Goal: Answer question/provide support

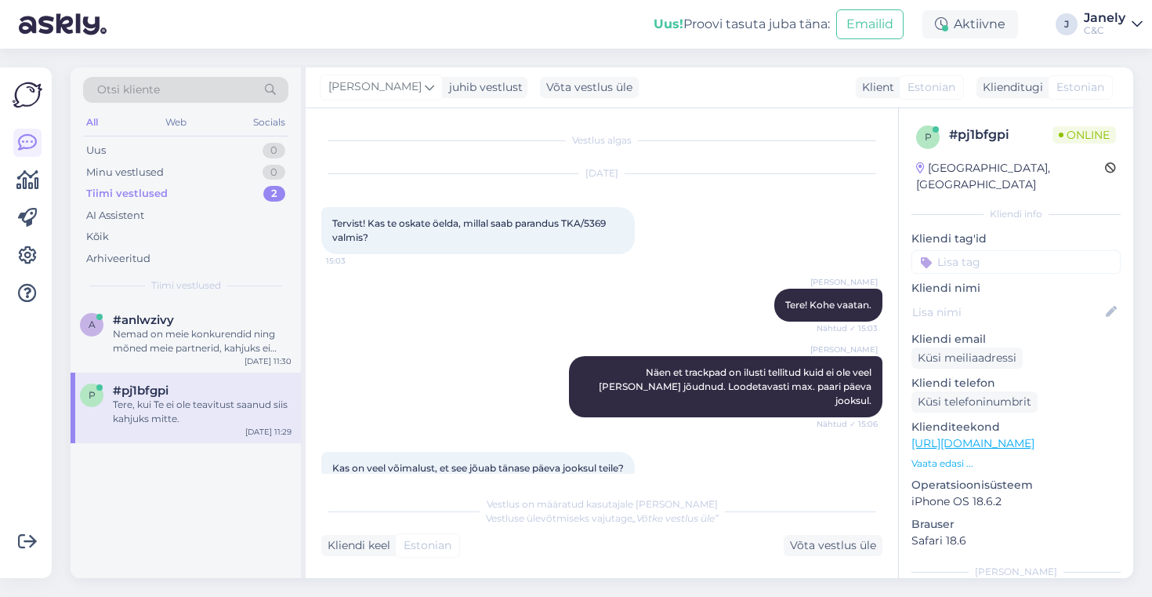
scroll to position [1262, 0]
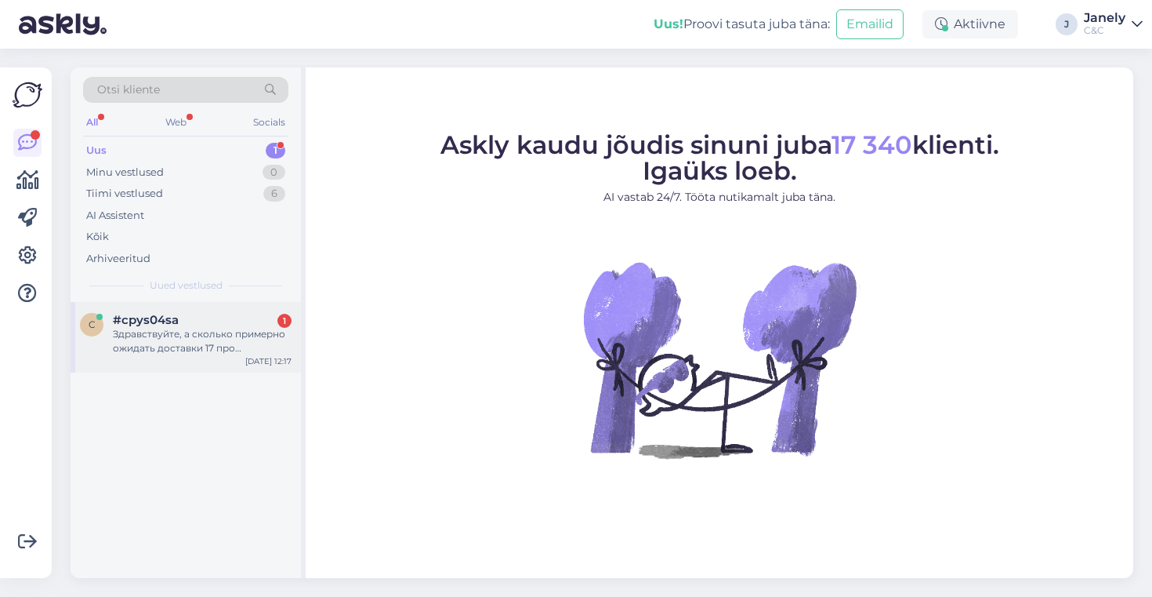
click at [224, 328] on div "Здравствуйте, а сколько примерно ожидать доставки 17 про [PERSON_NAME] если зак…" at bounding box center [202, 341] width 179 height 28
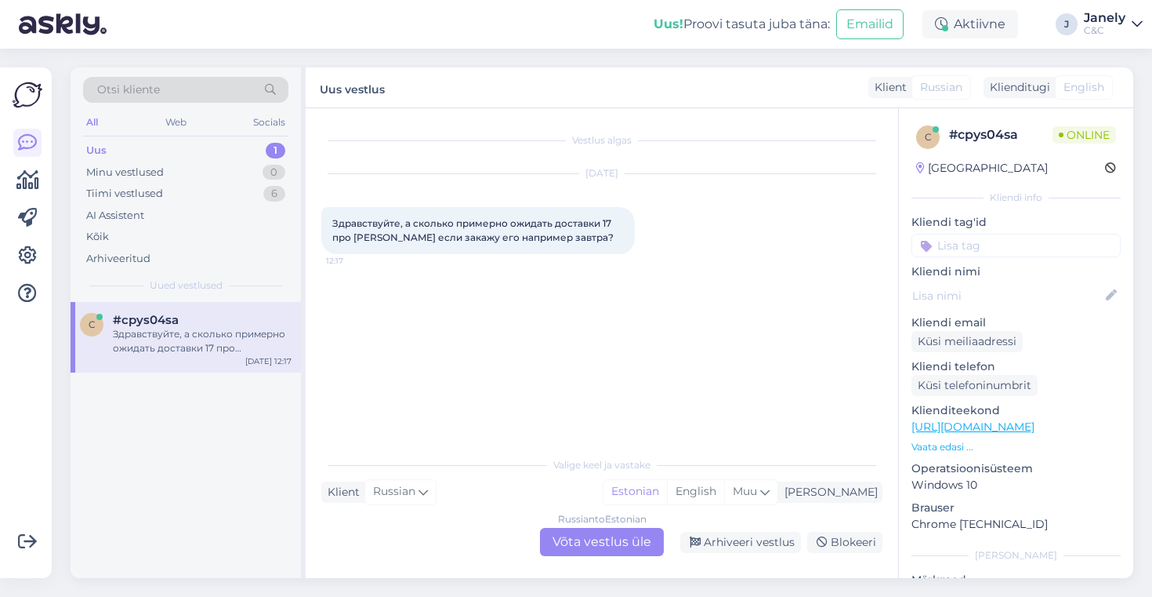
click at [600, 539] on div "Russian to Estonian Võta vestlus üle" at bounding box center [602, 542] width 124 height 28
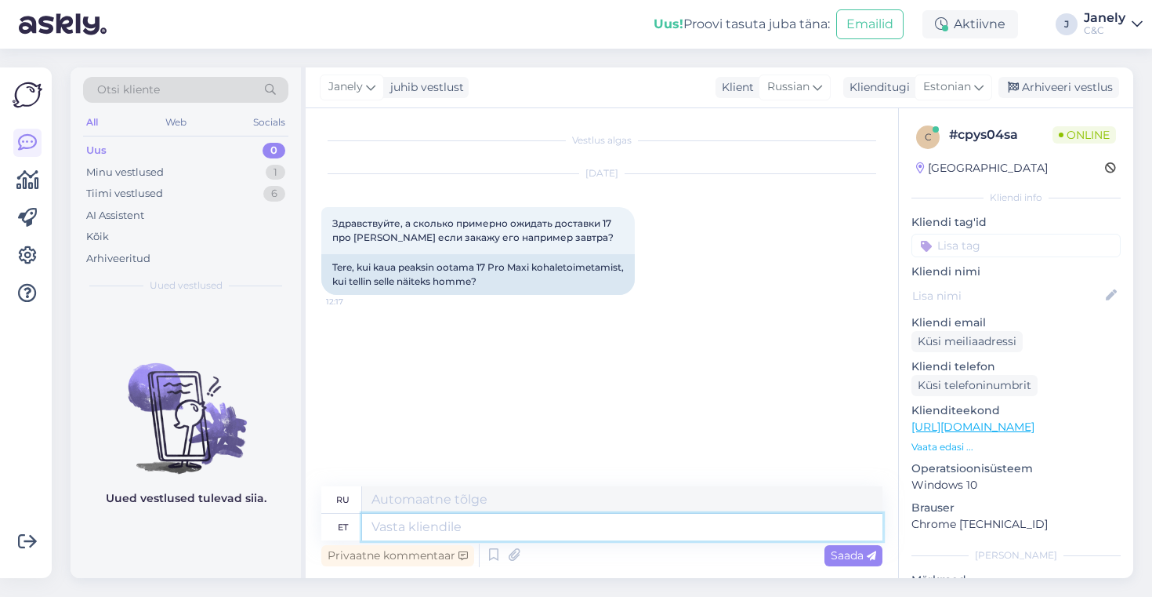
click at [469, 533] on textarea at bounding box center [622, 527] width 521 height 27
type textarea "Tere"
type textarea "Привет""
type textarea "Tere!"
type textarea "Привет!"
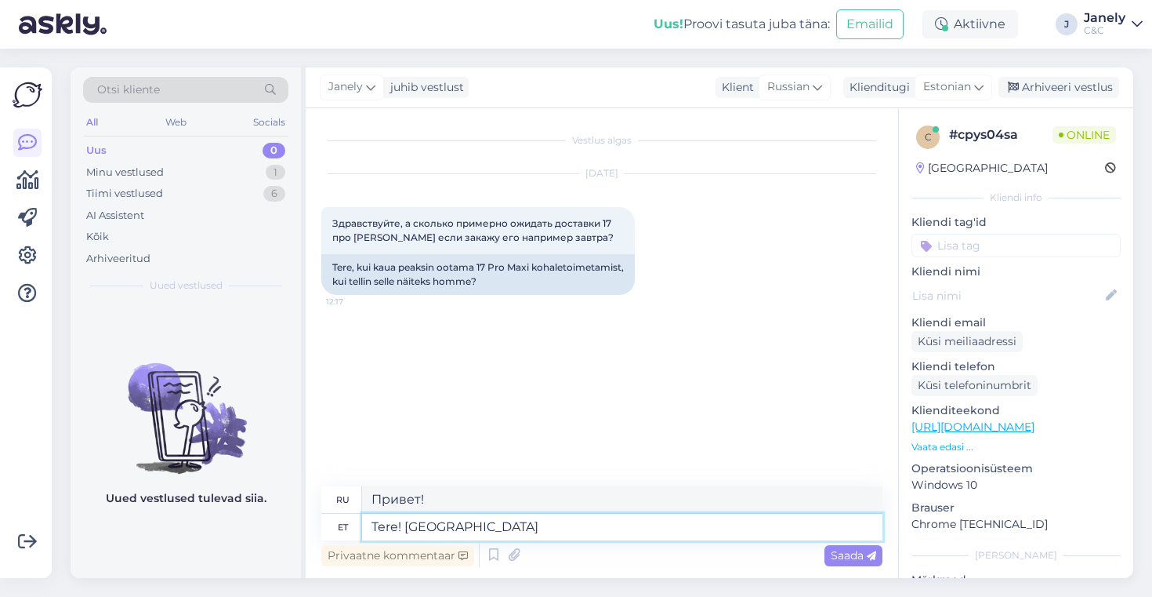
type textarea "Tere! [GEOGRAPHIC_DATA] o"
type textarea "Здравствуйте! Время доставки"
type textarea "Tere! [GEOGRAPHIC_DATA] on 4"
type textarea "Здравствуйте! Срок доставки:"
type textarea "Tere! [GEOGRAPHIC_DATA] on 4"
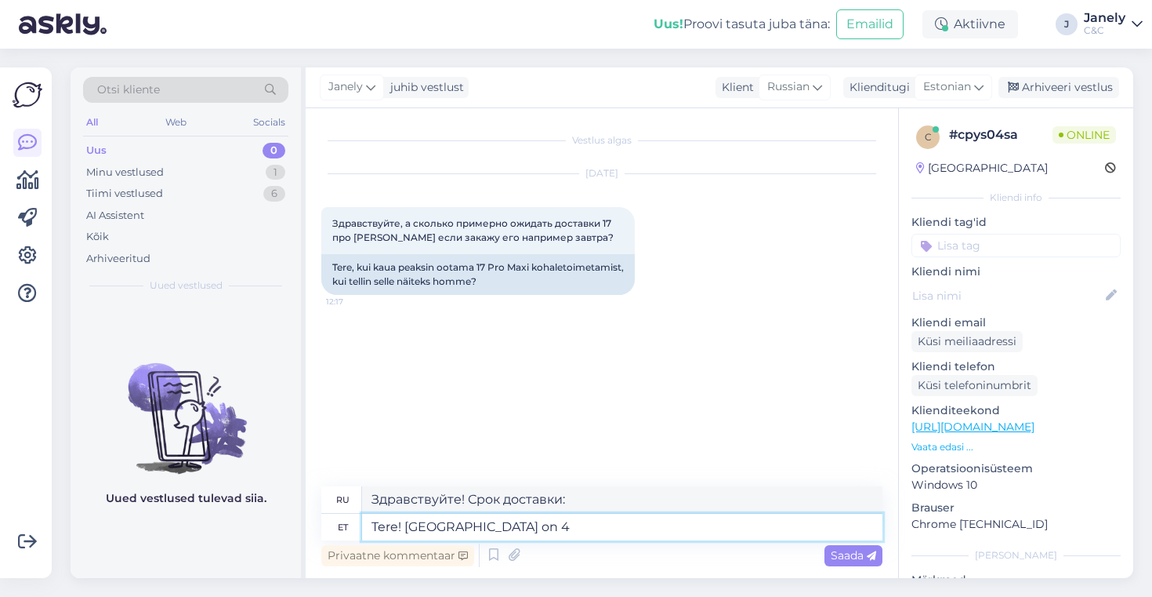
type textarea "Здравствуйте! Срок доставки 4.-"
type textarea "Tere! [GEOGRAPHIC_DATA] on 4-6 n"
type textarea "Здравствуйте! Время доставки 4-6."
type textarea "Tere! Tarneaeg on 4-6 nädalat h"
type textarea "Здравствуйте! Срок доставки 4-6 недель."
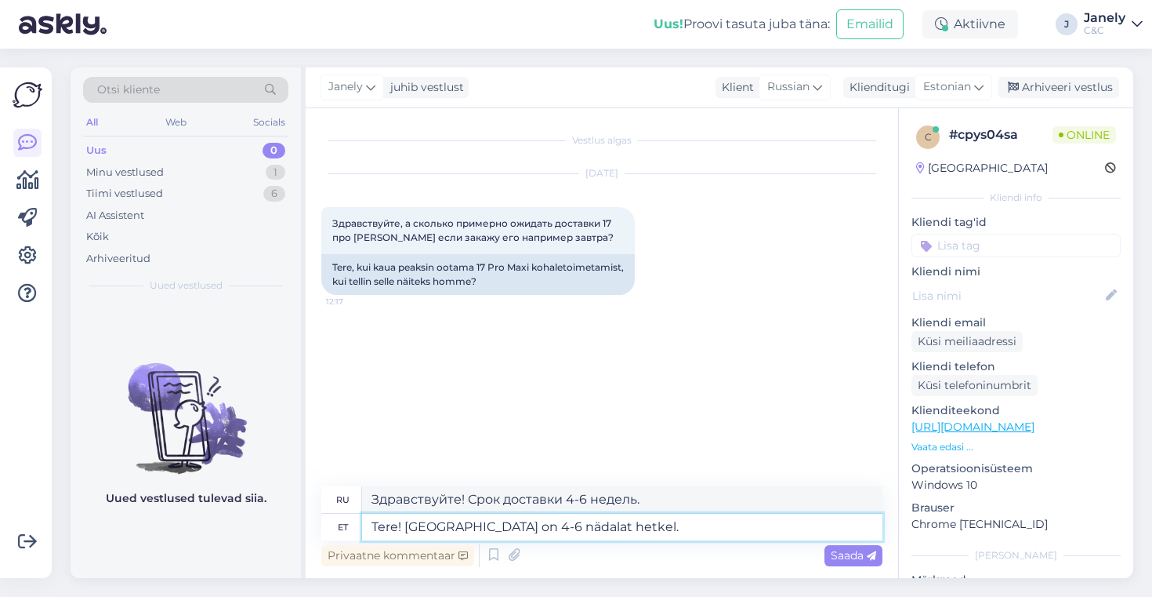
type textarea "Tere! [GEOGRAPHIC_DATA] on 4-6 nädalat hetkel."
type textarea "Здравствуйте! Срок доставки на данный момент составляет 4-6 недель."
type textarea "Tere! [GEOGRAPHIC_DATA] on 4-6 nädalat hetkel. Täpsemat k"
type textarea "Здравствуйте! Срок доставки сейчас составляет 4–6 недель. Подробнее"
type textarea "Tere! [GEOGRAPHIC_DATA] on 4-6 nädalat hetkel. Täpsemat kuupäeva ka"
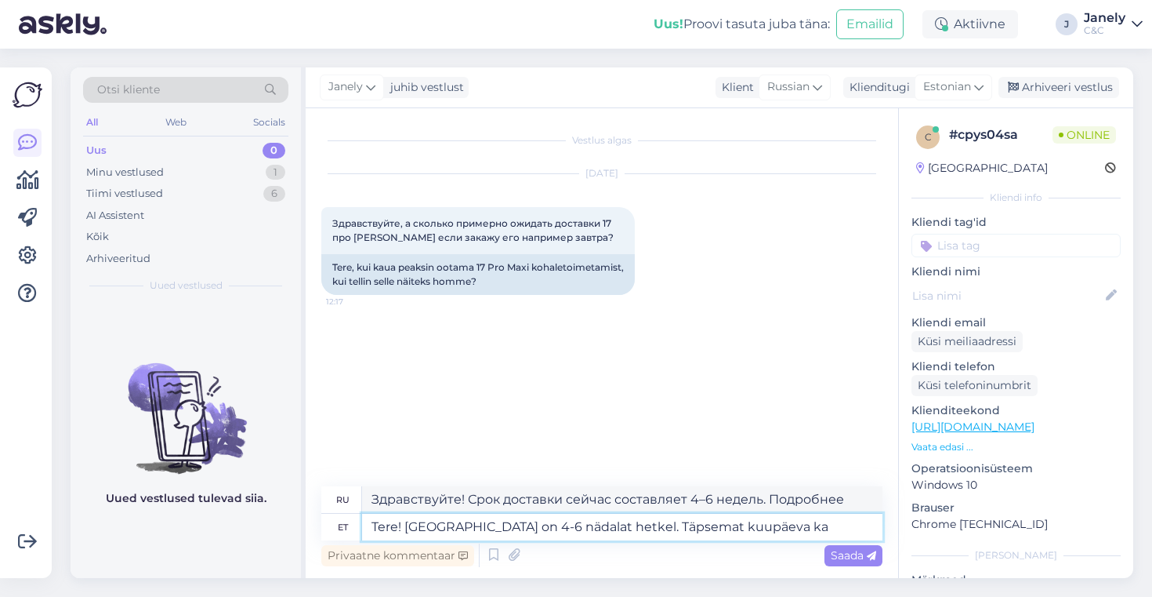
type textarea "Здравствуйте! Срок доставки сейчас 4-6 недель. Уточните дату."
type textarea "Tere! [GEOGRAPHIC_DATA] on 4-6 nädalat hetkel. Täpsemat kuupäeva kahjuks ö"
type textarea "Здравствуйте! Срок доставки на данный момент составляет 4–6 недель. К сожалению…"
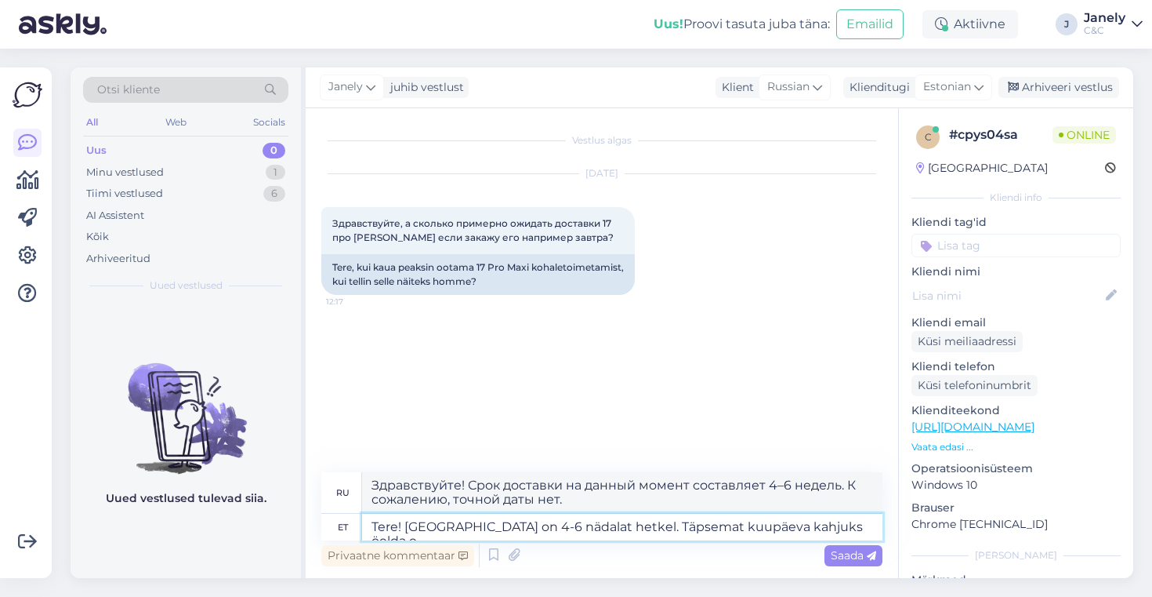
type textarea "Tere! [GEOGRAPHIC_DATA] on 4-6 nädalat hetkel. Täpsemat kuupäeva kahjuks öelda …"
type textarea "Здравствуйте! Срок доставки сейчас составляет 4–6 недель. К сожалению, более то…"
type textarea "Tere! [GEOGRAPHIC_DATA] on 4-6 nädalat hetkel. Täpsemat kuupäeva kahjuks öelda …"
type textarea "Здравствуйте! Срок доставки на данный момент составляет 4–6 недель. К сожалению…"
type textarea "Tere! [GEOGRAPHIC_DATA] on 4-6 nädalat hetkel. Täpsemat kuupäeva kahjuks öelda …"
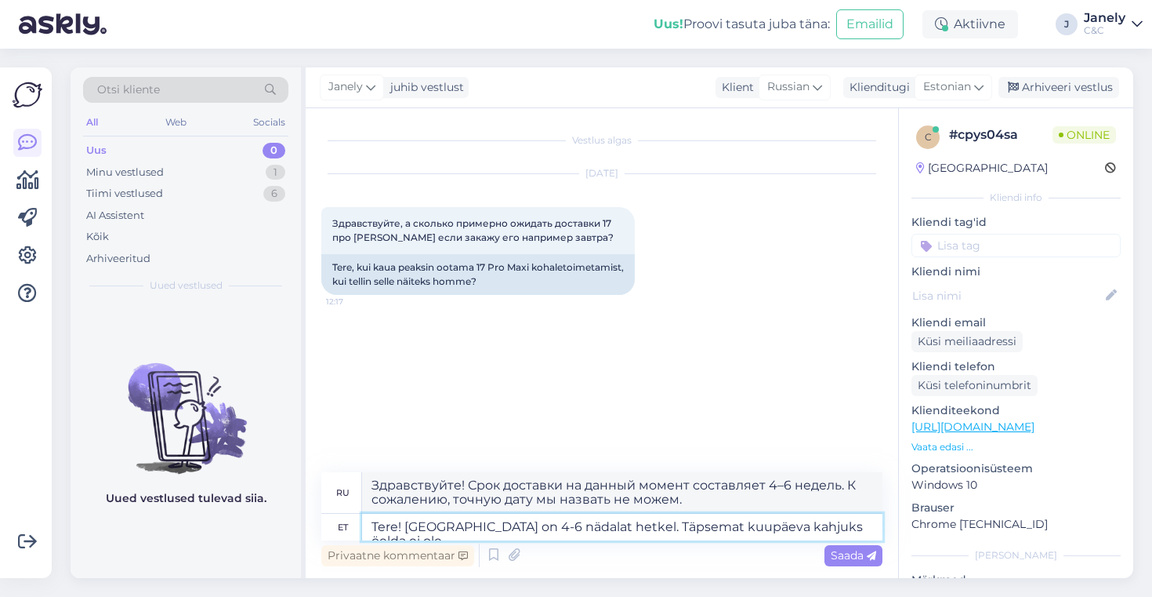
type textarea "Здравствуйте! Срок доставки на данный момент составляет 4–6 недель. К сожалению…"
type textarea "Tere! [GEOGRAPHIC_DATA] on 4-6 nädalat hetkel. Täpsemat kuupäeva kahjuks öelda …"
click at [867, 559] on icon at bounding box center [871, 555] width 9 height 9
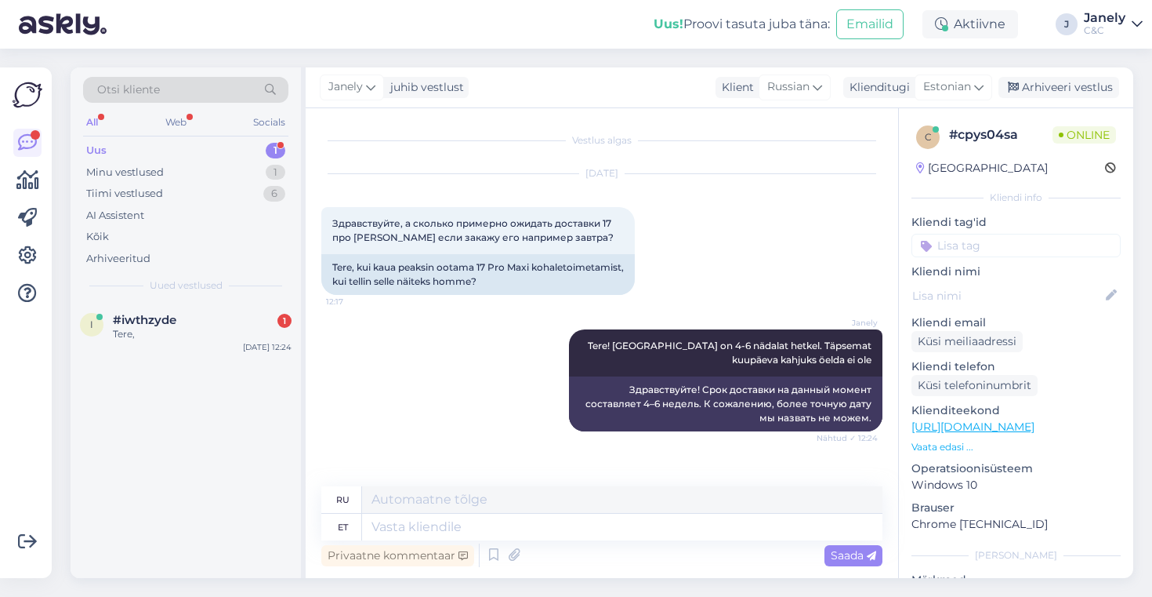
scroll to position [71, 0]
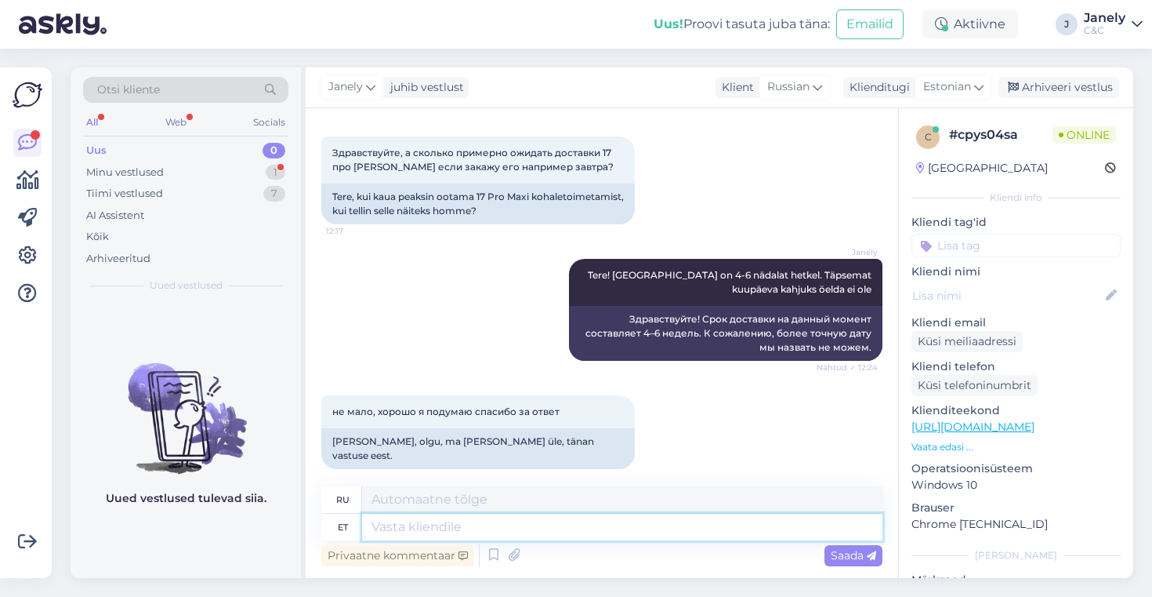
click at [433, 521] on textarea at bounding box center [622, 527] width 521 height 27
type textarea "Aga"
type textarea "Но"
type textarea "Aga palun!"
type textarea "Но, пожалуйста!"
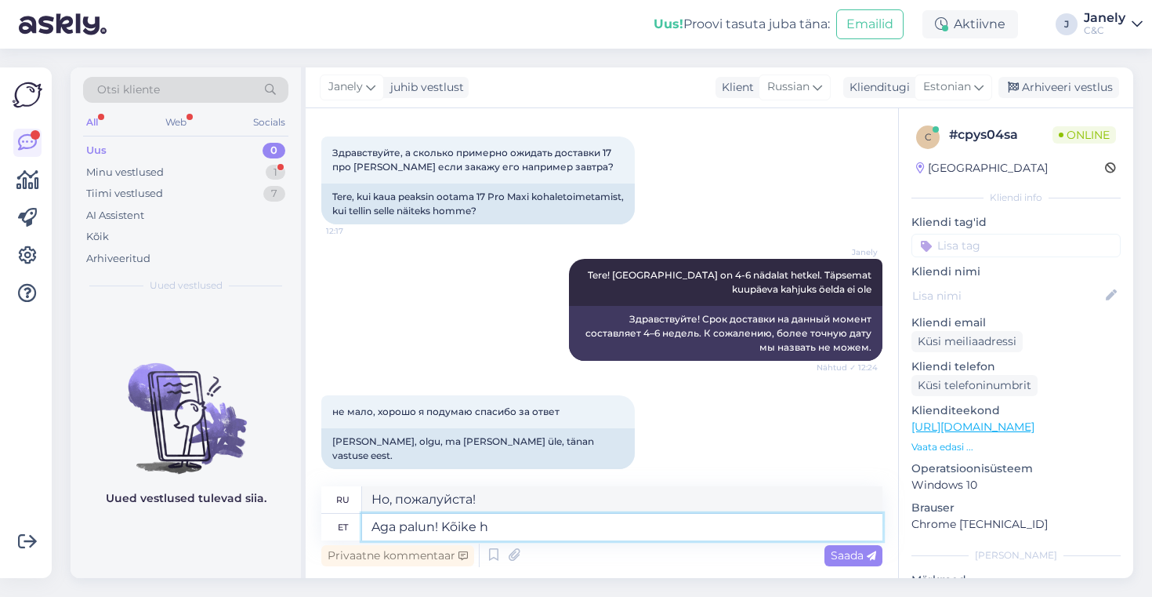
type textarea "Aga palun! Kõike he"
type textarea "Но, пожалуйста! Всё!"
type textarea "Aga palun! Kõike head!"
type textarea "Но, пожалуйста! Всего наилучшего!"
type textarea "Aga palun! Kõike head!"
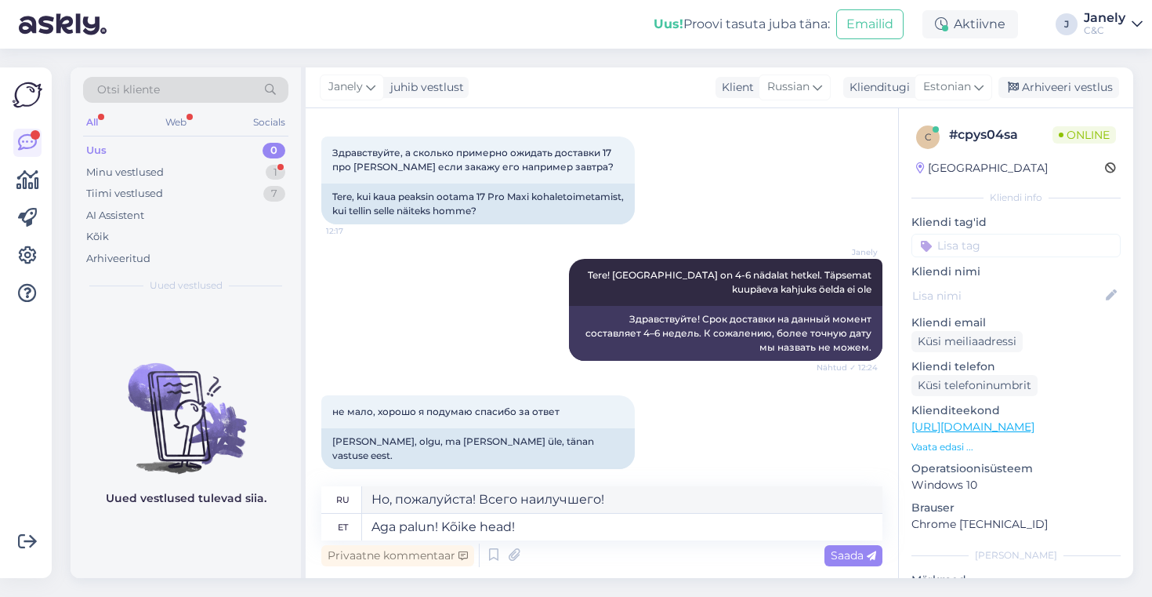
click at [843, 565] on div "Privaatne kommentaar Saada" at bounding box center [601, 555] width 561 height 30
click at [848, 558] on span "Saada" at bounding box center [853, 555] width 45 height 14
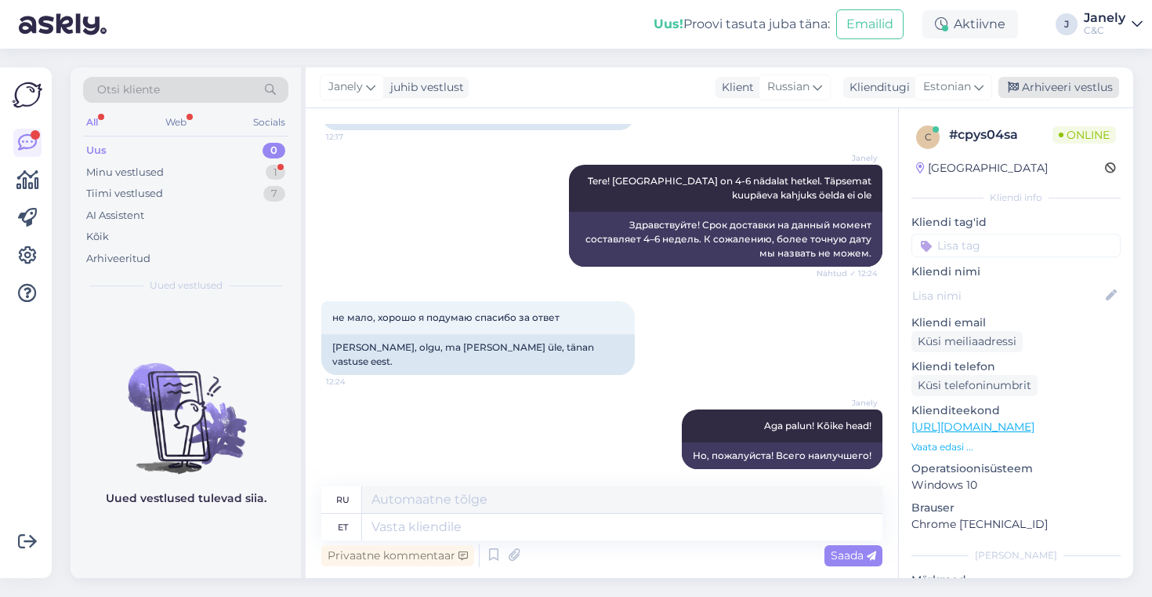
click at [1093, 91] on div "Arhiveeri vestlus" at bounding box center [1059, 87] width 121 height 21
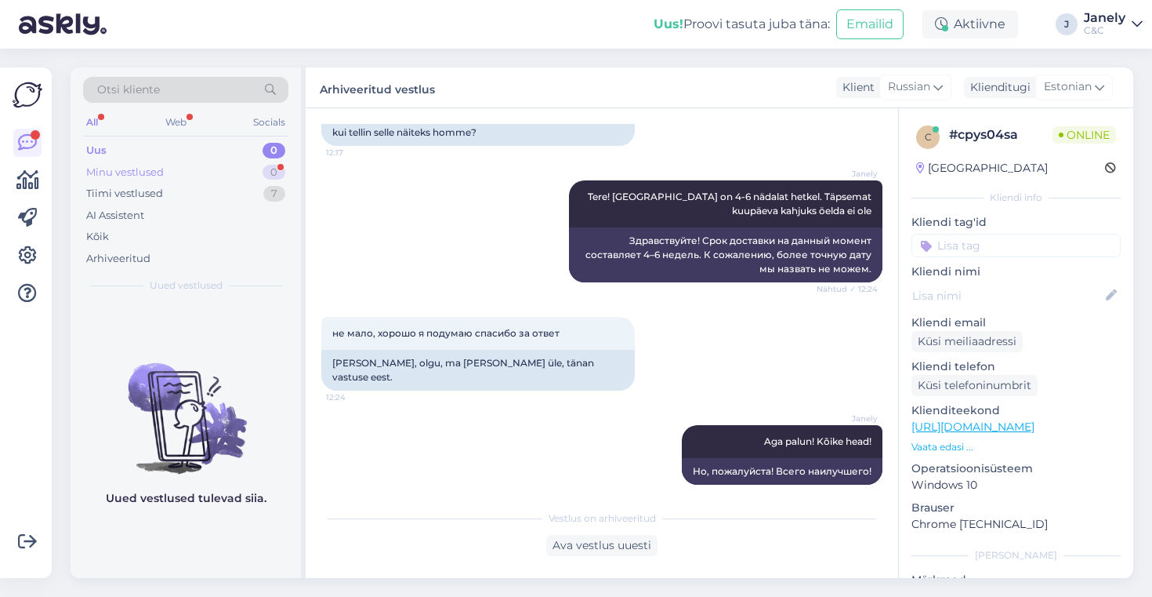
click at [227, 169] on div "Minu vestlused 0" at bounding box center [185, 172] width 205 height 22
click at [221, 186] on div "Tiimi vestlused 7" at bounding box center [185, 194] width 205 height 22
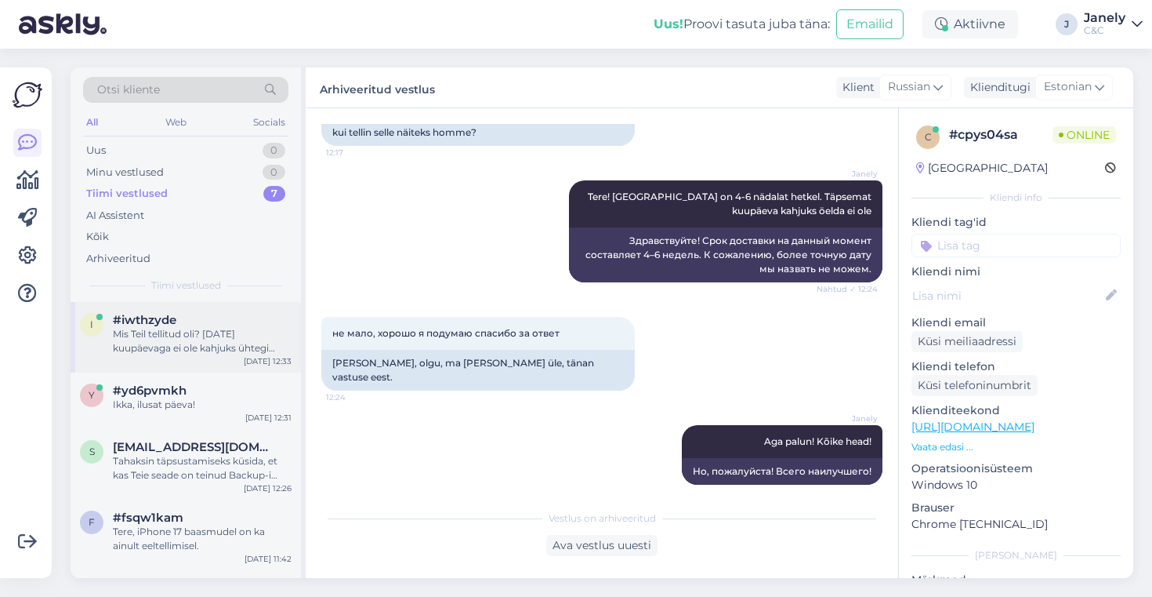
click at [227, 337] on div "Mis Teil tellitud oli? [DATE] kuupäevaga ei ole kahjuks ühtegi tellimust." at bounding box center [202, 341] width 179 height 28
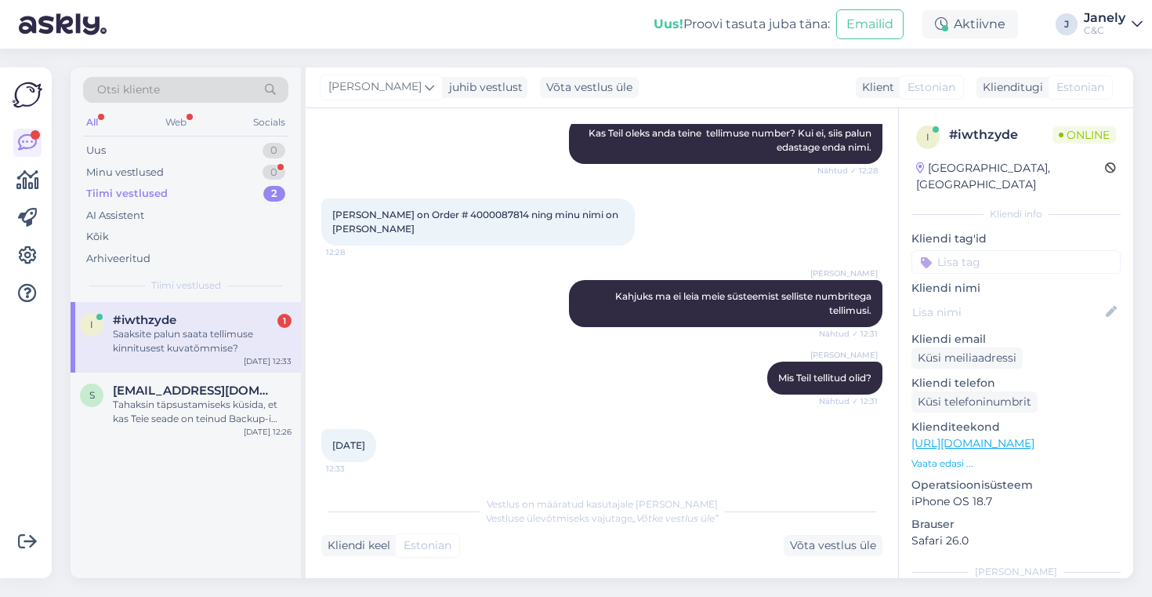
scroll to position [440, 0]
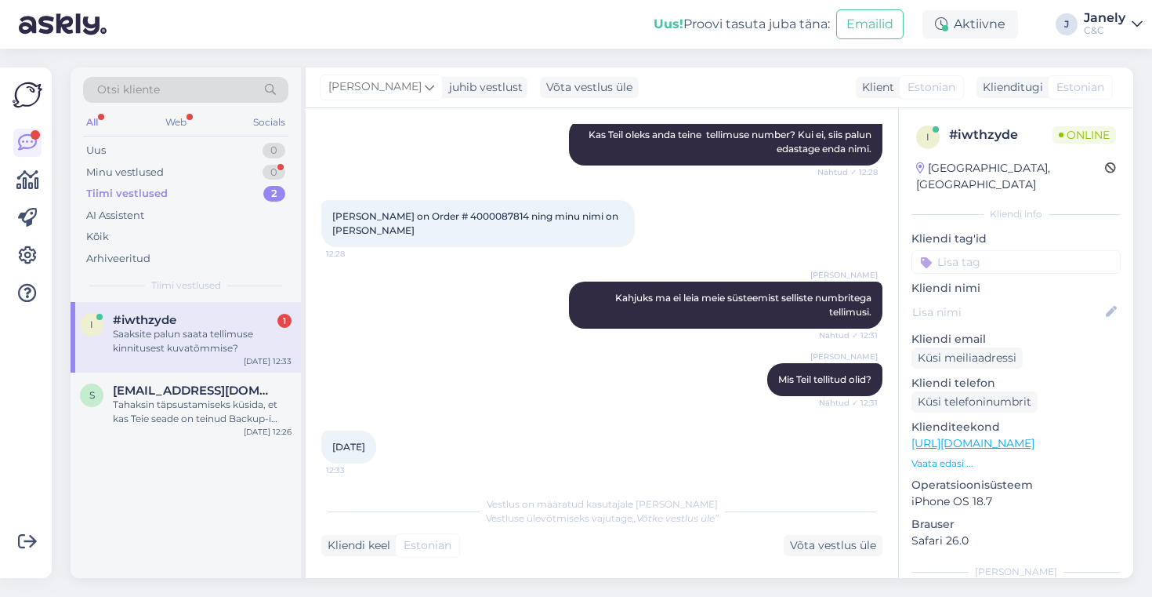
click at [482, 218] on span "[PERSON_NAME] on Order # 4000087814 ning minu nimi on [PERSON_NAME]" at bounding box center [476, 223] width 289 height 26
copy span "4000087814"
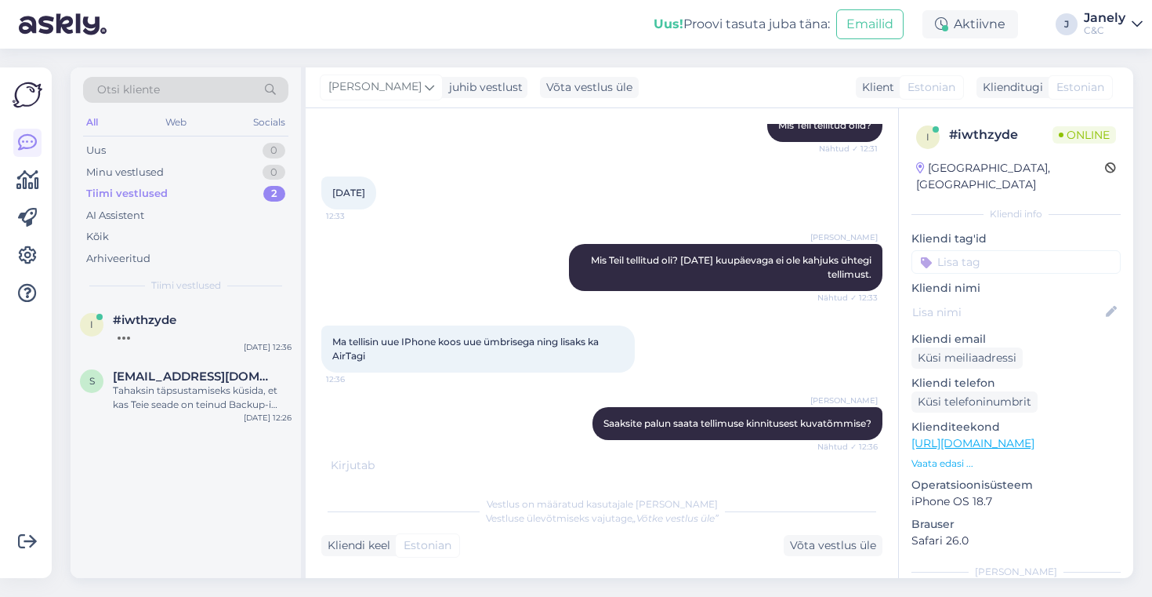
scroll to position [677, 0]
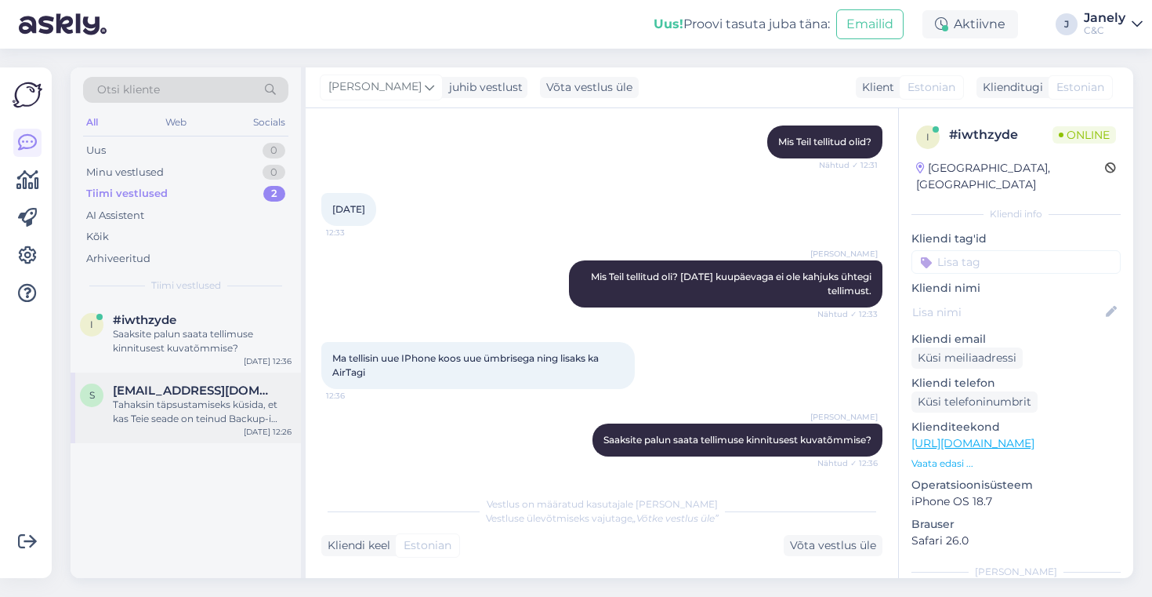
click at [236, 417] on div "Tahaksin täpsustamiseks küsida, et kas Teie seade on teinud Backup-i BETA versi…" at bounding box center [202, 411] width 179 height 28
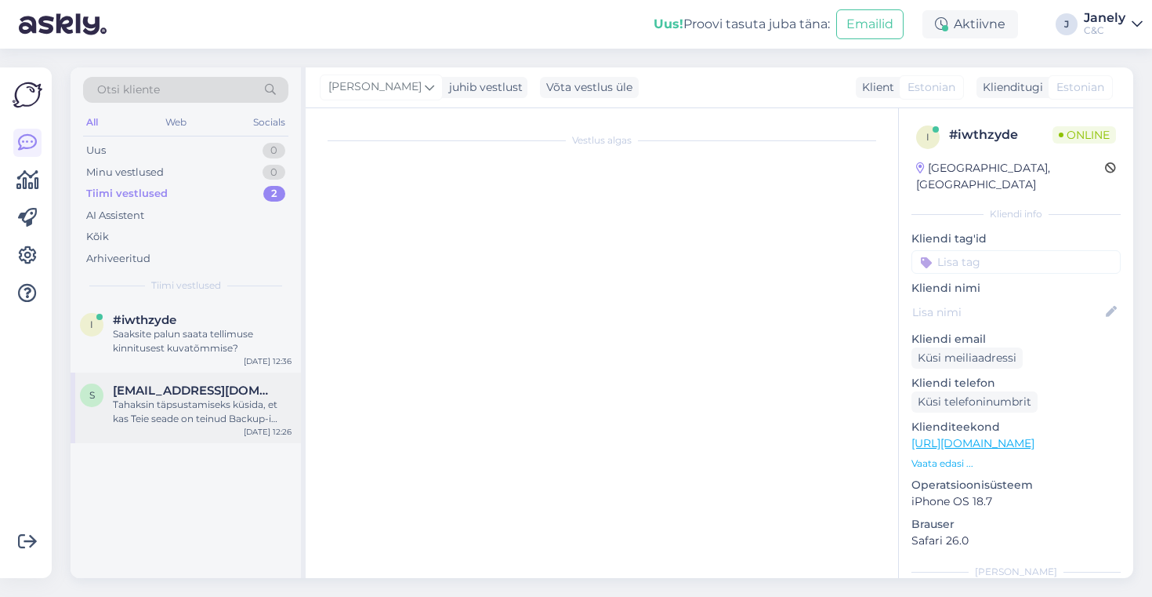
scroll to position [0, 0]
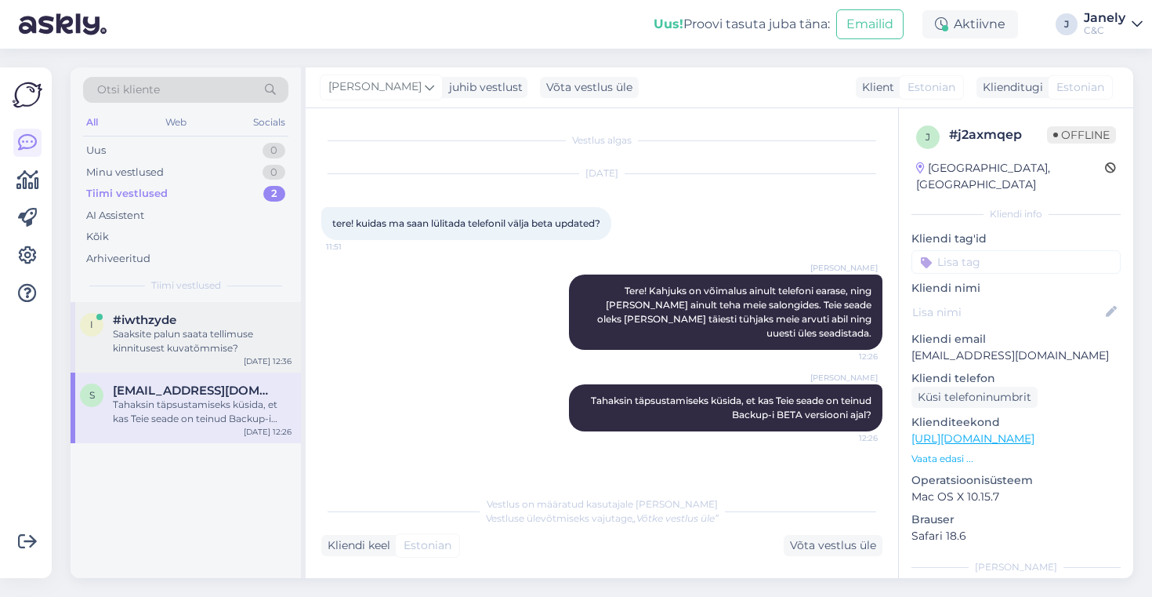
click at [247, 357] on div "i #iwthzyde Saaksite palun saata tellimuse kinnitusest kuvatõmmise? [DATE] 12:36" at bounding box center [186, 337] width 230 height 71
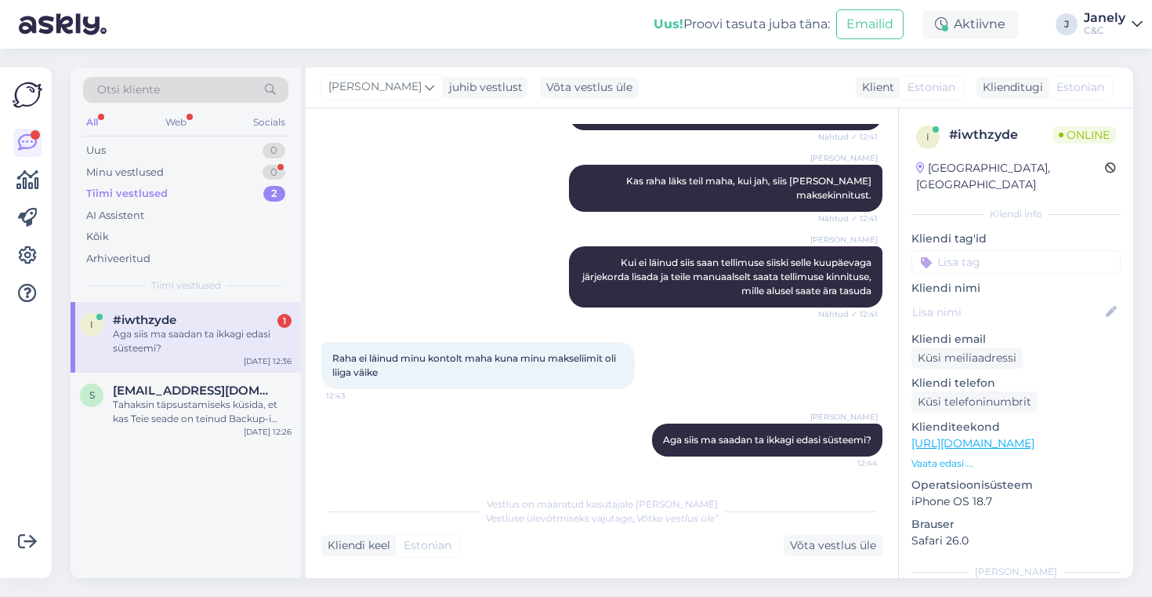
scroll to position [1167, 0]
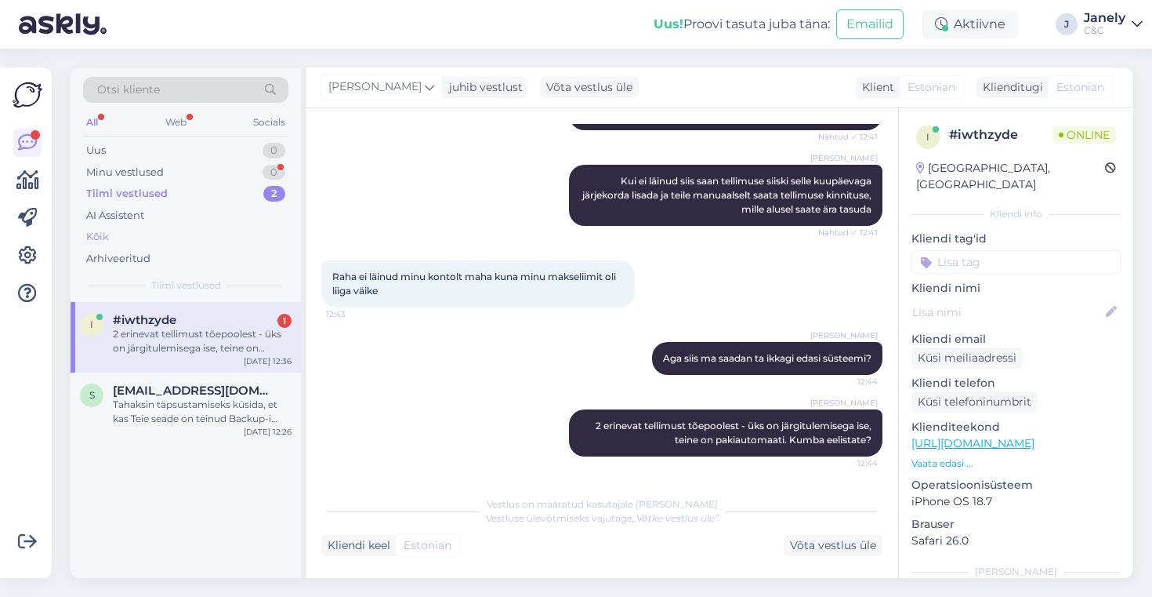
click at [128, 241] on div "Kõik" at bounding box center [185, 237] width 205 height 22
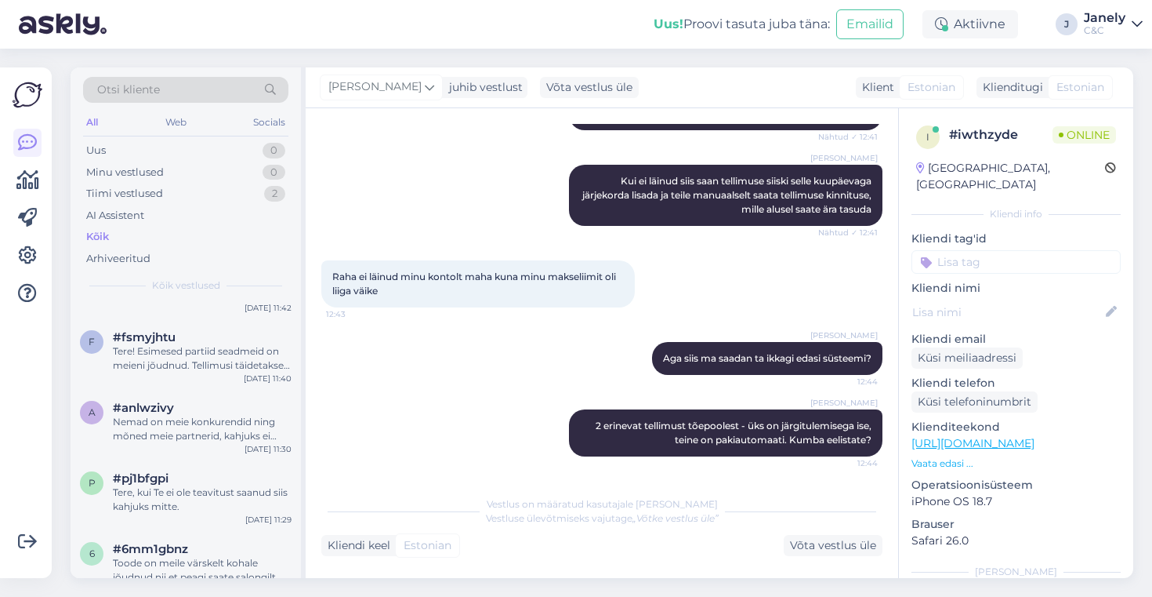
scroll to position [308, 0]
click at [184, 430] on div "Nemad on meie konkurendid ning mõned meie partnerid, kahjuks ei oska öelda Teil…" at bounding box center [202, 428] width 179 height 28
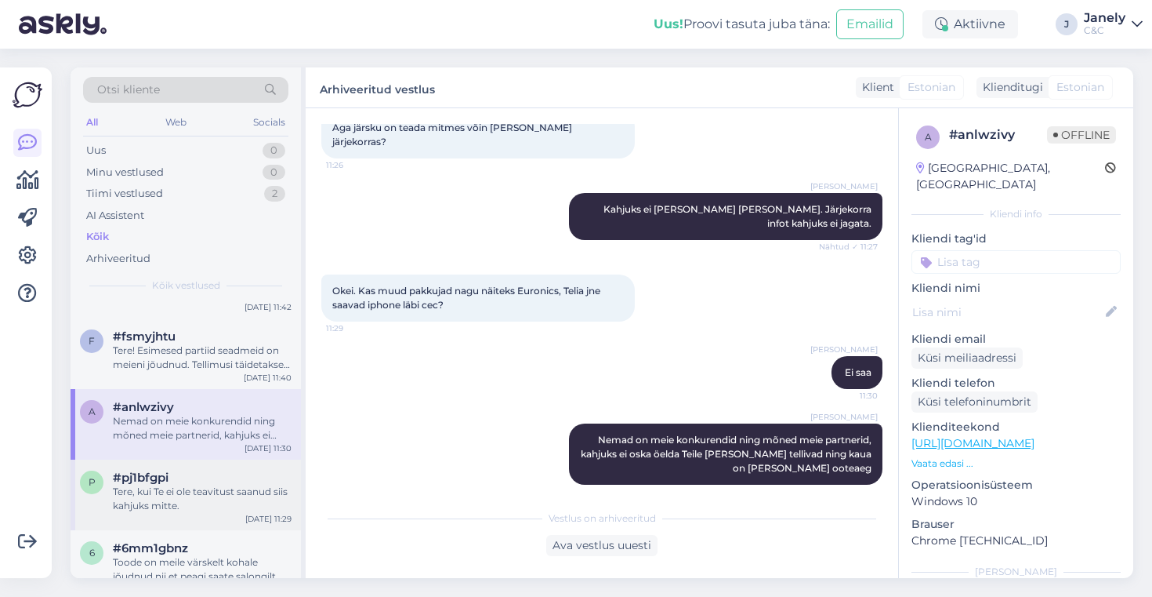
click at [220, 515] on div "p #pj1bfgpi Tere, kui Te ei ole teavitust saanud siis kahjuks mitte. [DATE] 11:…" at bounding box center [186, 494] width 230 height 71
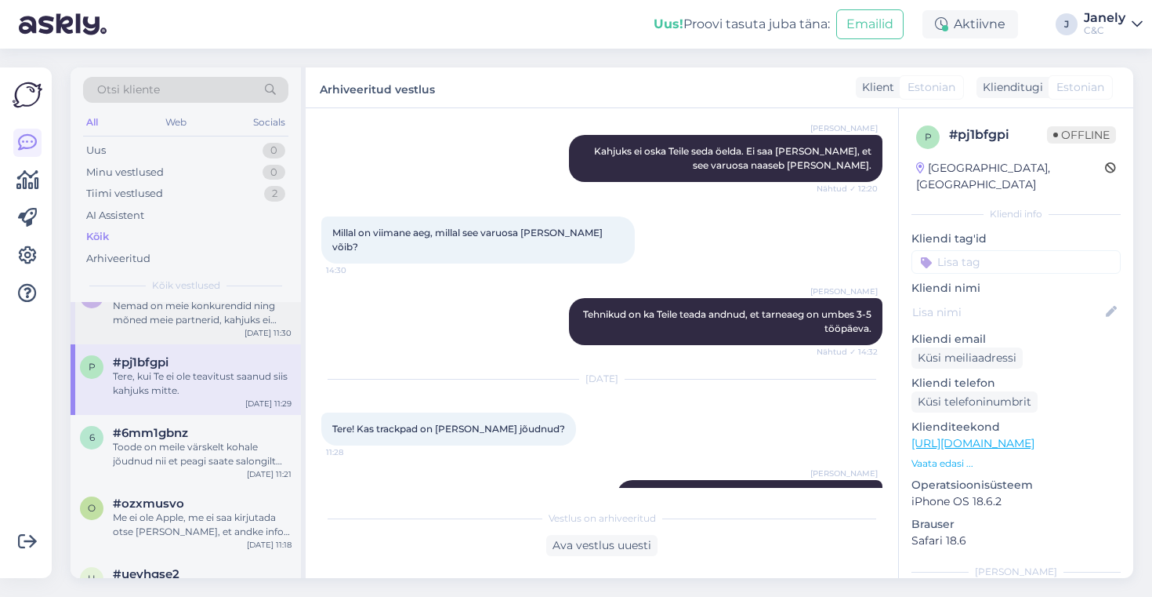
scroll to position [425, 0]
click at [223, 442] on div "Toode on meile värskelt kohale jõudnud nii et peagi saate salongilt teavituse, …" at bounding box center [202, 452] width 179 height 28
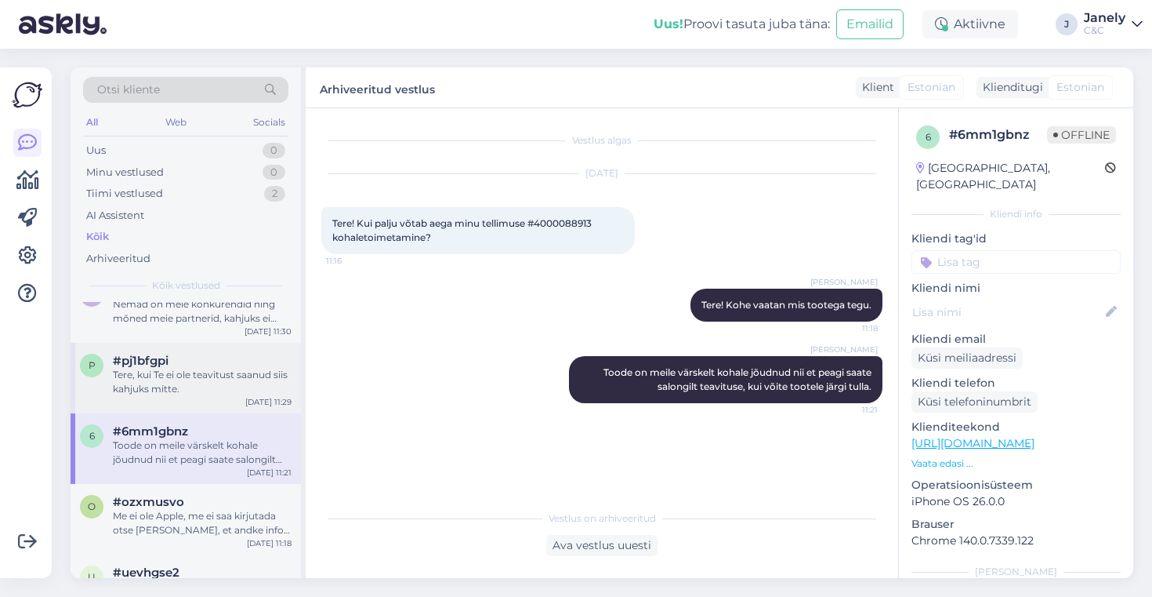
click at [216, 343] on div "p #pj1bfgpi Tere, kui Te ei ole teavitust saanud siis kahjuks mitte. [DATE] 11:…" at bounding box center [186, 378] width 230 height 71
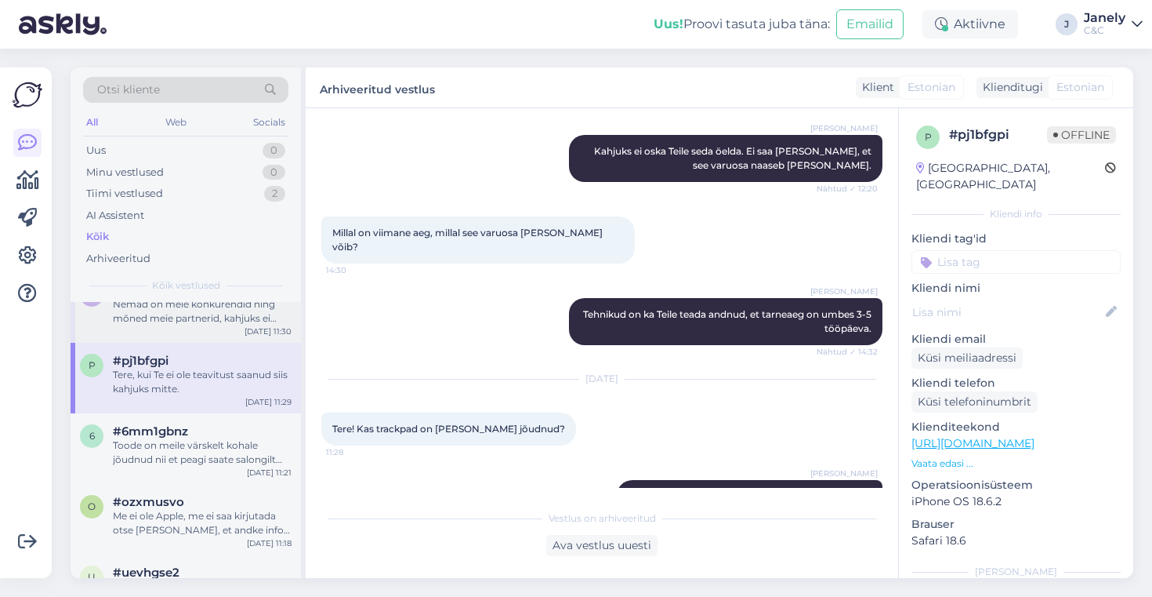
click at [203, 325] on div "a #anlwzivy Nemad on meie konkurendid ning mõned meie partnerid, kahjuks ei osk…" at bounding box center [186, 307] width 230 height 71
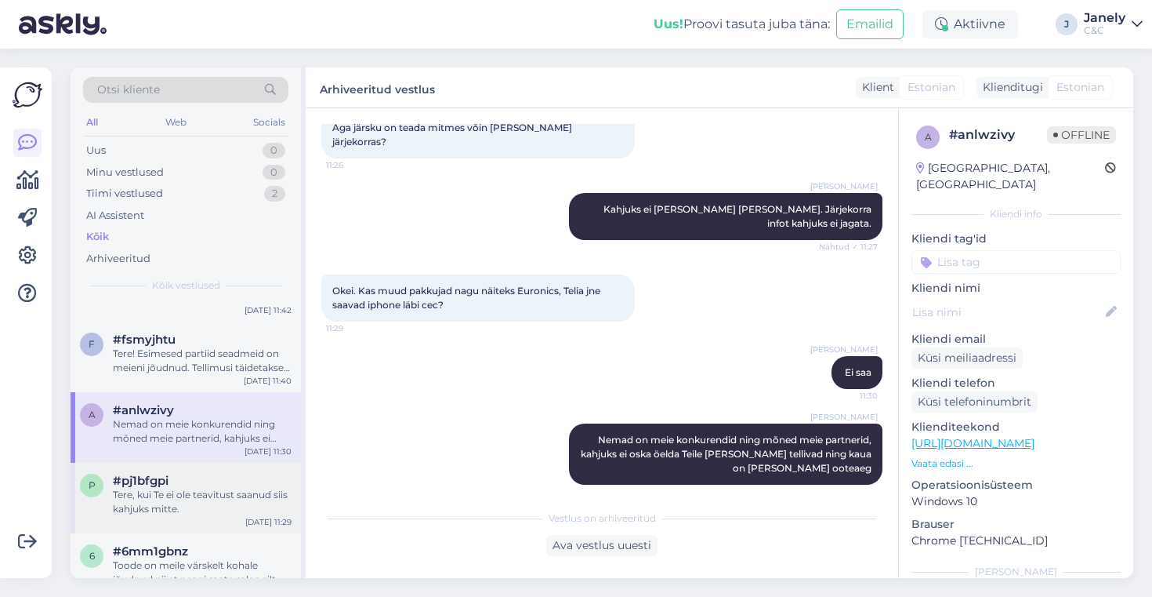
scroll to position [269, 0]
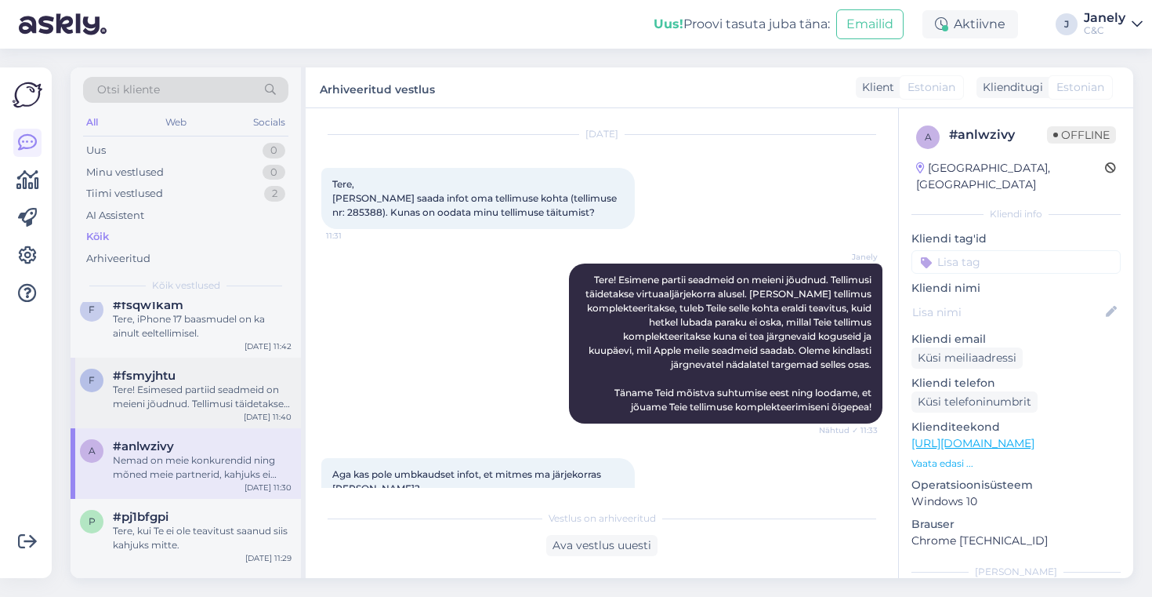
click at [259, 393] on div "Tere! Esimesed partiid seadmeid on meieni jõudnud. Tellimusi täidetakse virtuaa…" at bounding box center [202, 397] width 179 height 28
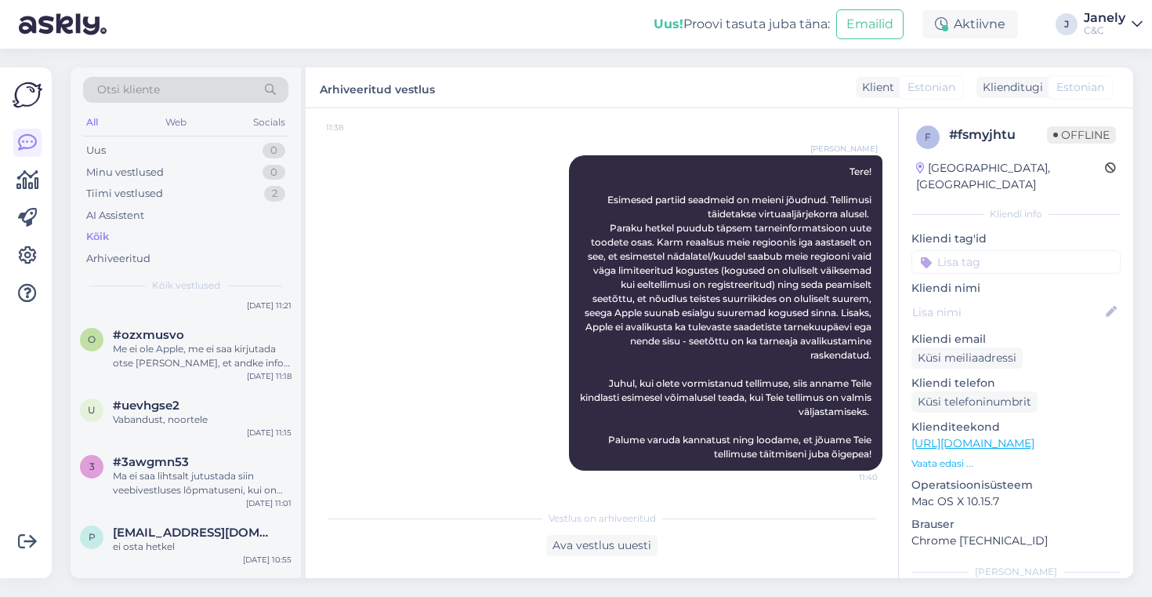
scroll to position [593, 0]
click at [225, 350] on div "Me ei ole Apple, me ei saa kirjutada otse [PERSON_NAME], et andke info. See [PE…" at bounding box center [202, 355] width 179 height 28
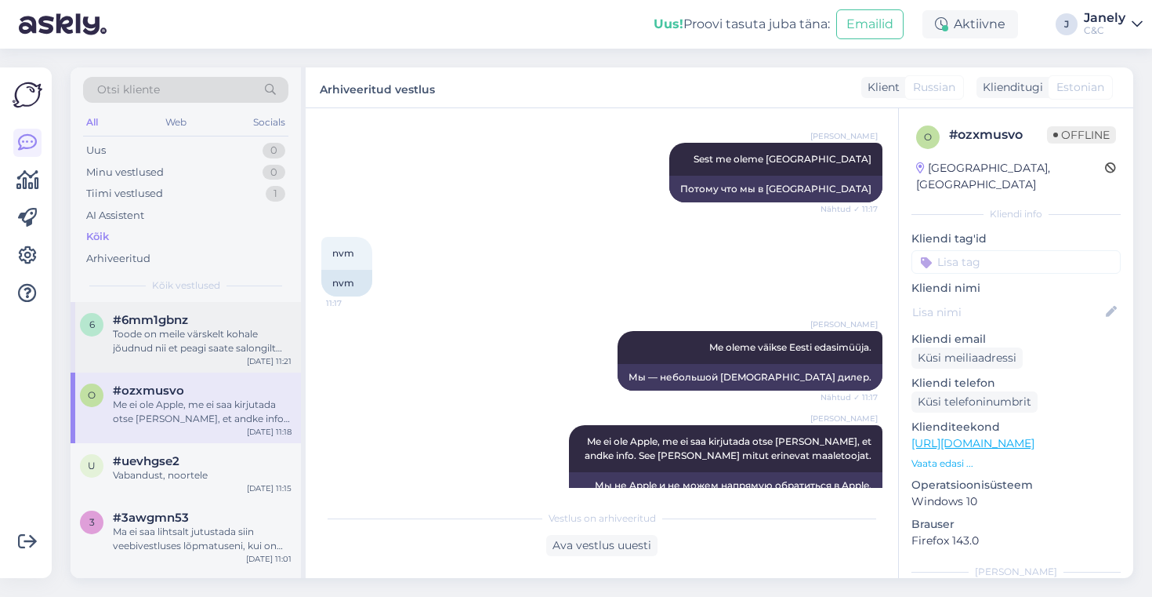
scroll to position [0, 0]
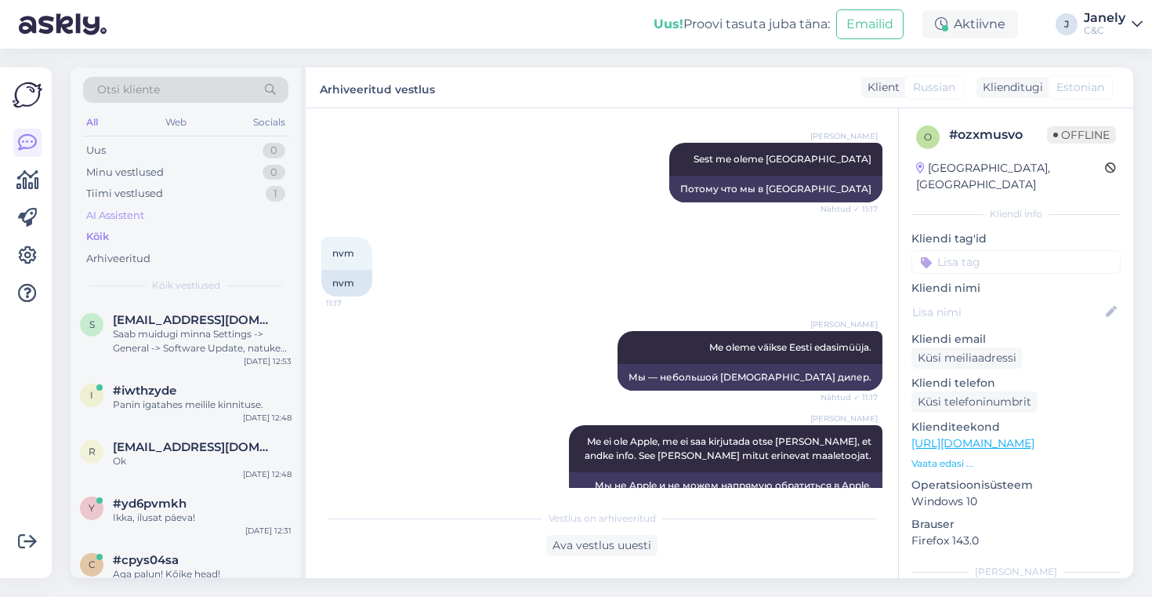
click at [234, 211] on div "AI Assistent" at bounding box center [185, 216] width 205 height 22
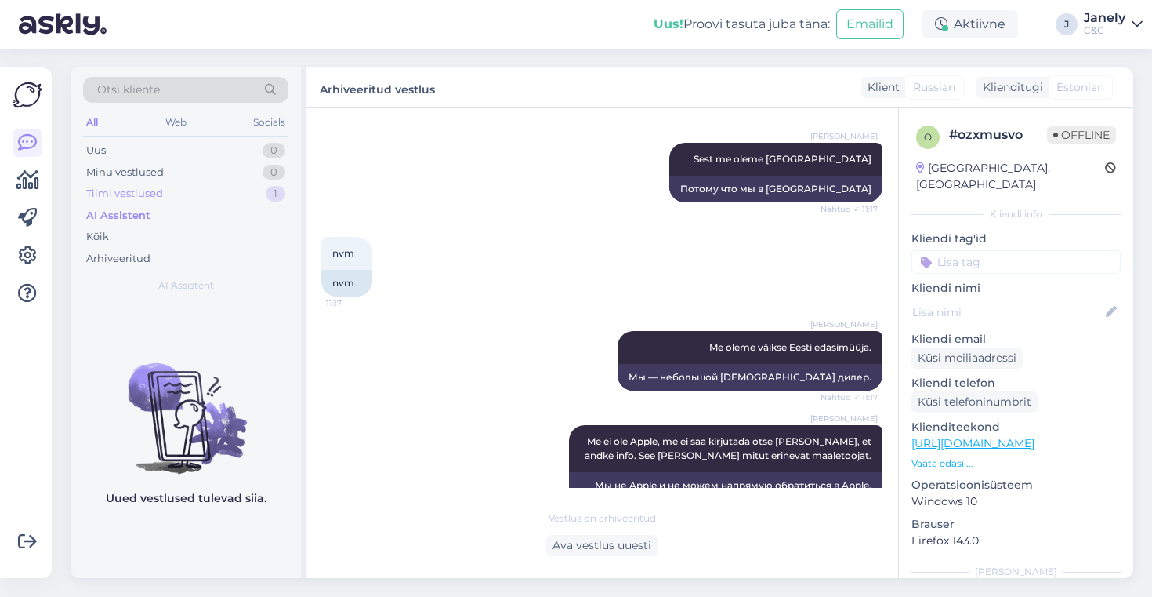
click at [232, 198] on div "Tiimi vestlused 1" at bounding box center [185, 194] width 205 height 22
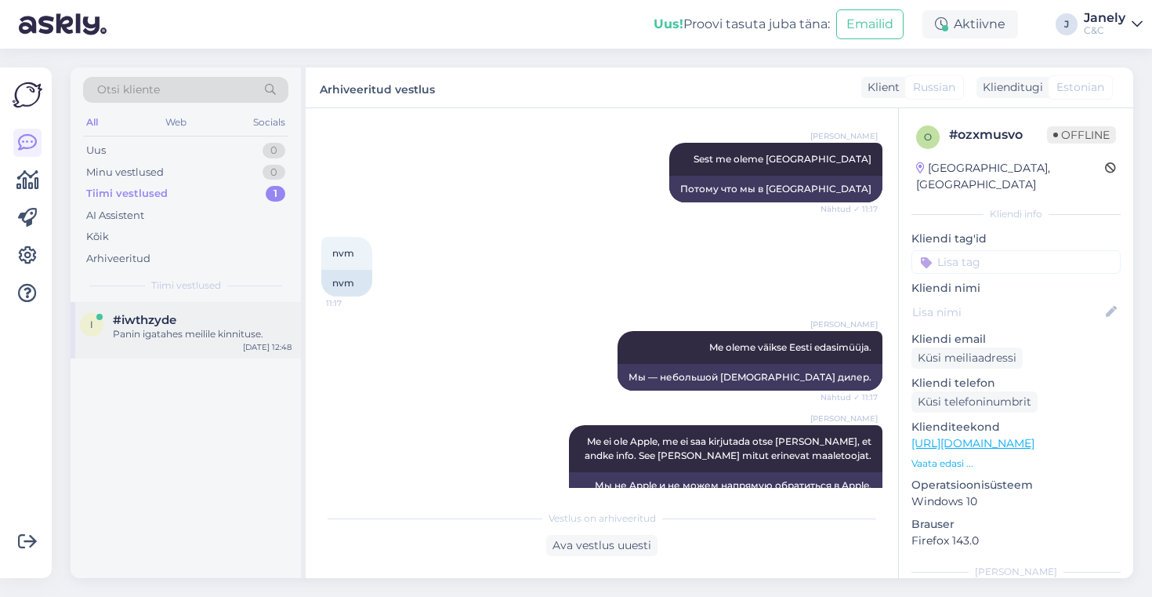
click at [218, 326] on div "#iwthzyde Panin igatahes meilile kinnituse." at bounding box center [202, 327] width 179 height 28
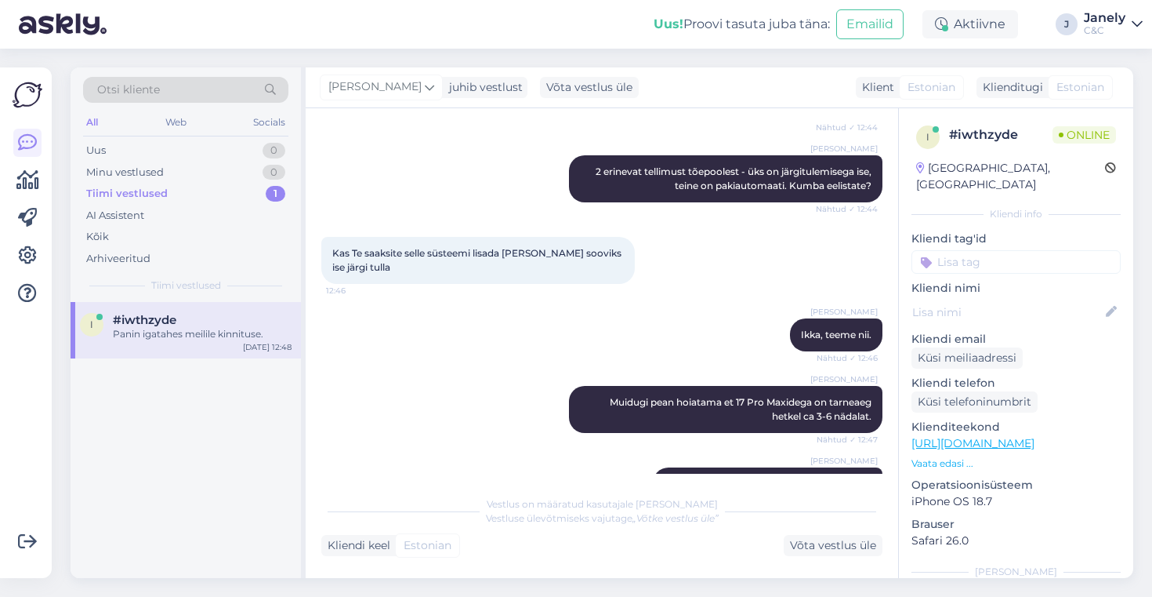
scroll to position [1599, 0]
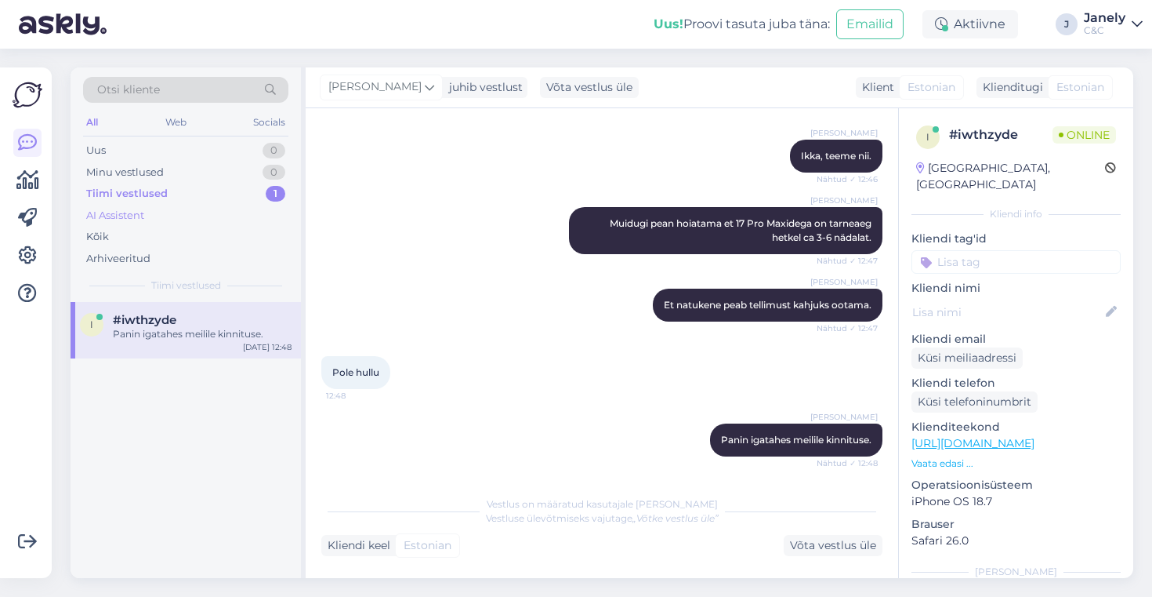
click at [180, 215] on div "AI Assistent" at bounding box center [185, 216] width 205 height 22
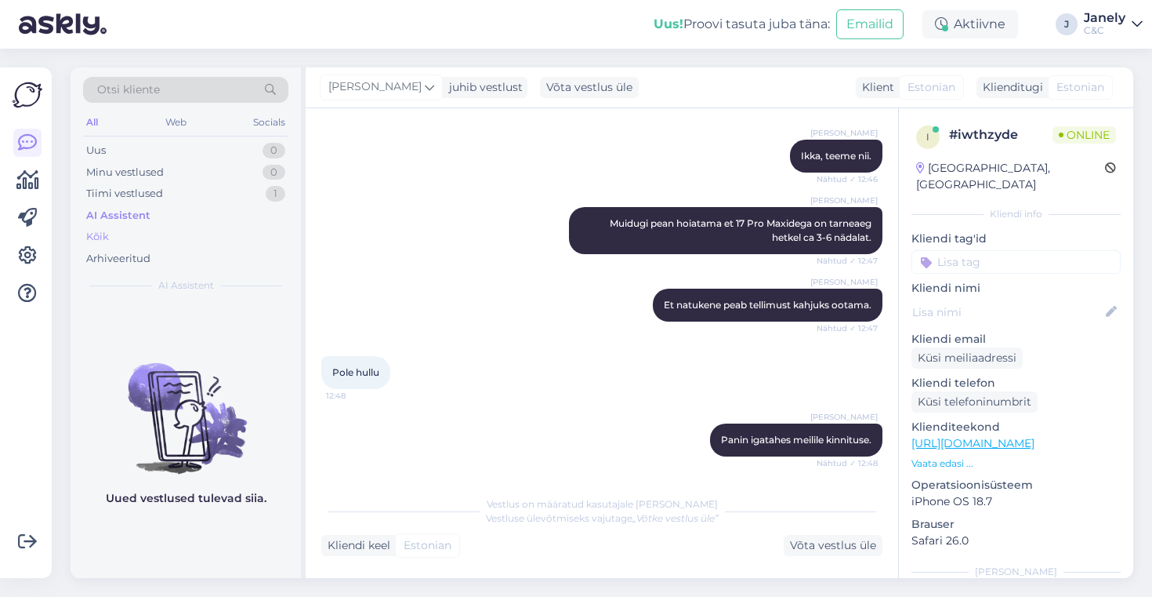
click at [131, 239] on div "Kõik" at bounding box center [185, 237] width 205 height 22
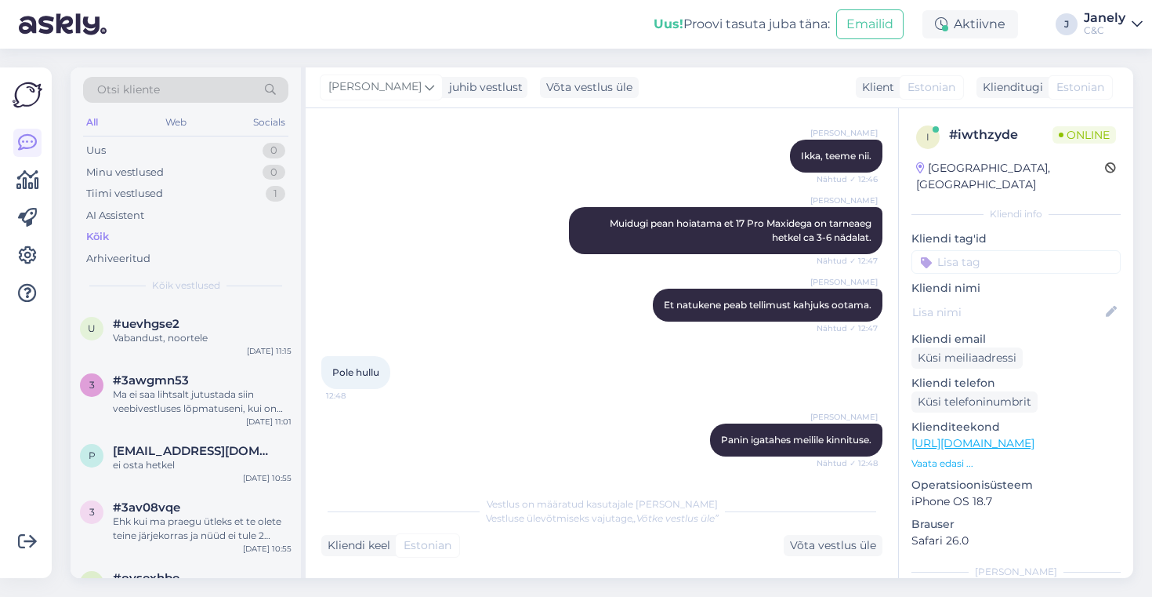
scroll to position [0, 0]
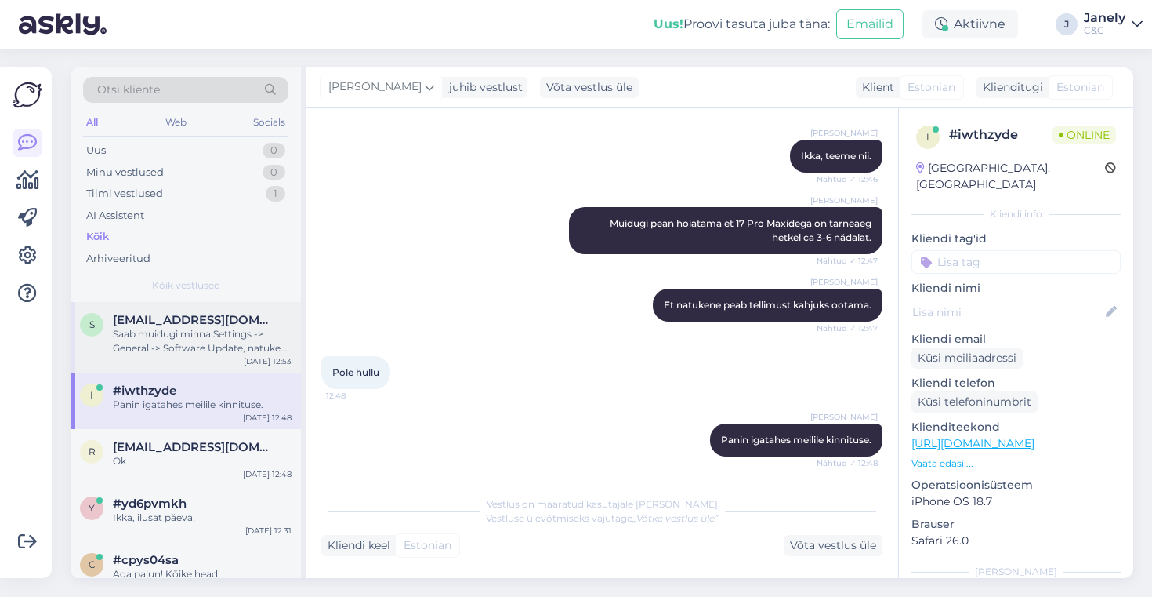
click at [257, 319] on span "[EMAIL_ADDRESS][DOMAIN_NAME]" at bounding box center [194, 320] width 163 height 14
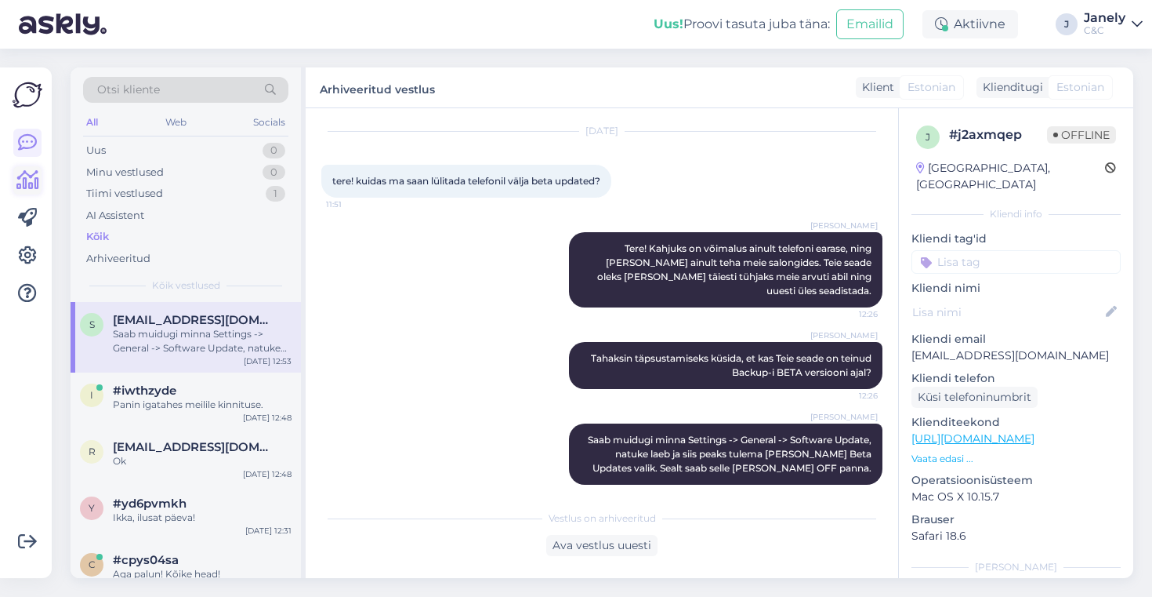
click at [31, 172] on icon at bounding box center [27, 180] width 23 height 19
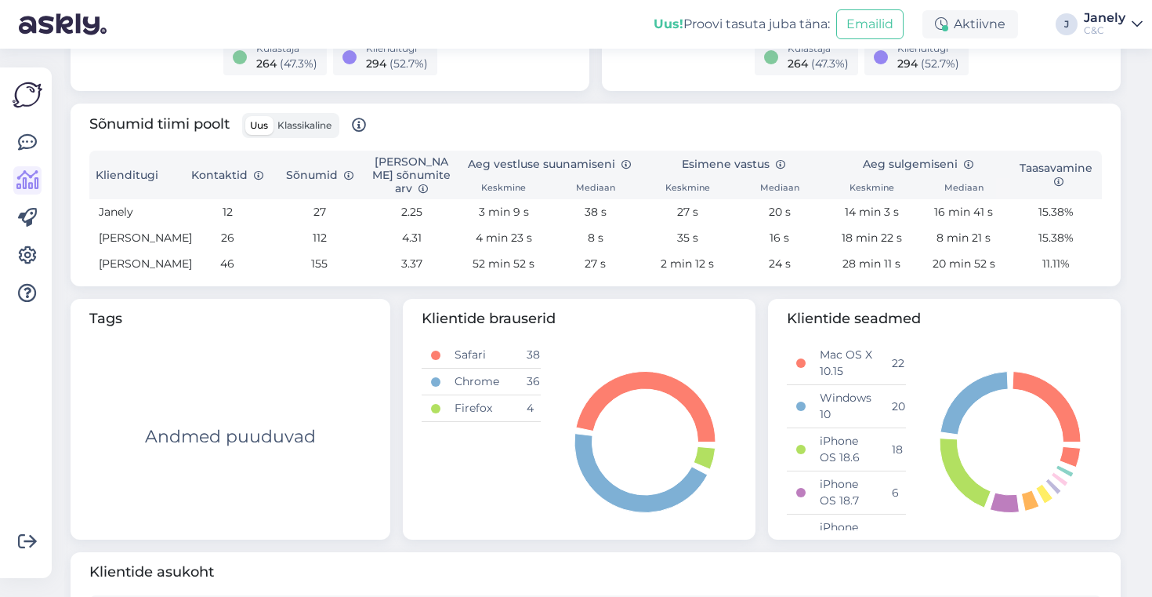
scroll to position [465, 0]
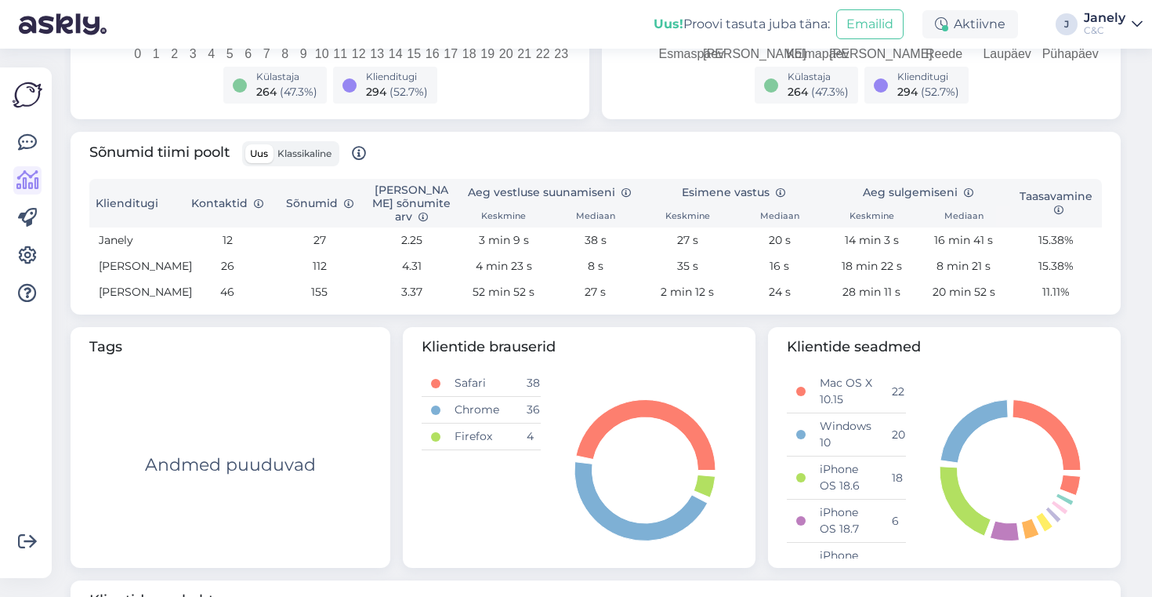
click at [37, 158] on div at bounding box center [27, 218] width 28 height 179
click at [29, 148] on icon at bounding box center [27, 142] width 19 height 19
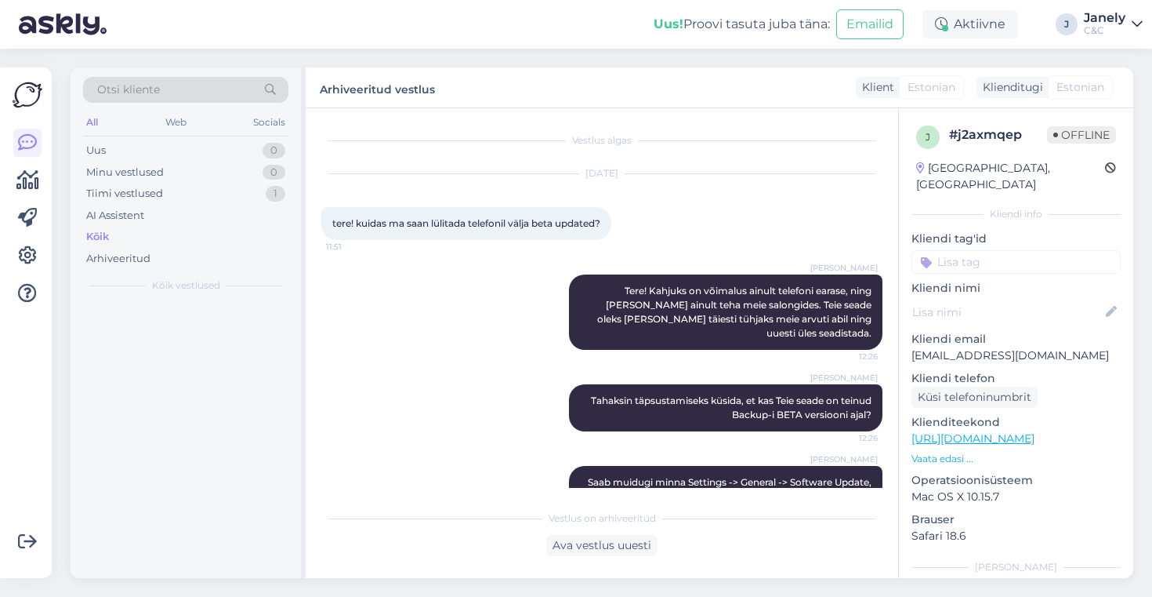
scroll to position [42, 0]
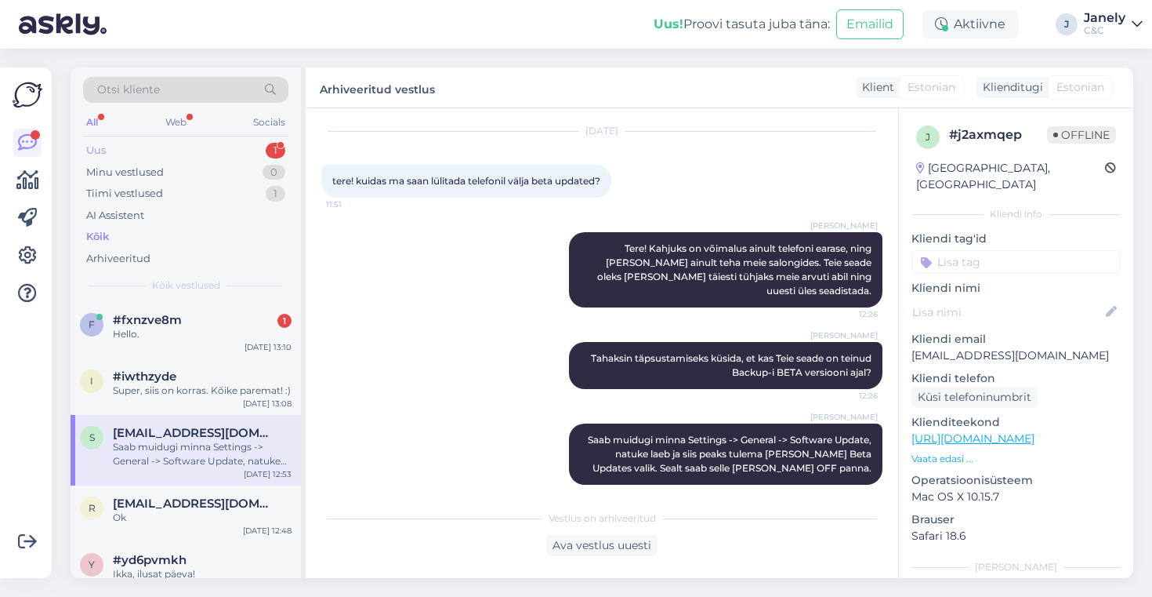
click at [256, 147] on div "Uus 1" at bounding box center [185, 151] width 205 height 22
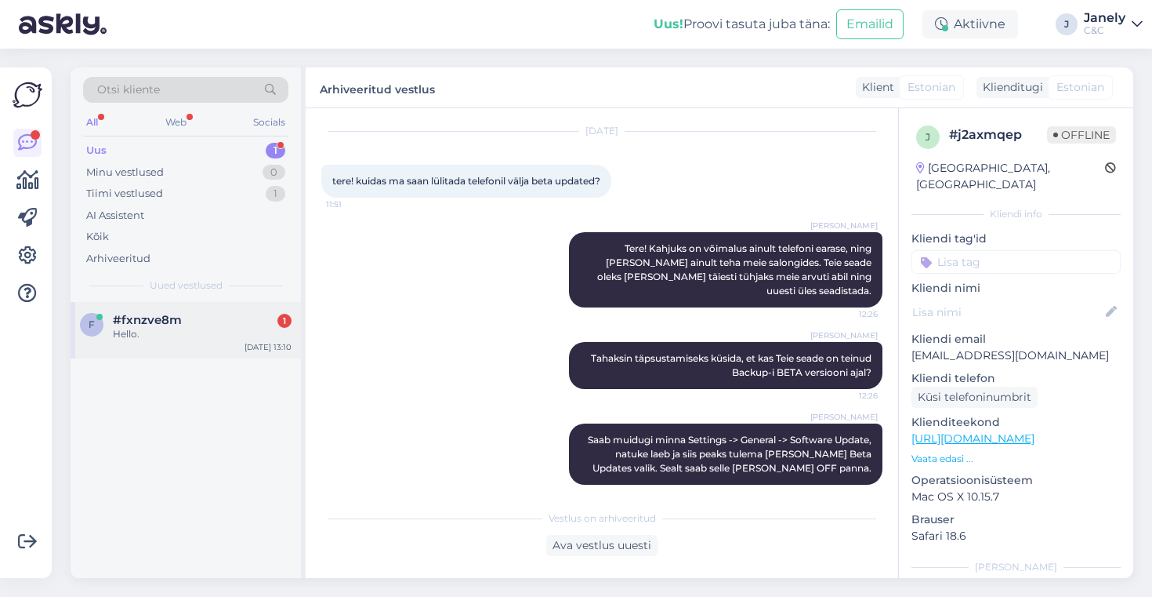
click at [208, 329] on div "Hello." at bounding box center [202, 334] width 179 height 14
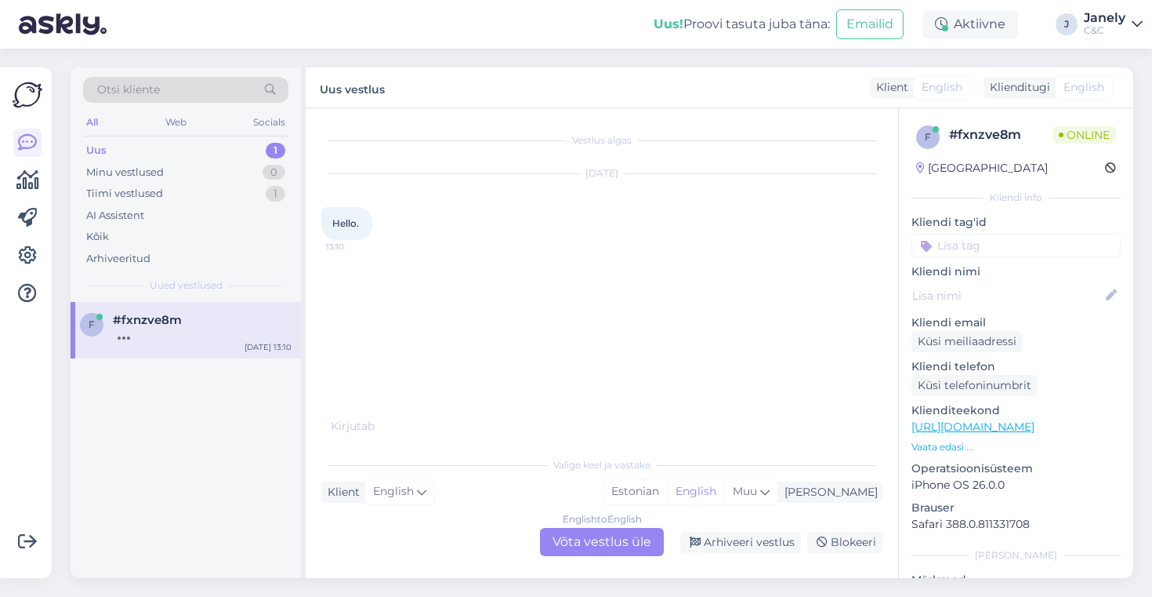
click at [561, 537] on div "English to English Võta vestlus üle" at bounding box center [602, 542] width 124 height 28
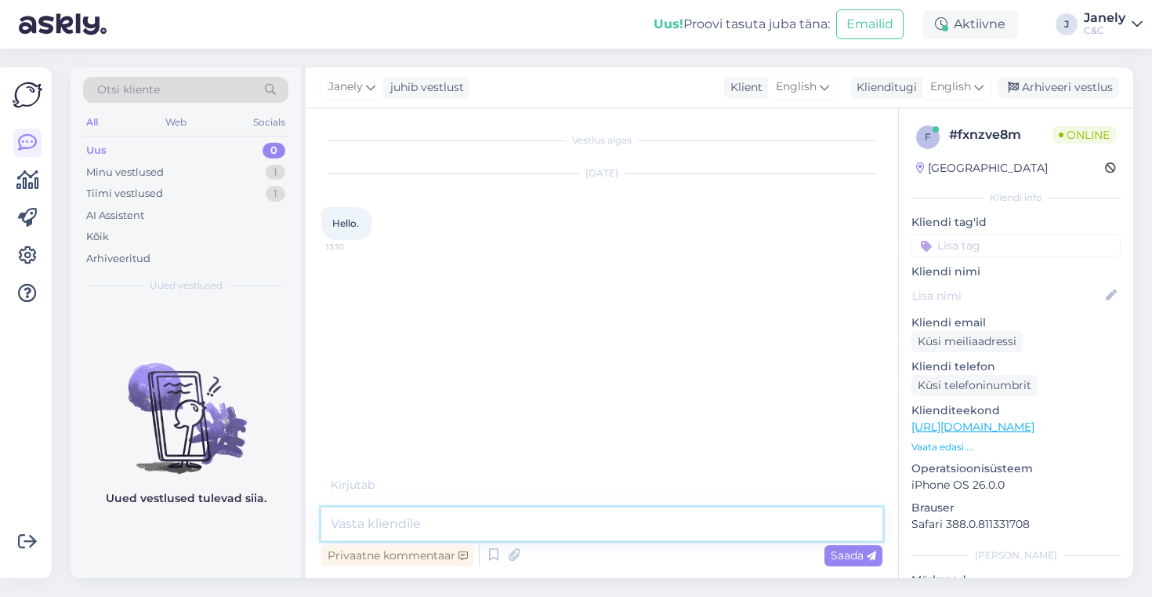
click at [425, 512] on textarea at bounding box center [601, 523] width 561 height 33
type textarea "Hello! How can i help?"
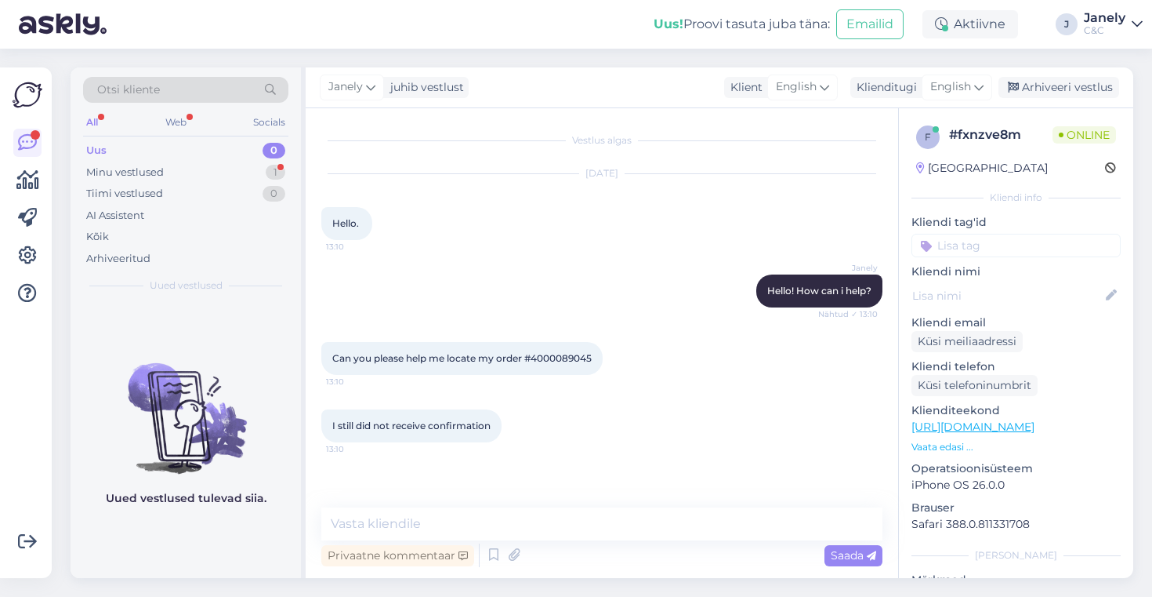
click at [572, 357] on span "Can you please help me locate my order #4000089045" at bounding box center [461, 358] width 259 height 12
copy div "4000089045 13:10"
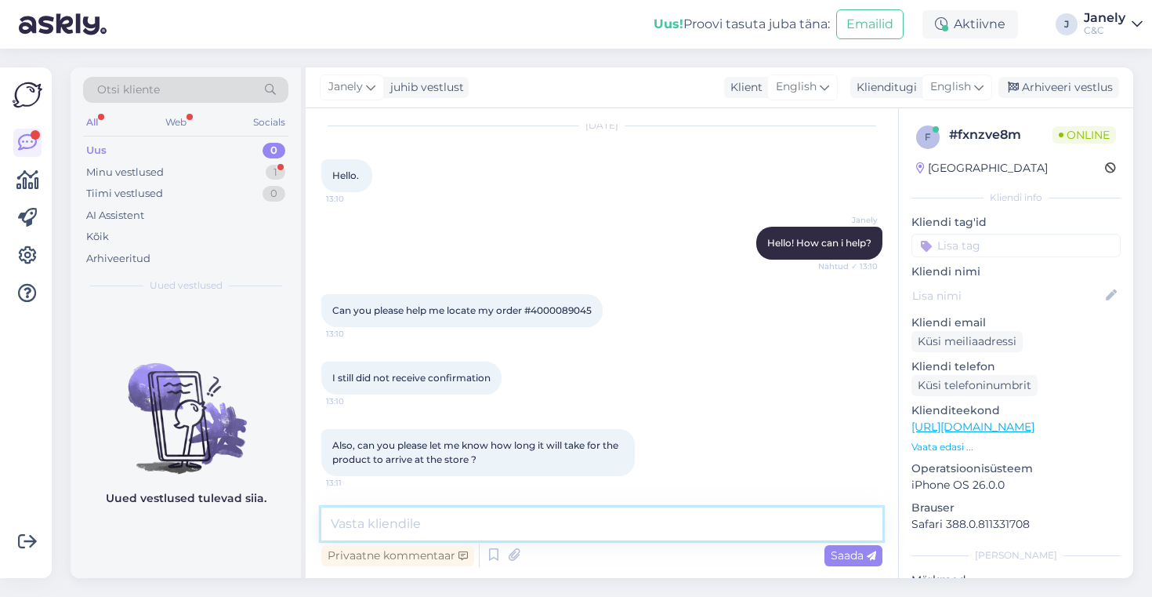
click at [375, 526] on textarea at bounding box center [601, 523] width 561 height 33
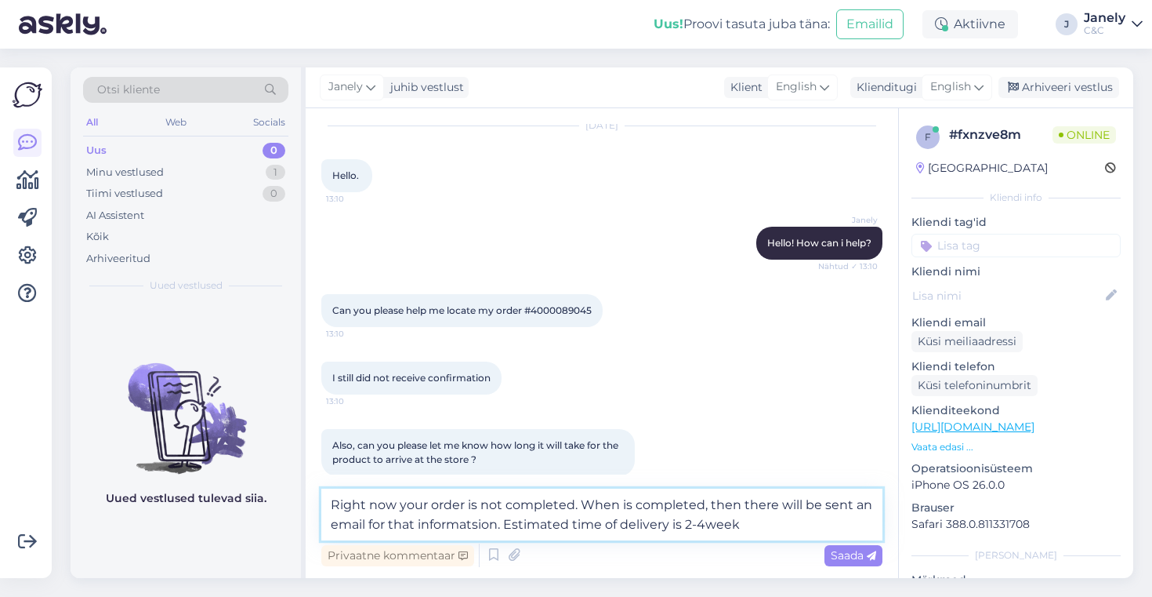
type textarea "Right now your order is not completed. When is completed, then there will be se…"
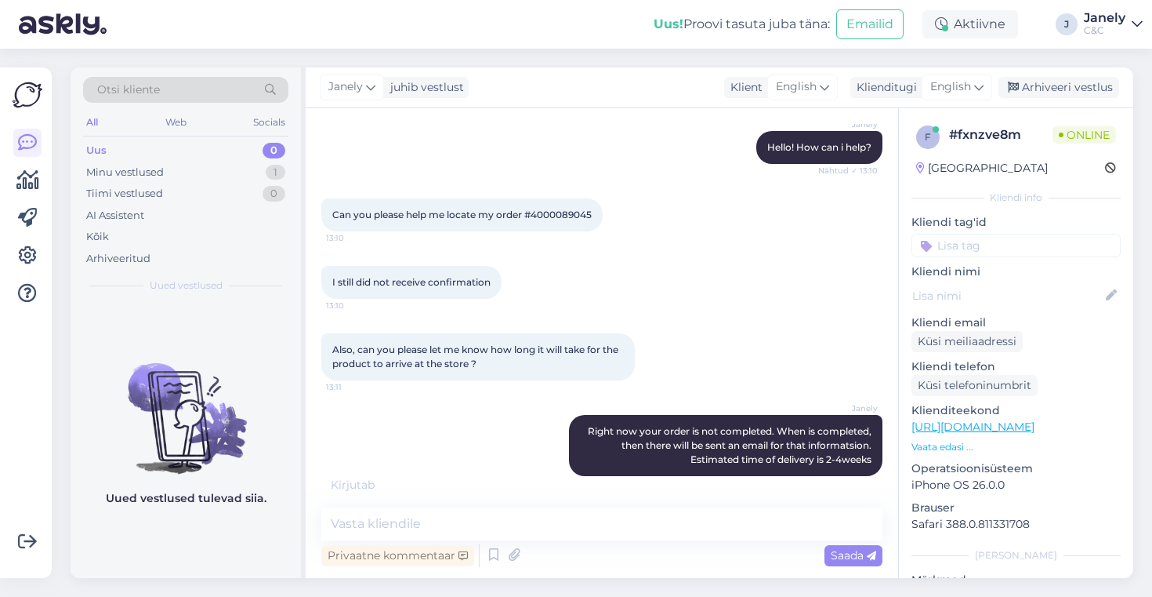
scroll to position [211, 0]
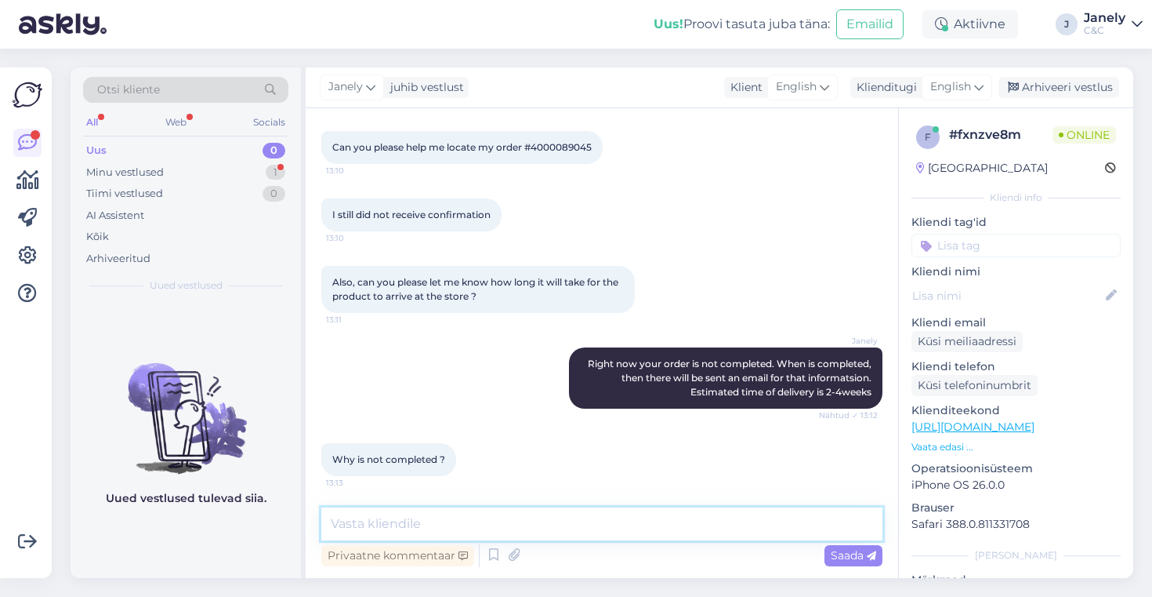
click at [390, 518] on textarea at bounding box center [601, 523] width 561 height 33
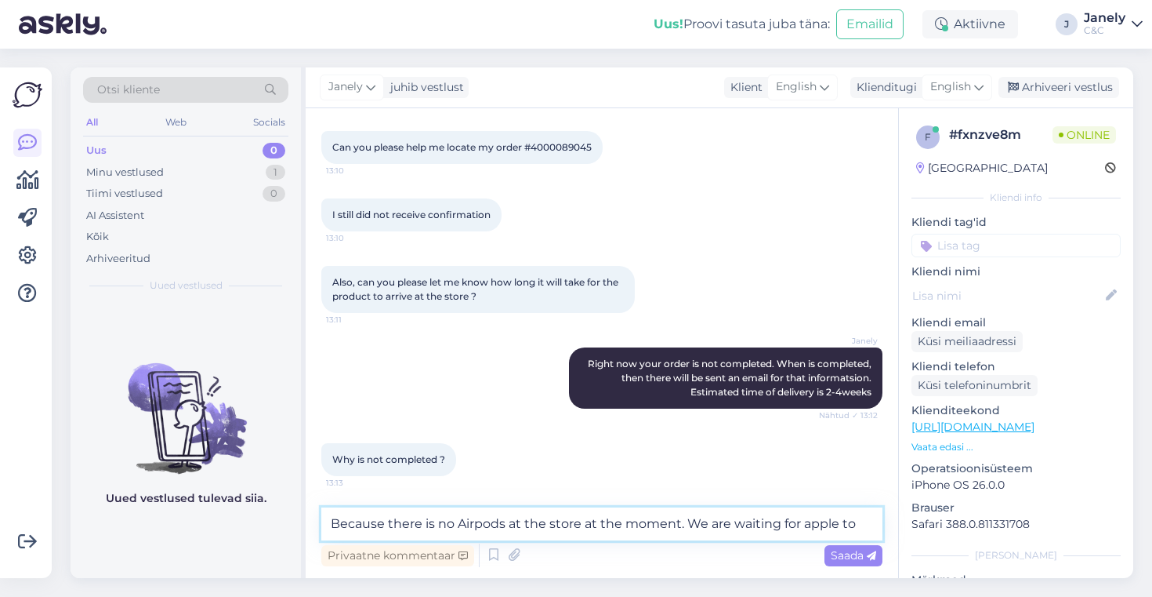
scroll to position [227, 0]
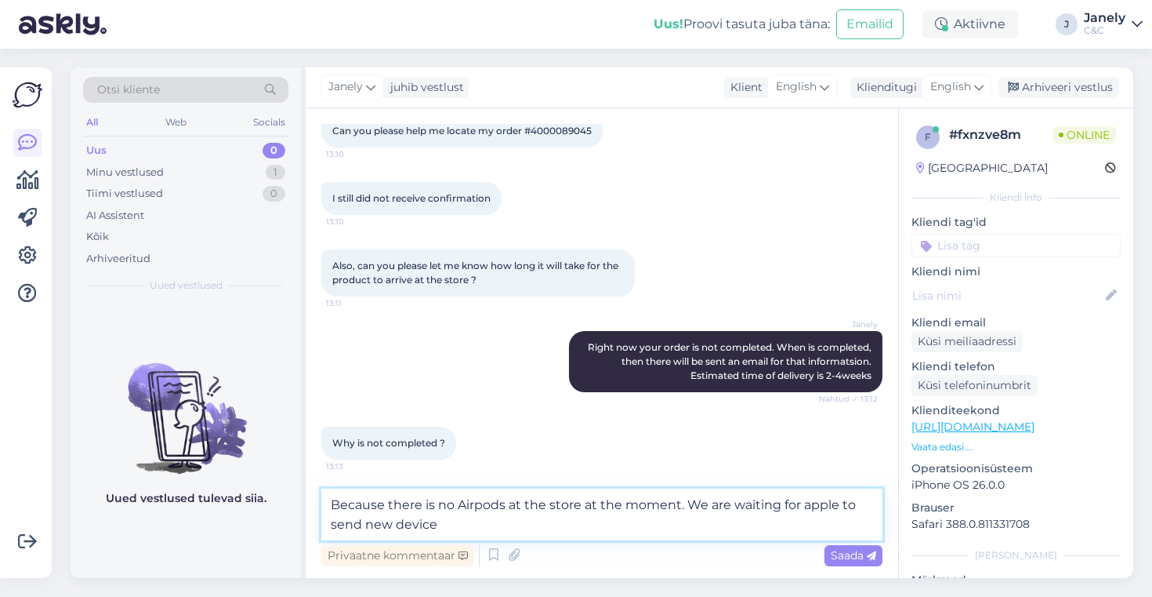
type textarea "Because there is no Airpods at the store at the moment. We are waiting for appl…"
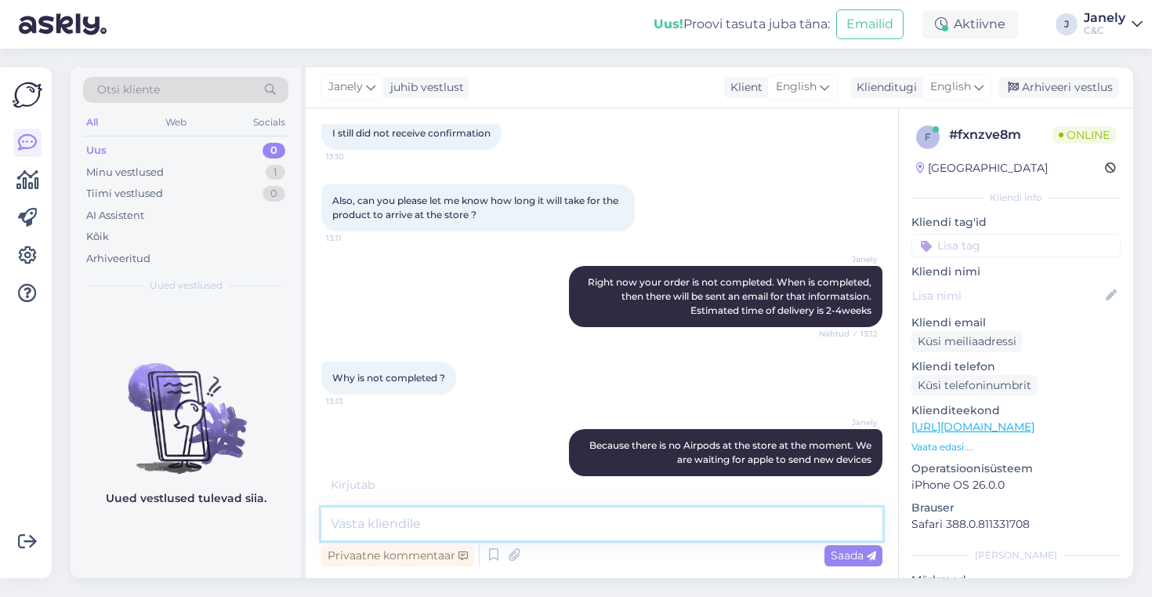
scroll to position [309, 0]
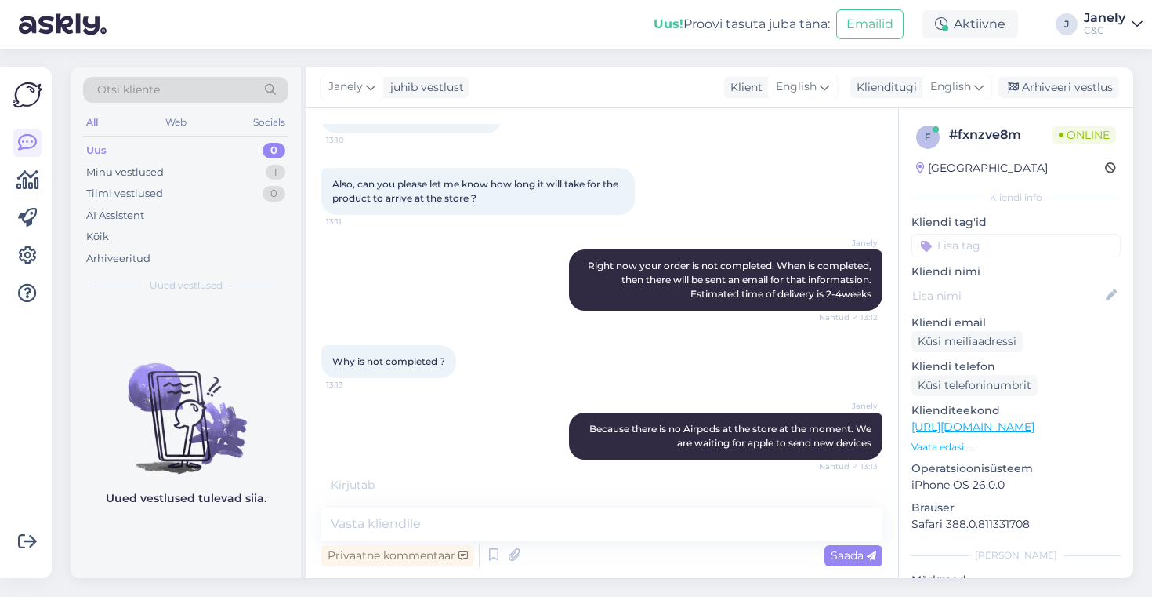
click at [104, 457] on img at bounding box center [186, 405] width 230 height 141
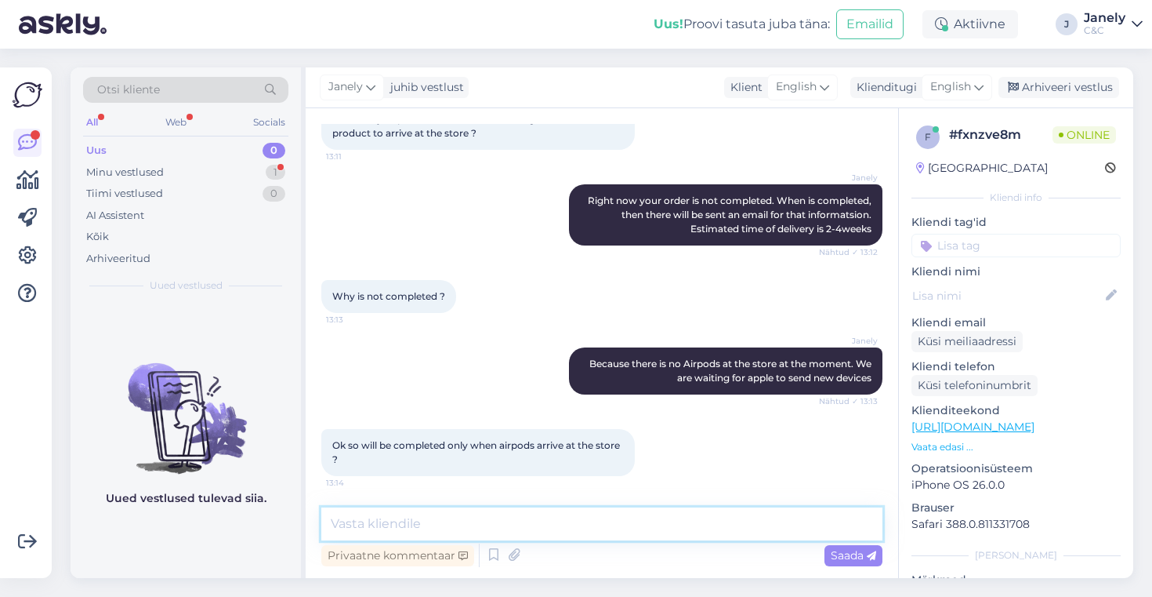
click at [431, 518] on textarea at bounding box center [601, 523] width 561 height 33
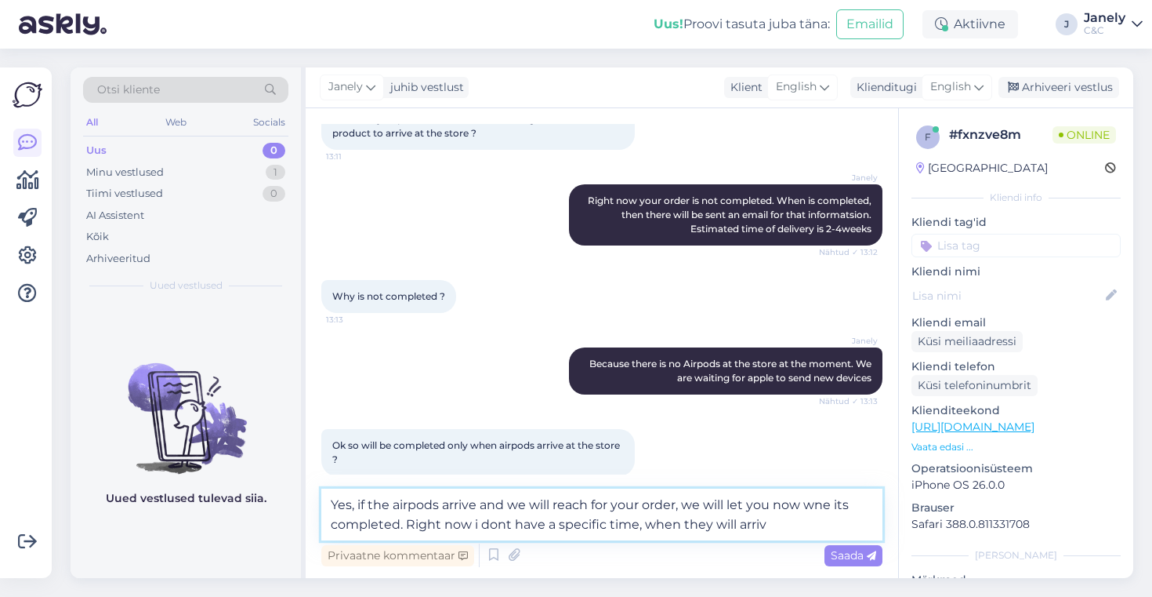
type textarea "Yes, if the airpods arrive and we will reach for your order, we will let you no…"
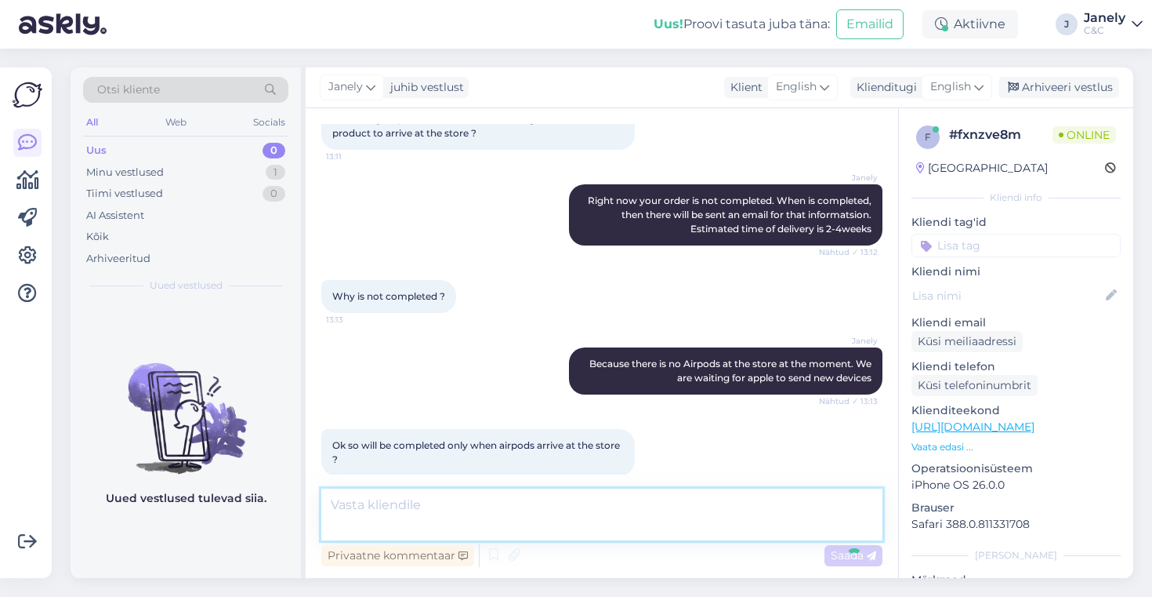
scroll to position [470, 0]
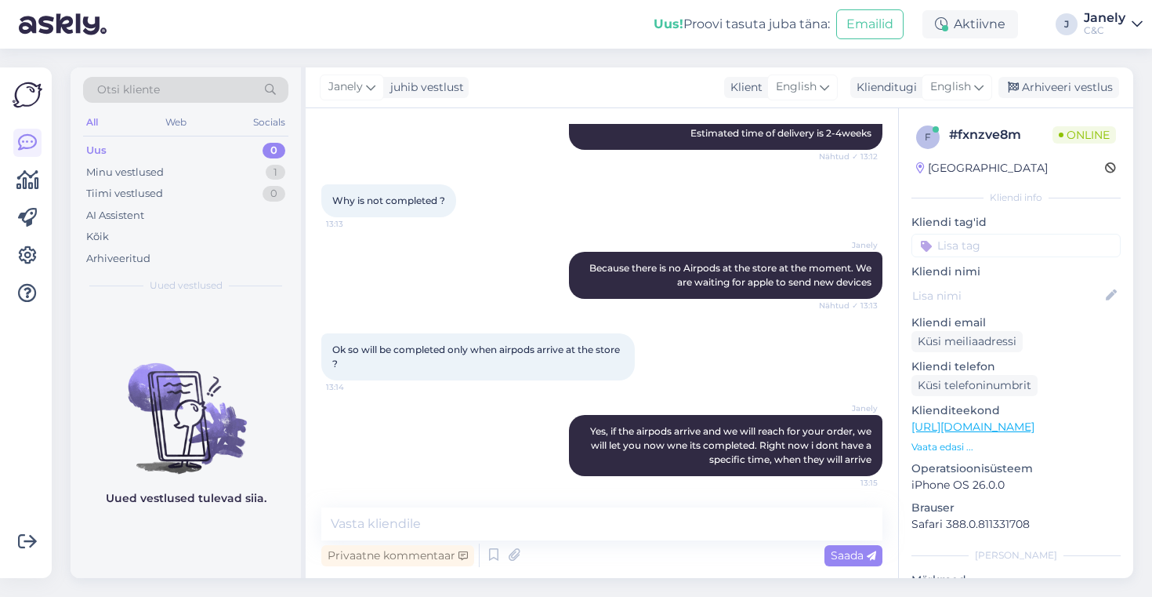
click at [364, 37] on div "Uus! Proovi tasuta [PERSON_NAME]: Emailid Aktiivne J Janely C&C" at bounding box center [576, 24] width 1152 height 49
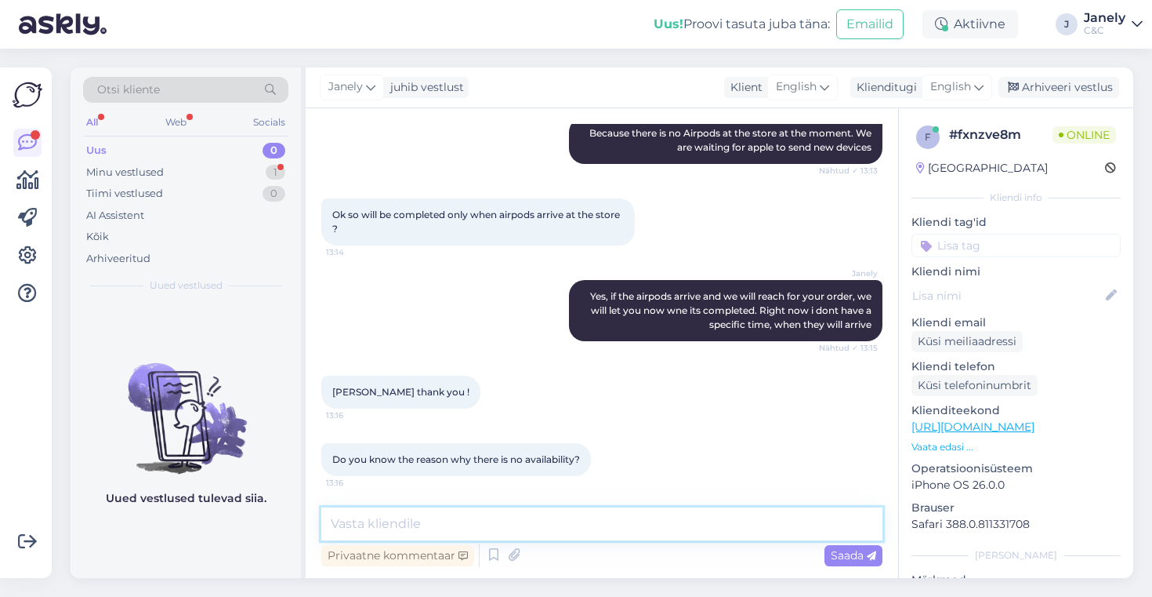
click at [441, 531] on textarea at bounding box center [601, 523] width 561 height 33
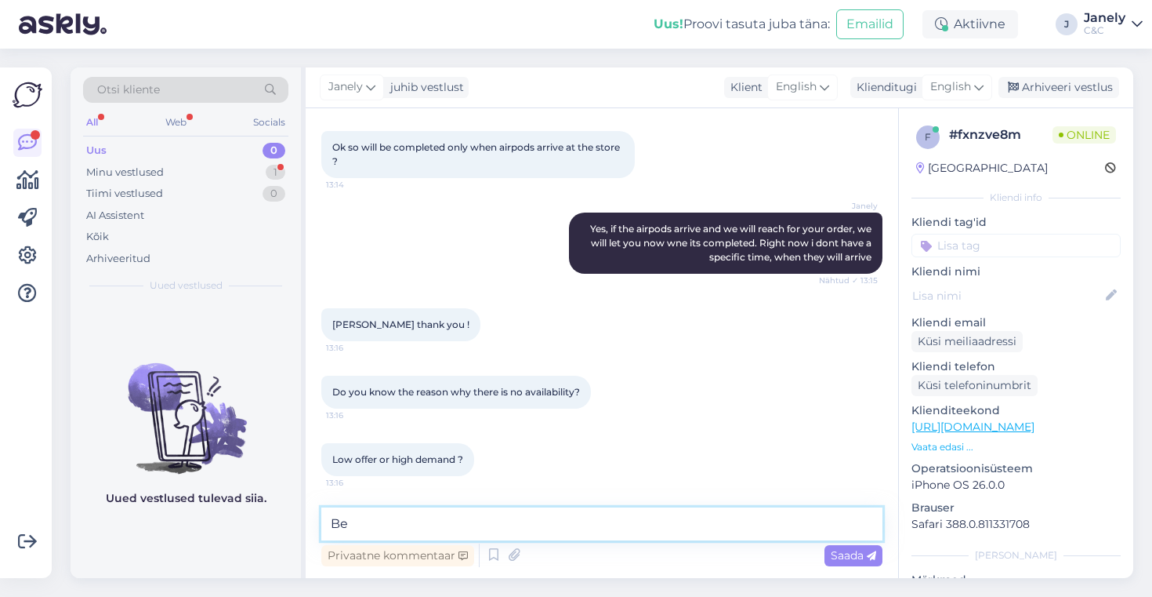
type textarea "B"
type textarea "High demand"
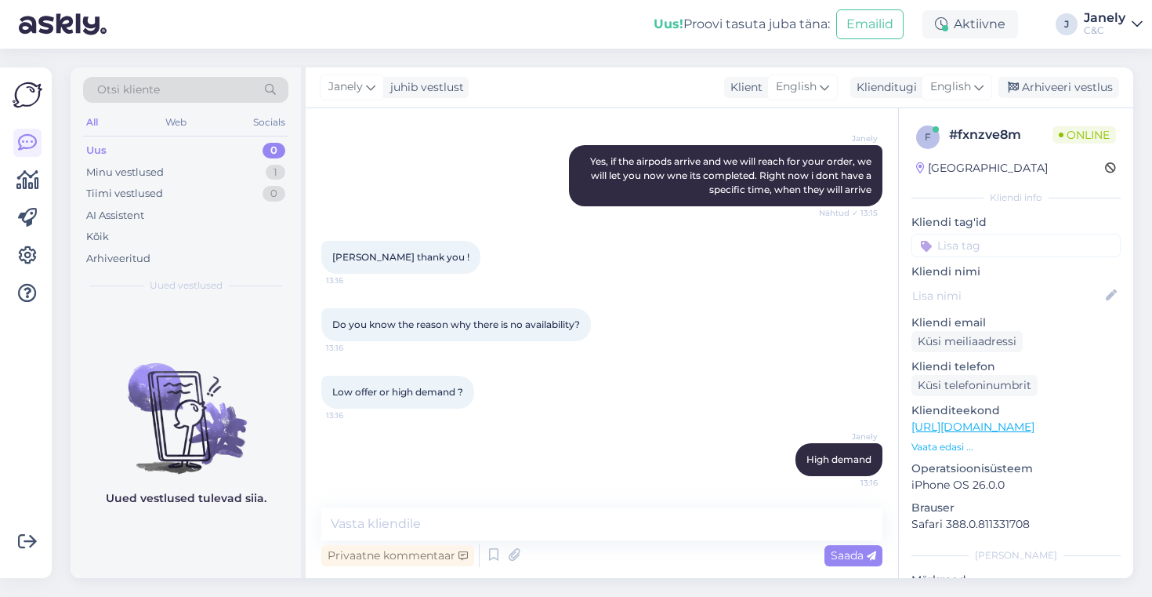
click at [209, 482] on figure "Uued vestlused tulevad siia." at bounding box center [186, 427] width 230 height 184
click at [267, 37] on div "Uus! Proovi tasuta [PERSON_NAME]: Emailid Aktiivne J Janely C&C" at bounding box center [576, 24] width 1152 height 49
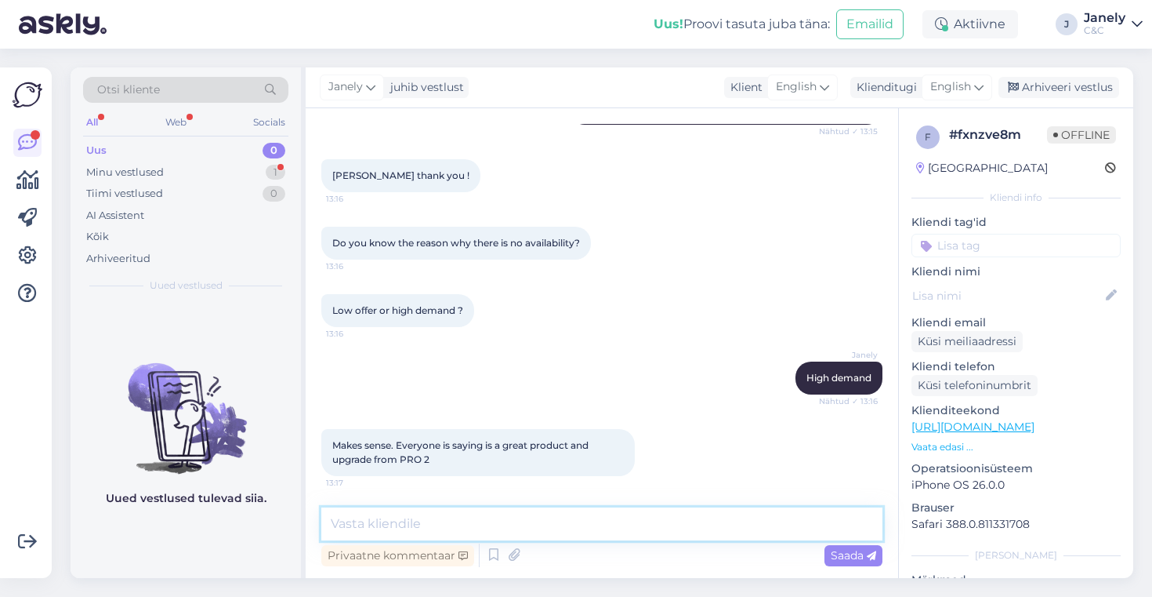
click at [500, 524] on textarea at bounding box center [601, 523] width 561 height 33
type textarea "y"
type textarea "Y"
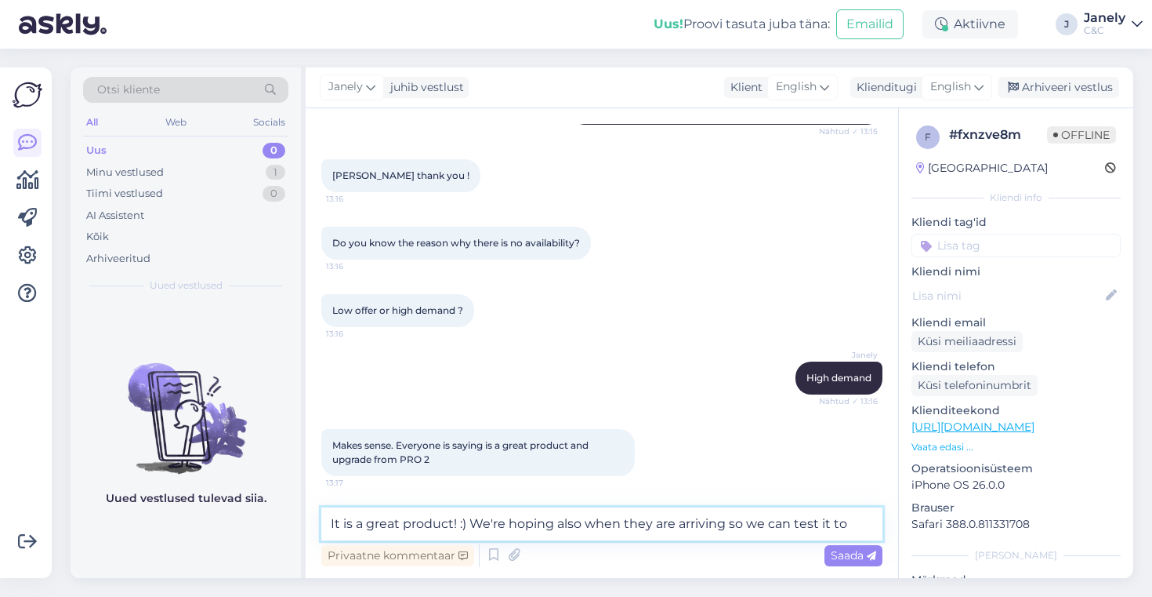
type textarea "It is a great product! :) We're hoping also when they are arriving so we can te…"
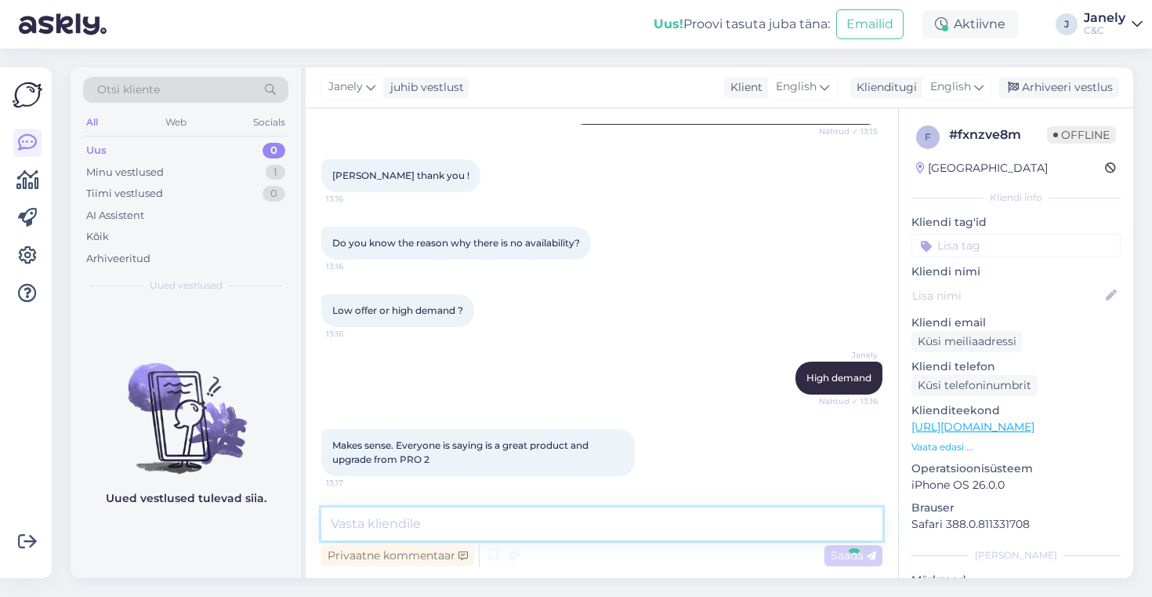
scroll to position [902, 0]
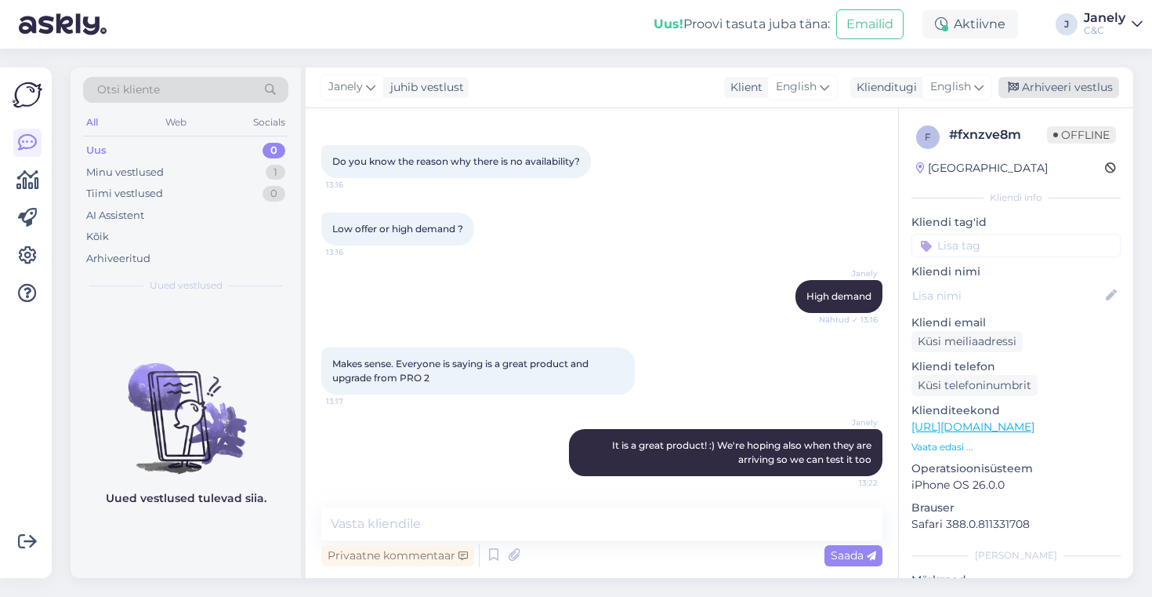
click at [1057, 78] on div "Arhiveeri vestlus" at bounding box center [1059, 87] width 121 height 21
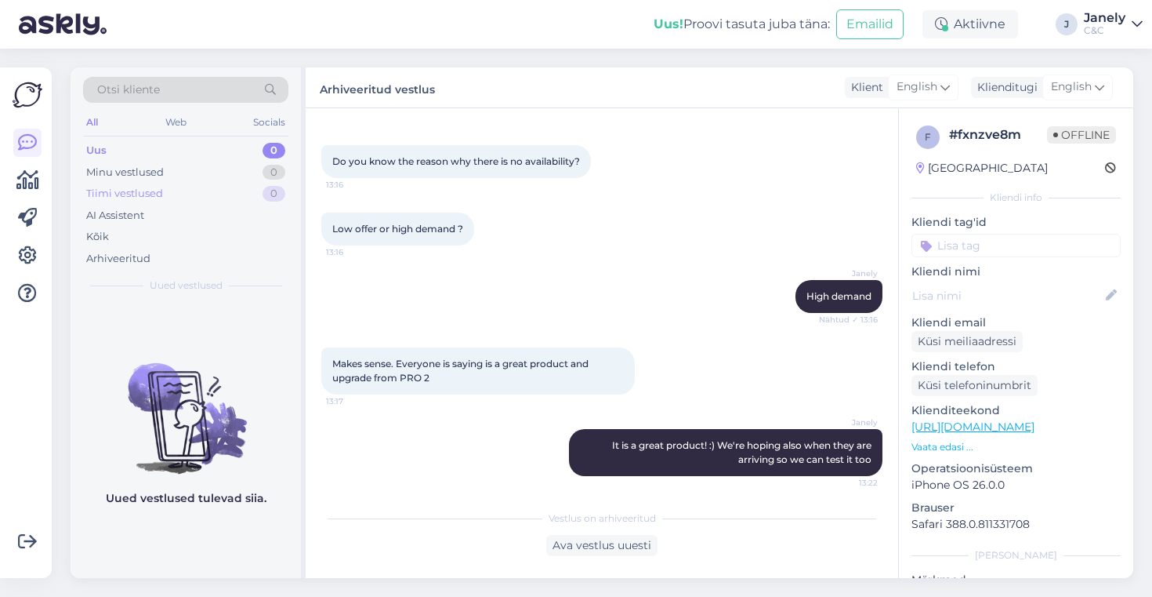
click at [207, 184] on div "Tiimi vestlused 0" at bounding box center [185, 194] width 205 height 22
click at [193, 180] on div "Minu vestlused 0" at bounding box center [185, 172] width 205 height 22
click at [227, 150] on div "Uus 1" at bounding box center [185, 151] width 205 height 22
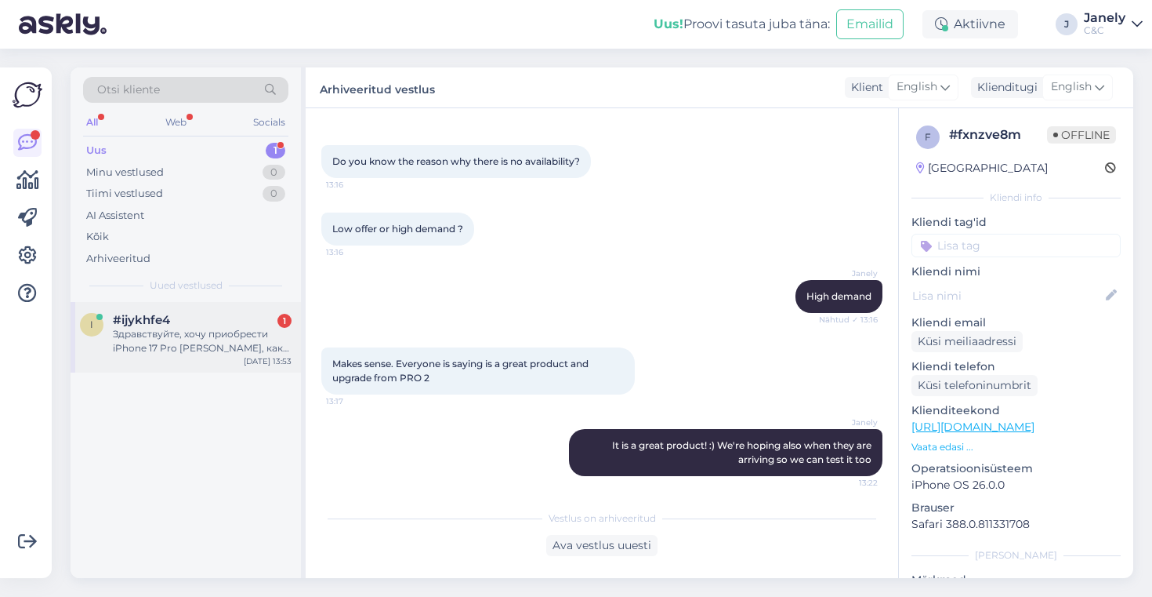
click at [270, 343] on div "Здравствуйте, хочу приобрести iPhone 17 Pro [PERSON_NAME], как долго ожидать ег…" at bounding box center [202, 341] width 179 height 28
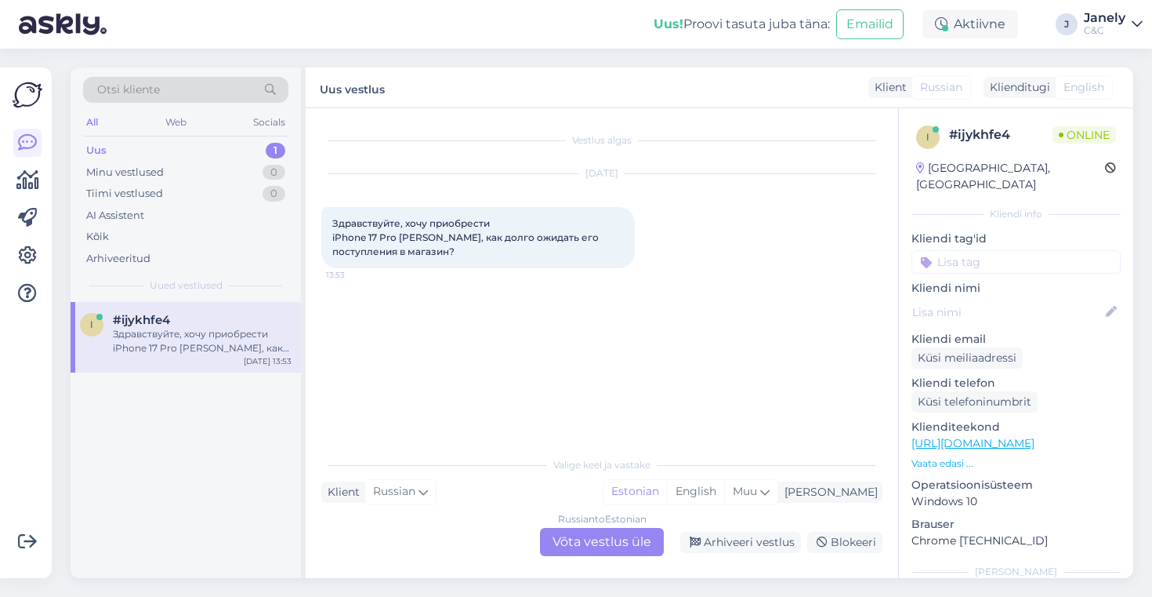
click at [579, 547] on div "Russian to Estonian Võta vestlus üle" at bounding box center [602, 542] width 124 height 28
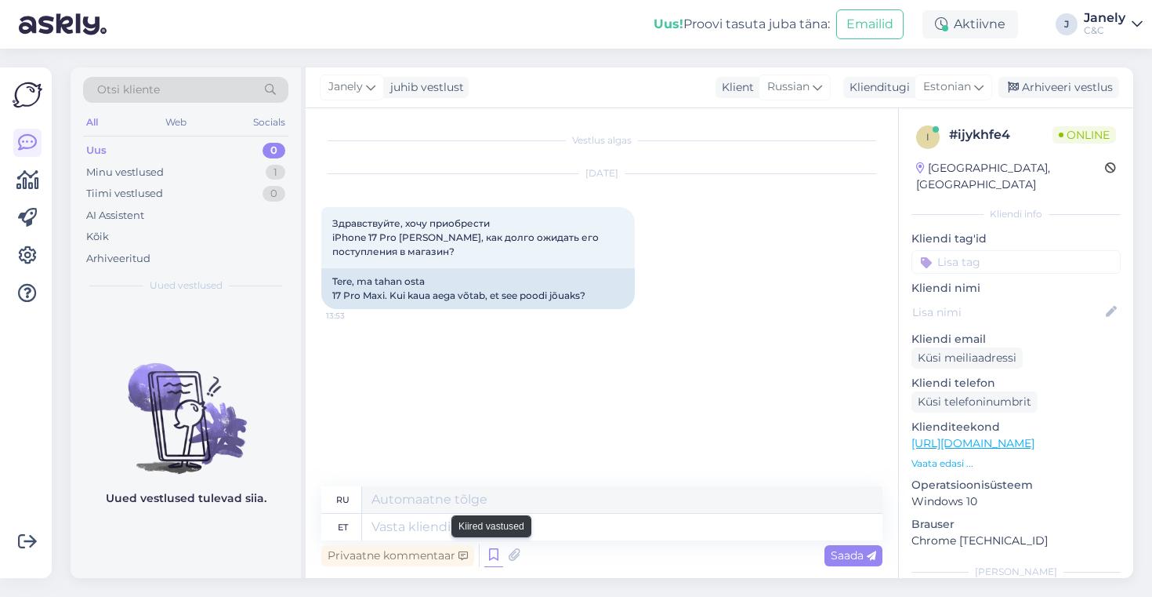
click at [491, 561] on icon at bounding box center [493, 555] width 19 height 24
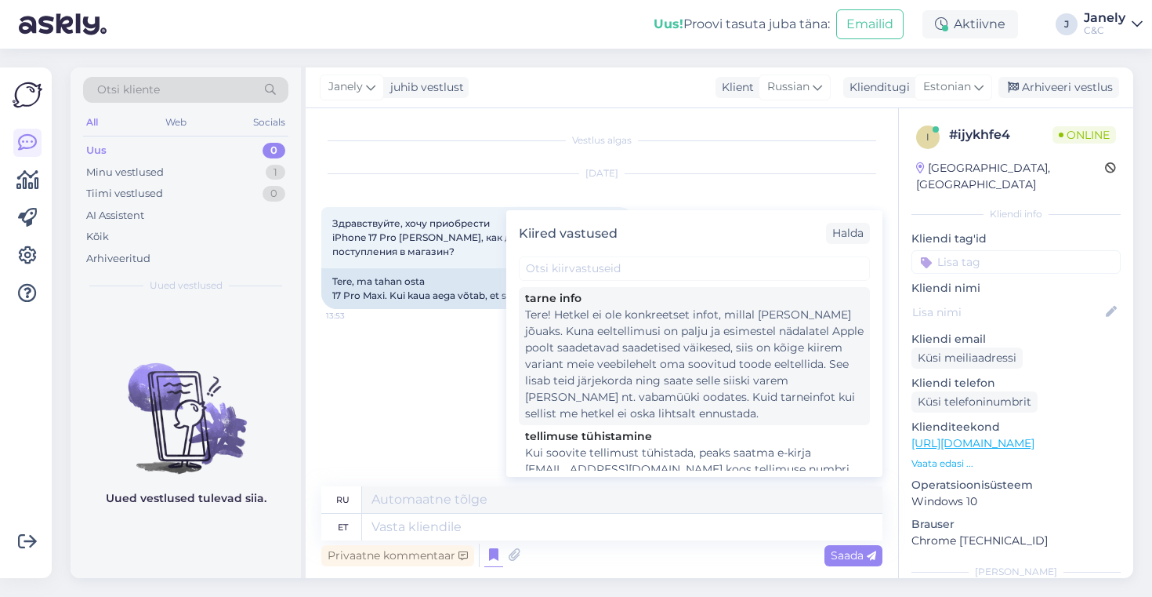
click at [626, 404] on div "Tere! Hetkel ei ole konkreetset infot, millal [PERSON_NAME] jõuaks. Kuna eeltel…" at bounding box center [694, 364] width 339 height 115
type textarea "Здравствуйте! В настоящее время нет точной информации о сроках поставки. Поскол…"
type textarea "Tere! Hetkel ei ole konkreetset infot, millal [PERSON_NAME] jõuaks. Kuna eeltel…"
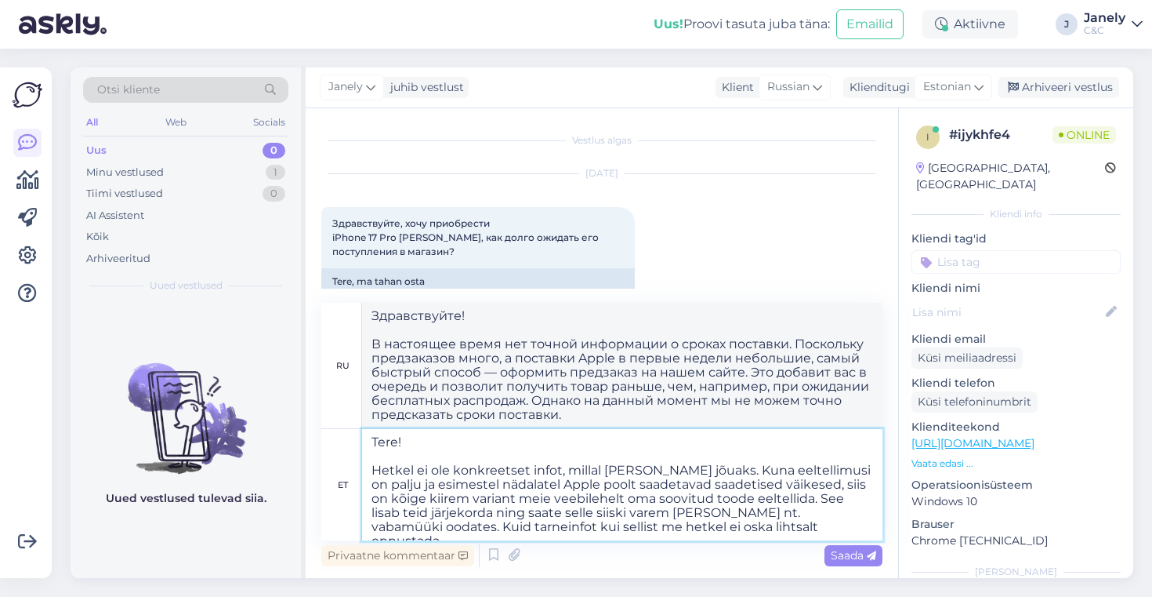
click at [768, 528] on textarea "Tere! Hetkel ei ole konkreetset infot, millal [PERSON_NAME] jõuaks. Kuna eeltel…" at bounding box center [622, 484] width 521 height 111
click at [838, 553] on span "Saada" at bounding box center [853, 555] width 45 height 14
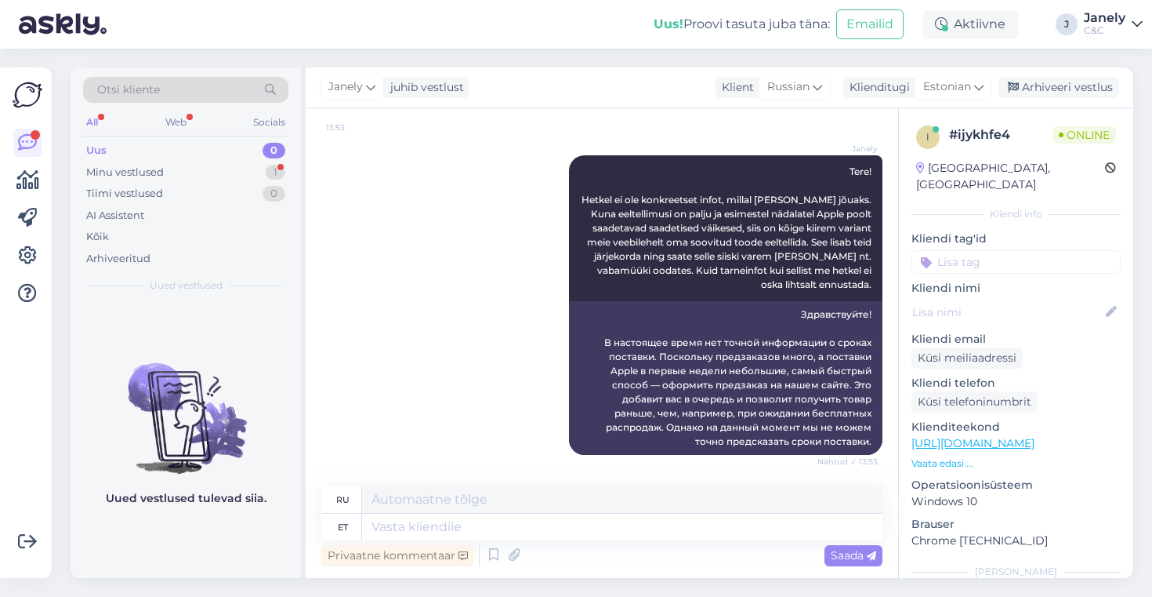
scroll to position [376, 0]
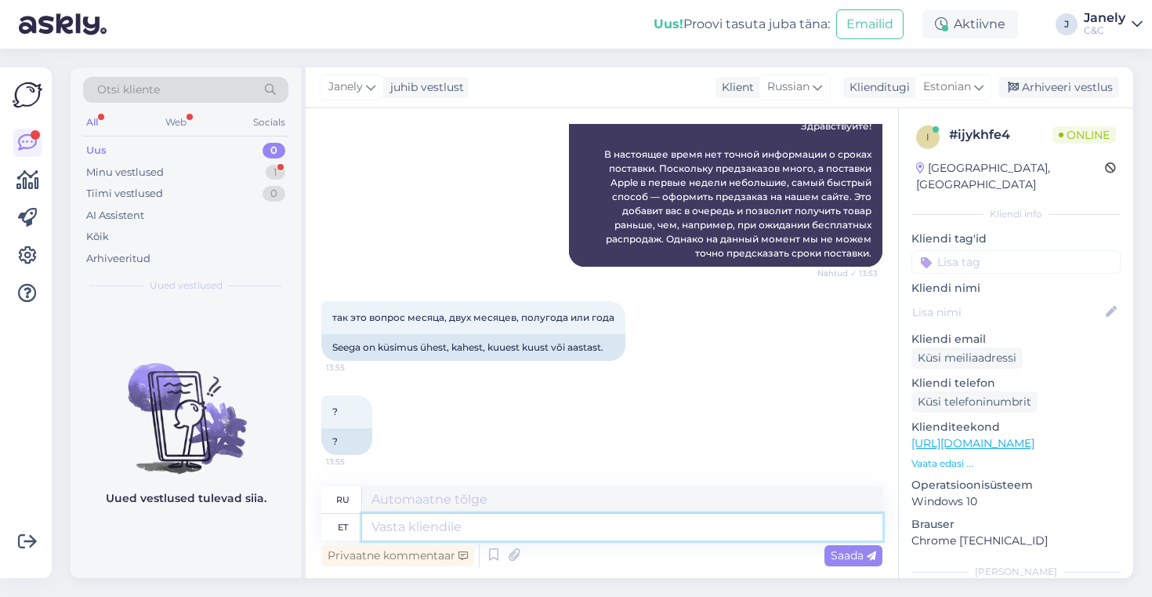
click at [492, 528] on textarea at bounding box center [622, 527] width 521 height 27
type textarea "4-6"
type textarea "4-6 nädalat"
type textarea "4-6 недель"
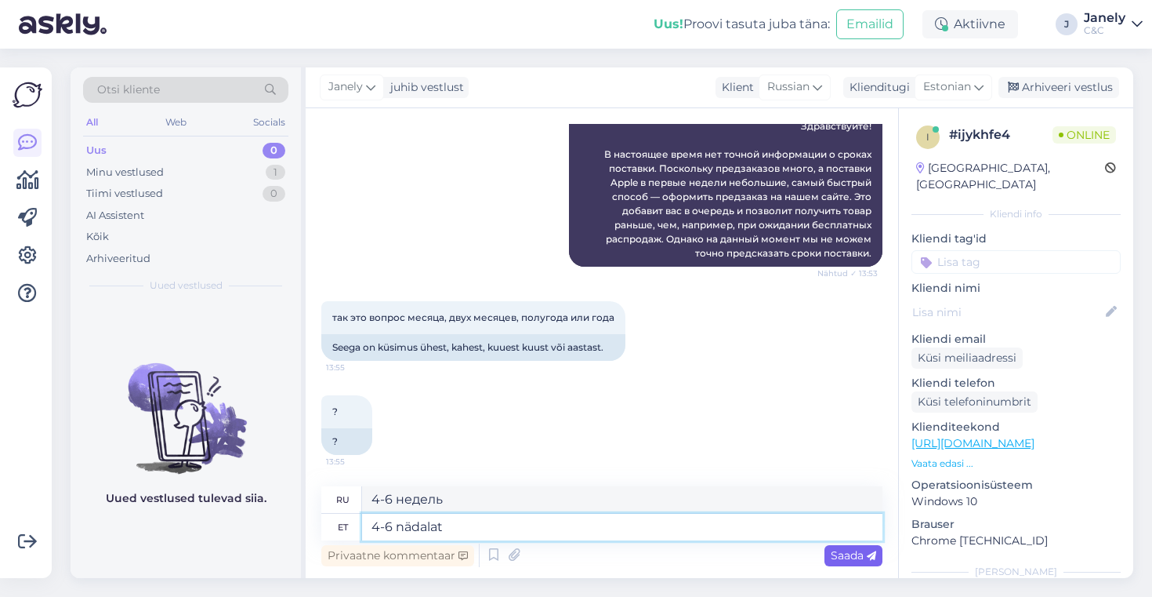
type textarea "4-6 nädalat"
click at [839, 554] on span "Saada" at bounding box center [853, 555] width 45 height 14
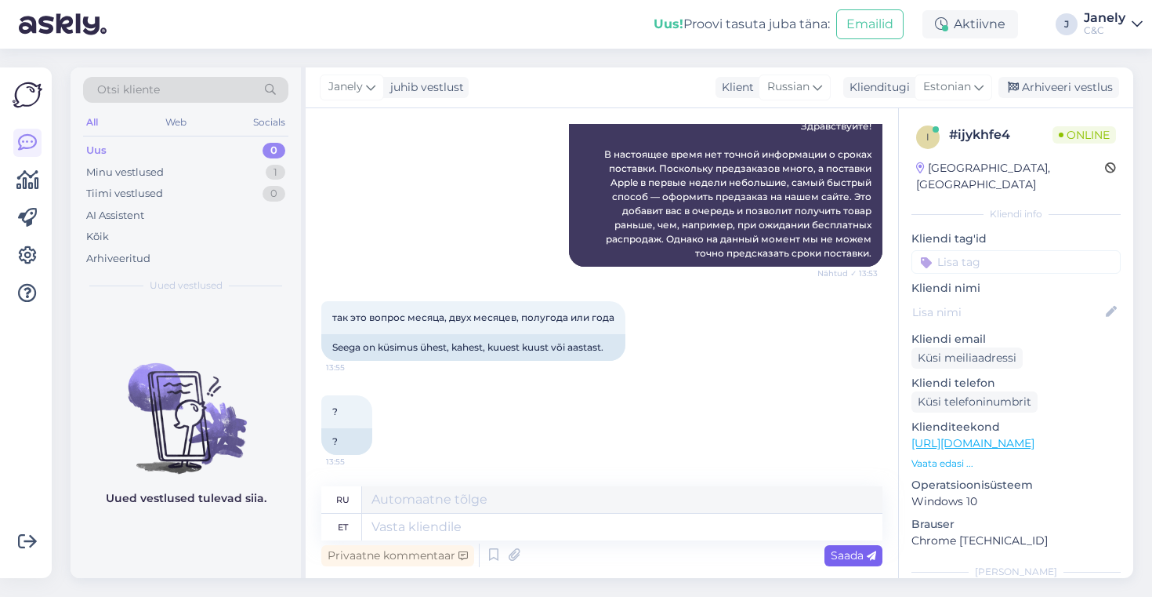
scroll to position [470, 0]
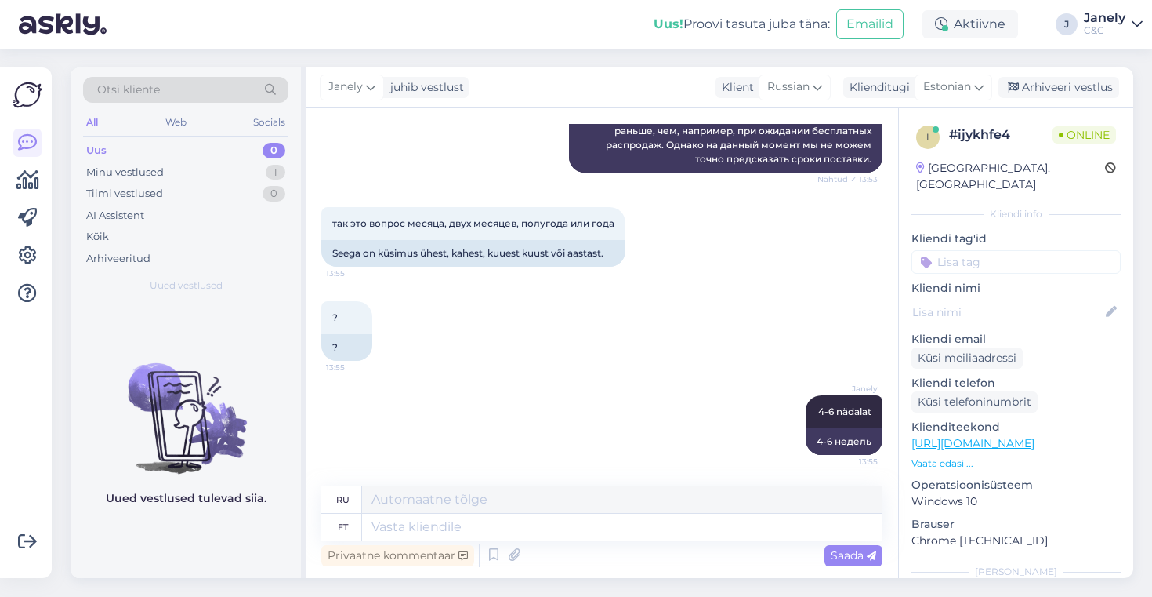
click at [608, 49] on div "Otsi kliente All Web Socials Uus 0 Minu vestlused 1 Tiimi vestlused 0 AI Assist…" at bounding box center [606, 323] width 1091 height 548
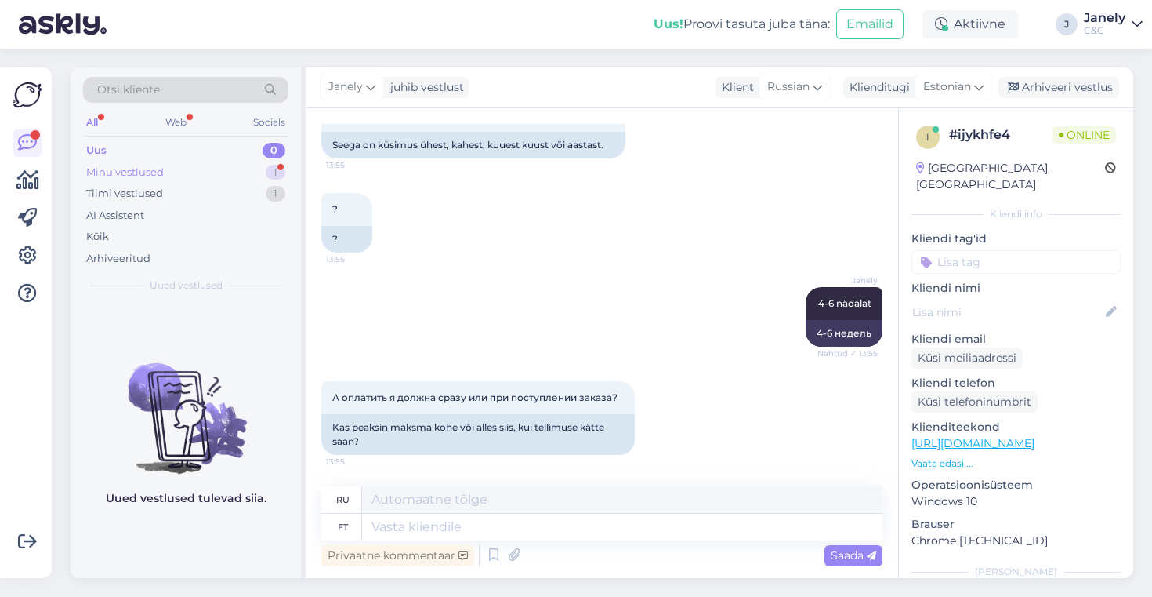
click at [225, 167] on div "Minu vestlused 1" at bounding box center [185, 172] width 205 height 22
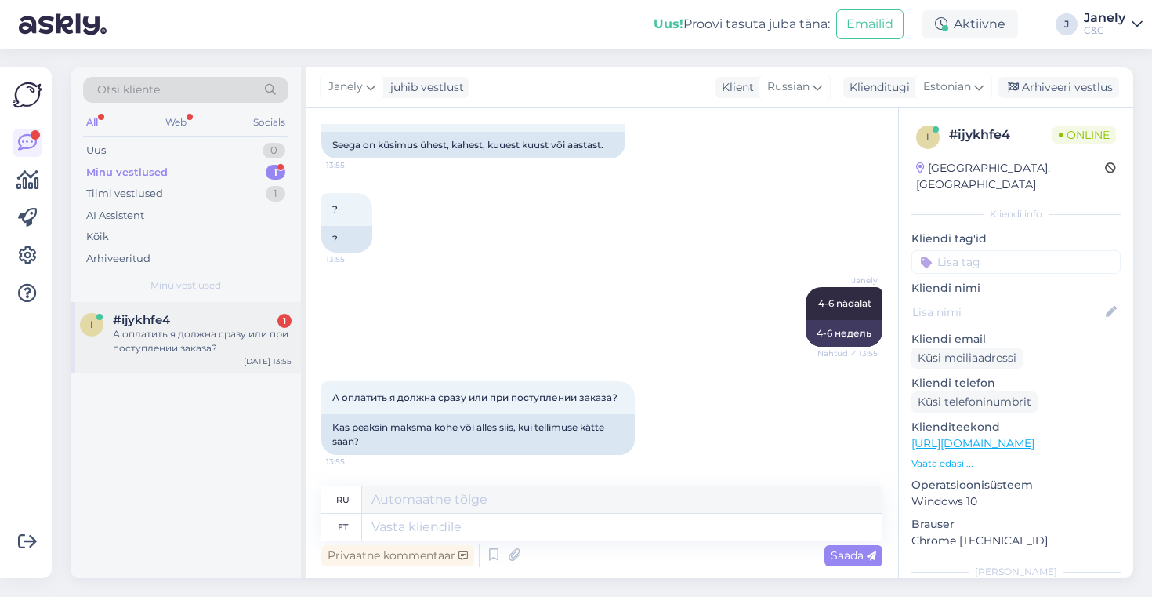
click at [231, 351] on div "А оплатить я должна сразу или при поступлении заказа?" at bounding box center [202, 341] width 179 height 28
click at [270, 201] on div "Tiimi vestlused 1" at bounding box center [185, 194] width 205 height 22
click at [230, 337] on div "Hello! Kinda does, we recieve phones but like 2-5 units at the time." at bounding box center [202, 341] width 179 height 28
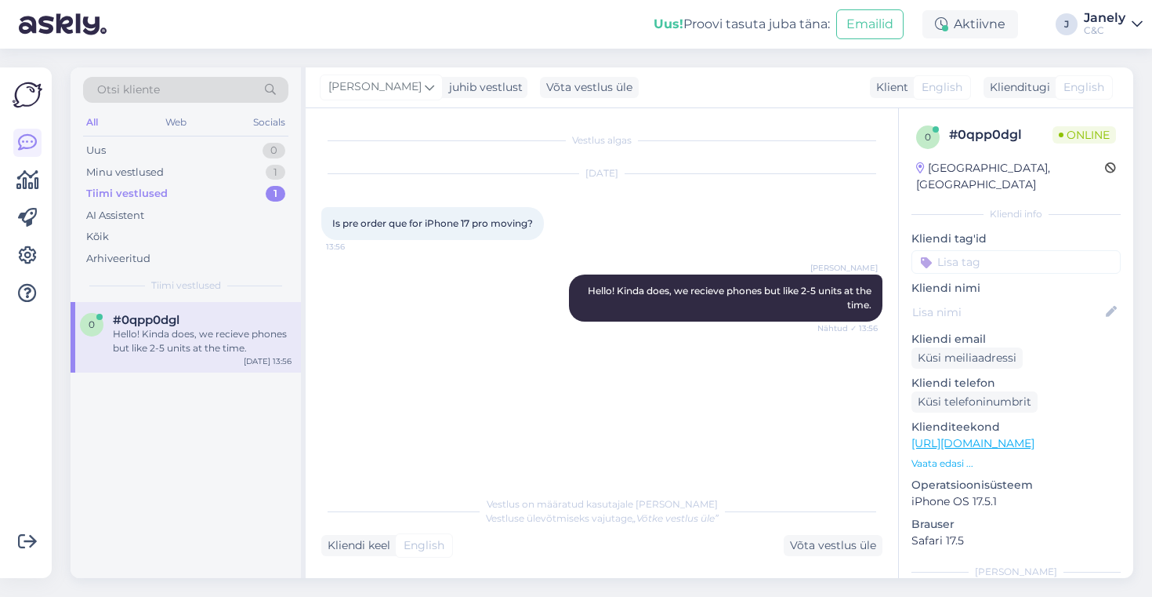
scroll to position [0, 0]
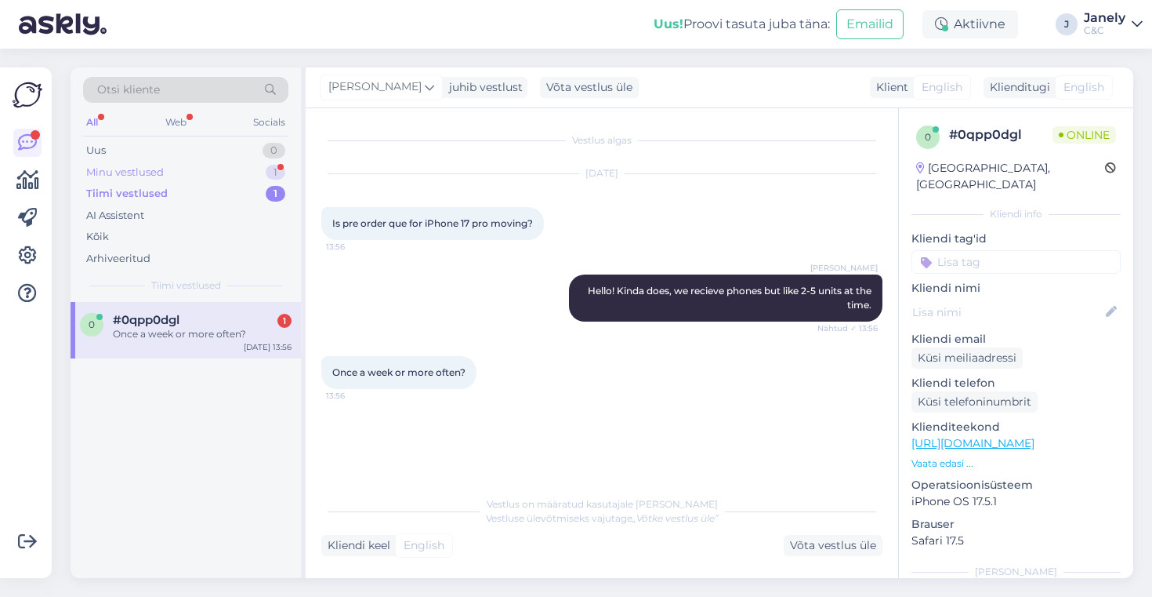
click at [248, 173] on div "Minu vestlused 1" at bounding box center [185, 172] width 205 height 22
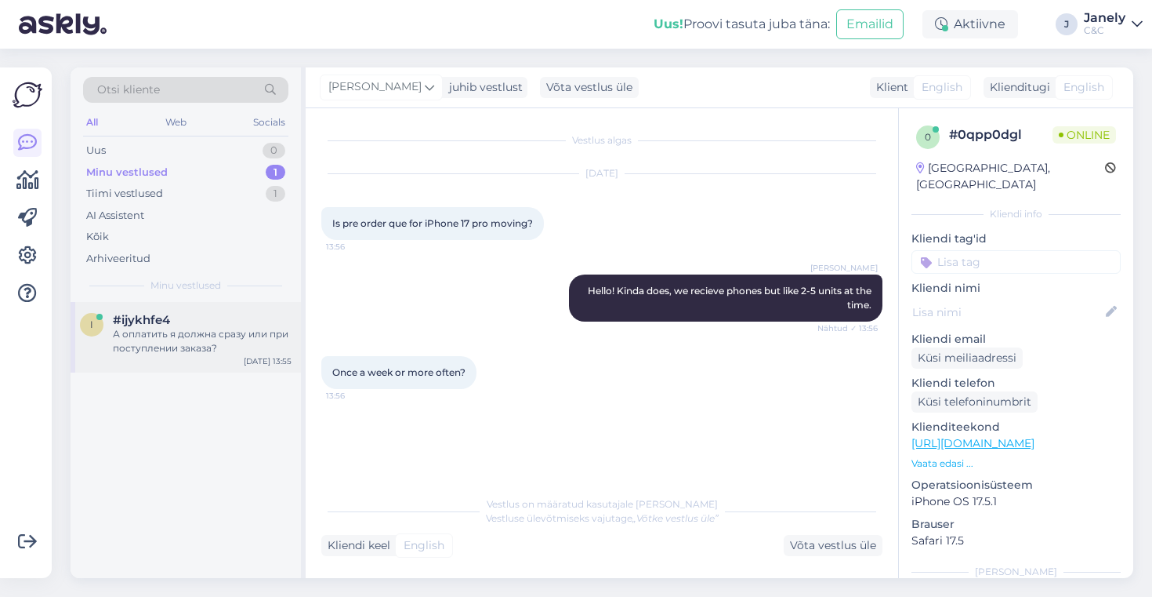
click at [232, 324] on div "#ijykhfe4" at bounding box center [202, 320] width 179 height 14
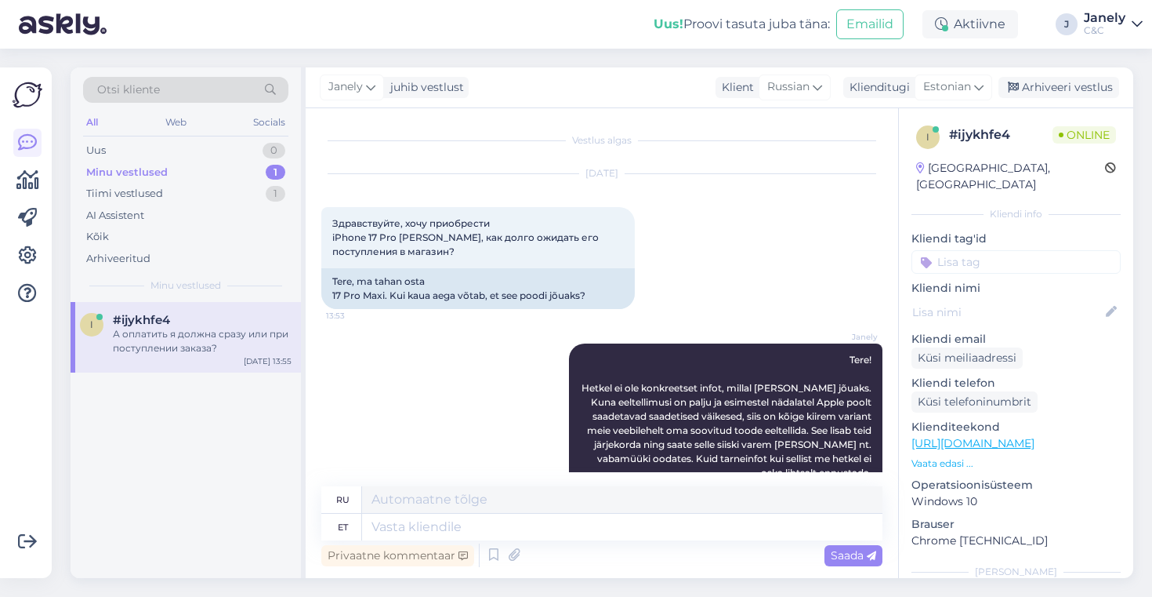
scroll to position [579, 0]
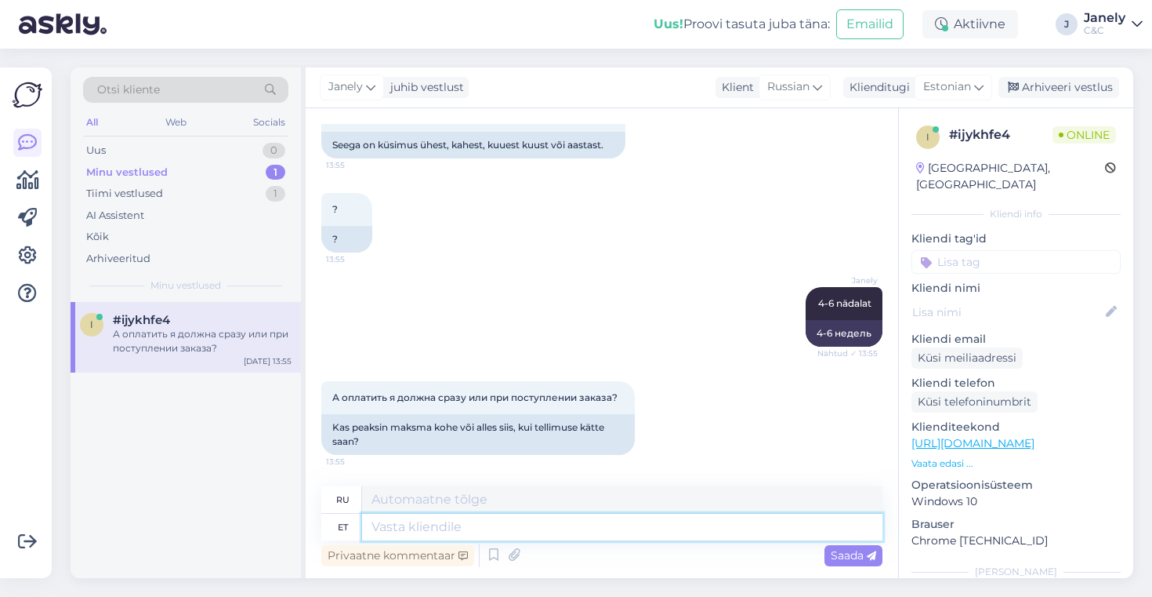
click at [401, 521] on textarea at bounding box center [622, 527] width 521 height 27
type textarea "[PERSON_NAME]"
type textarea "Если"
type textarea "Kui maksate k"
type textarea "Когда вы платите"
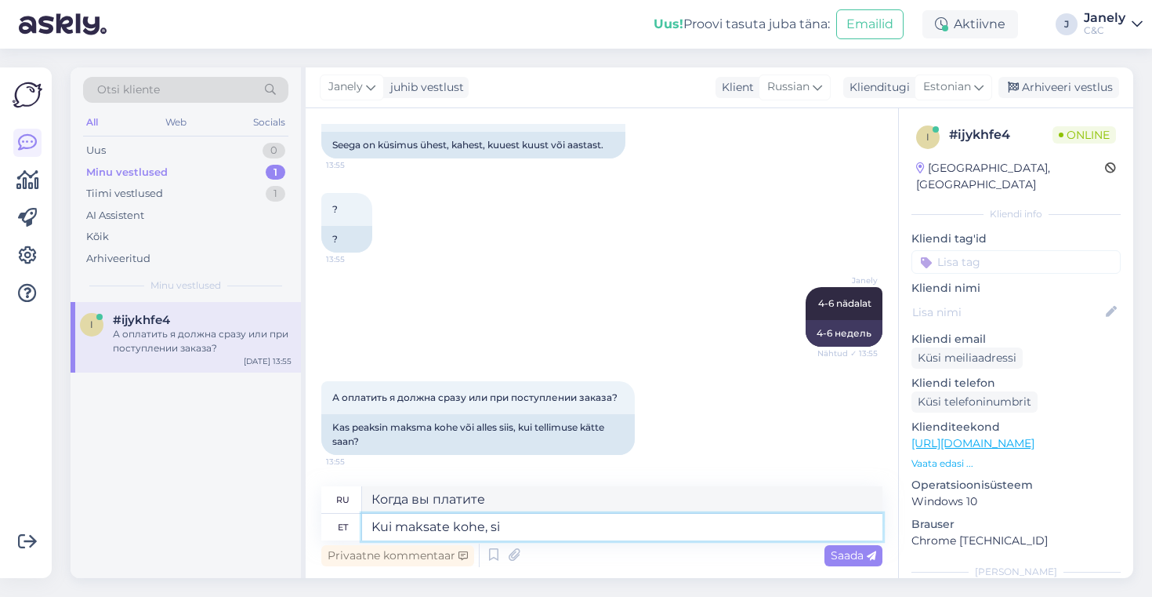
type textarea "Kui maksate kohe, sii"
type textarea "Если вы заплатите сейчас,"
type textarea "Kui maksate kohe, siis"
type textarea "Если вы заплатите сейчас, то"
type textarea "Kui maksate kohe, siis võite s"
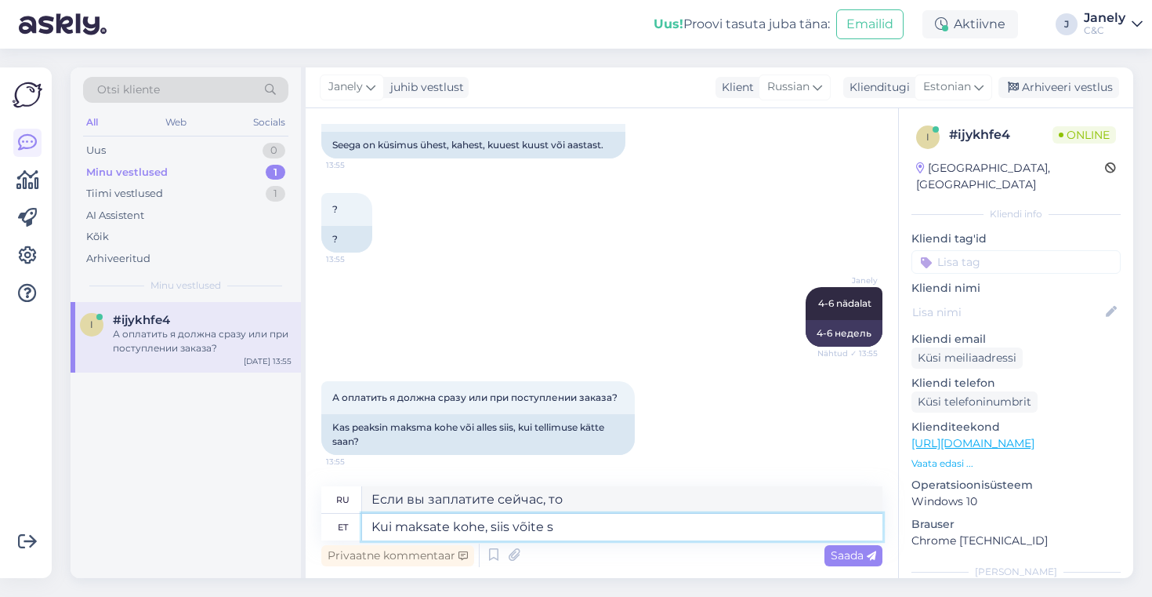
type textarea "Если вы заплатите сейчас, вы можете"
type textarea "Kui maksate kohe, siis võite saa"
type textarea "Если вы заплатите сейчас, вы можете получить"
type textarea "Kui maksate kohe, siis [PERSON_NAME] varfem"
type textarea "Если вы заплатите сейчас, вы можете получить скидку"
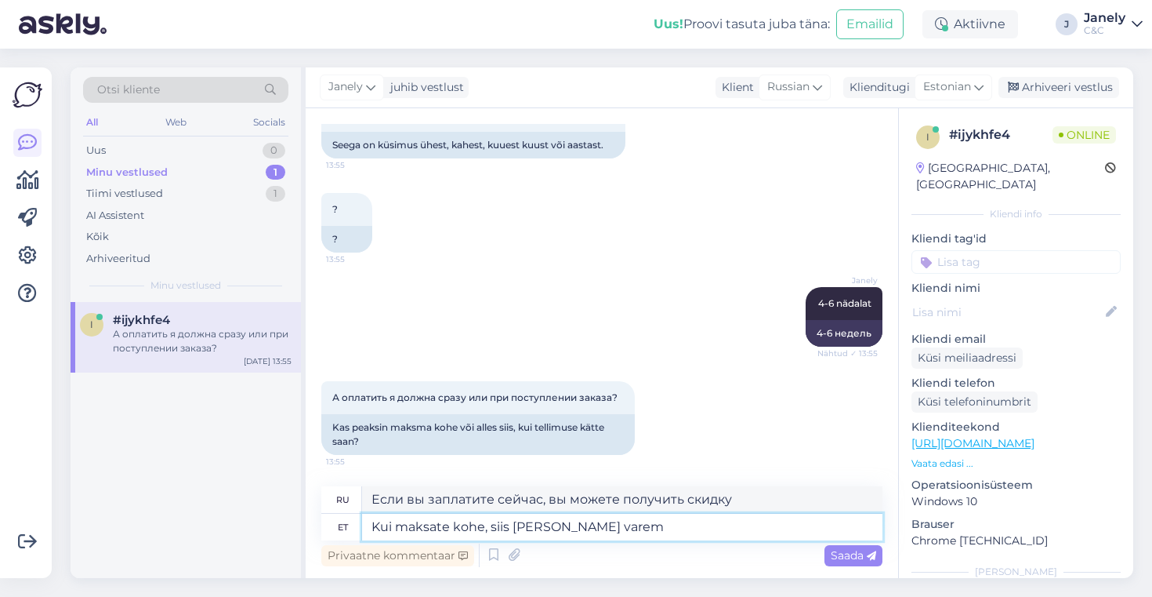
type textarea "Kui maksate kohe, siis [PERSON_NAME] varem m"
type textarea "Если вы заплатите сейчас, вы можете получить его раньше."
type textarea "Kui maksate kohe, siis [PERSON_NAME] varem kätte, a"
type textarea "Если вы заплатите сейчас, вы можете получить его раньше,"
type textarea "Kui maksate kohe, siis [PERSON_NAME] varem kätte, aga"
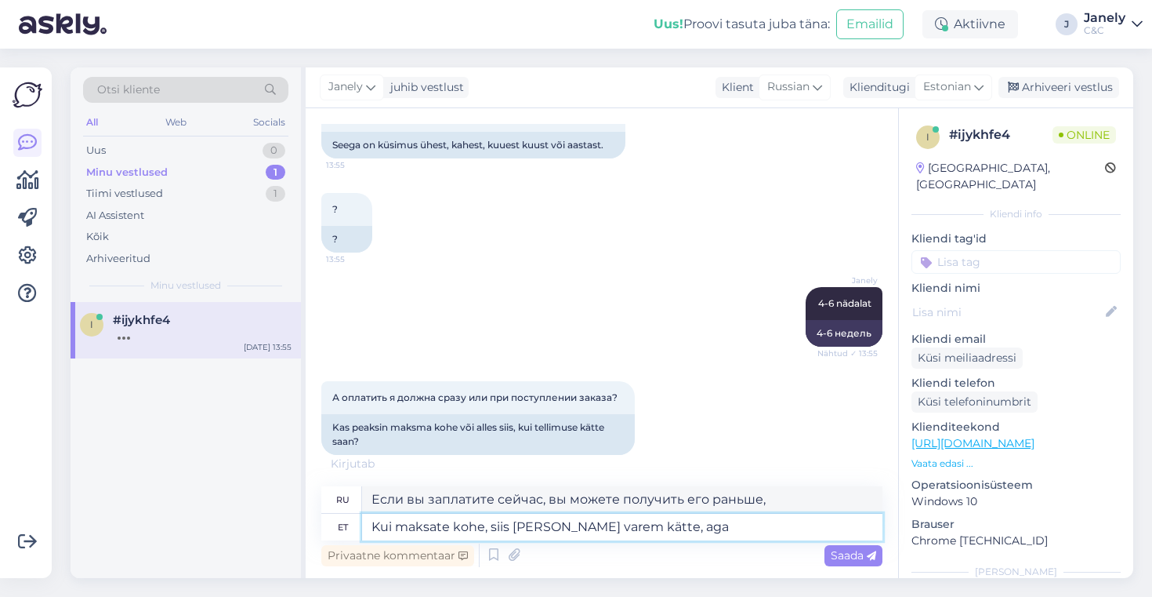
type textarea "Если вы заплатите сейчас, вы можете получить его раньше, но"
type textarea "Kui maksate kohe, siis [PERSON_NAME] varem kätte, aga"
type textarea "Если вы заплатите сейчас, вы можете получить его раньше, но"
type textarea "Kui maksate kohe, siis [PERSON_NAME] varem kätte, aga tarne on"
type textarea "Если вы заплатите сейчас, вы можете получить его раньше, но доставка"
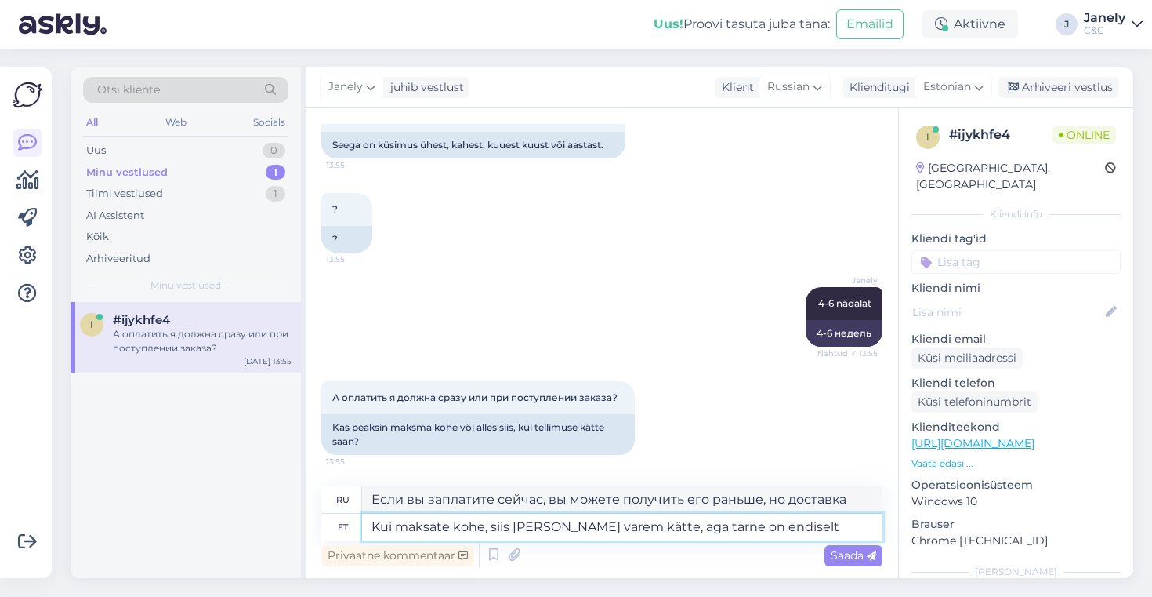
type textarea "Kui maksate kohe, siis [PERSON_NAME] varem kätte, aga tarne on endiselt"
type textarea "Если вы заплатите сейчас, вы можете получить его раньше, но доставка все равно …"
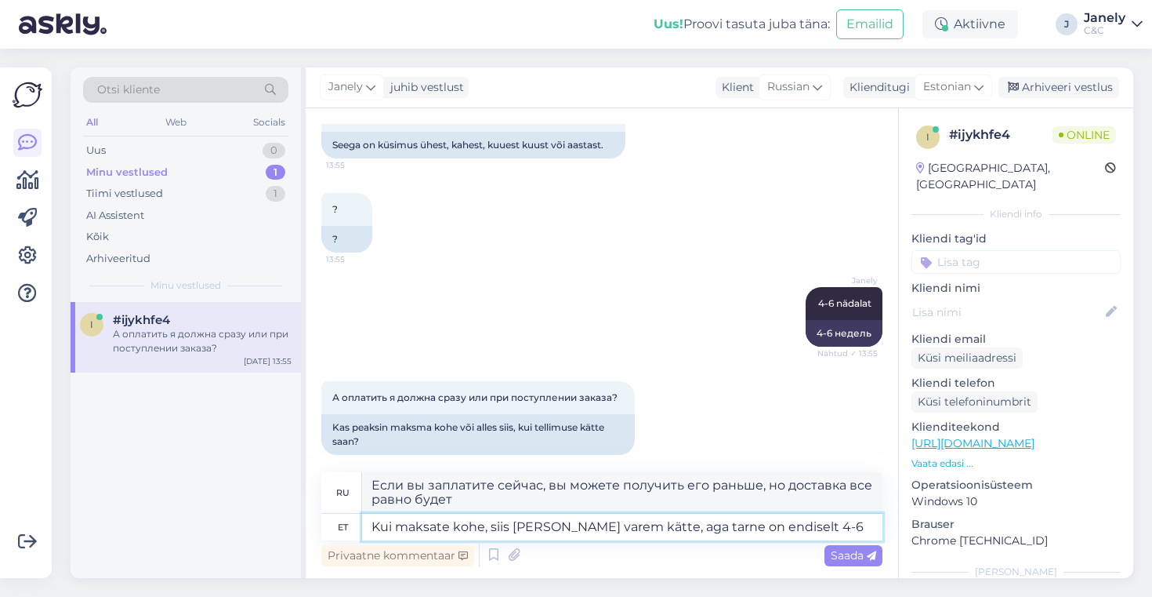
type textarea "Kui maksate kohe, siis [PERSON_NAME] varem kätte, aga tarne on endiselt 4-6"
type textarea "Если вы заплатите сейчас, вы можете получить его раньше, но доставка все равно …"
type textarea "Kui maksate kohe, siis [PERSON_NAME] varem kätte, aga tarne on endiselt 4-6 näd…"
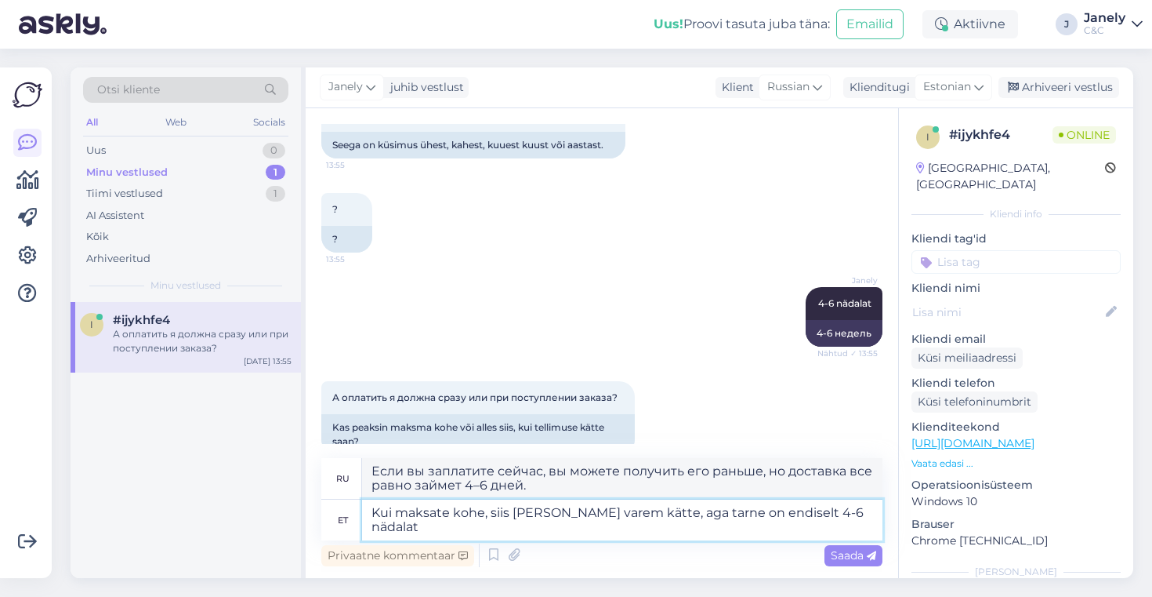
type textarea "Если вы заплатите сейчас, вы можете получить его раньше, но доставка все равно …"
type textarea "Kui maksate kohe, siis [PERSON_NAME] varem kätte, aga tarne on endiselt 4-6 näd…"
type textarea "Если вы заплатите сейчас, вы можете получить его раньше, но доставка все равно …"
type textarea "Kui maksate kohe, siis [PERSON_NAME] varem kätte, aga tarne on endiselt 4-6 näd…"
type textarea "Если вы заплатите сейчас, вы можете получить его раньше, но доставка все равно …"
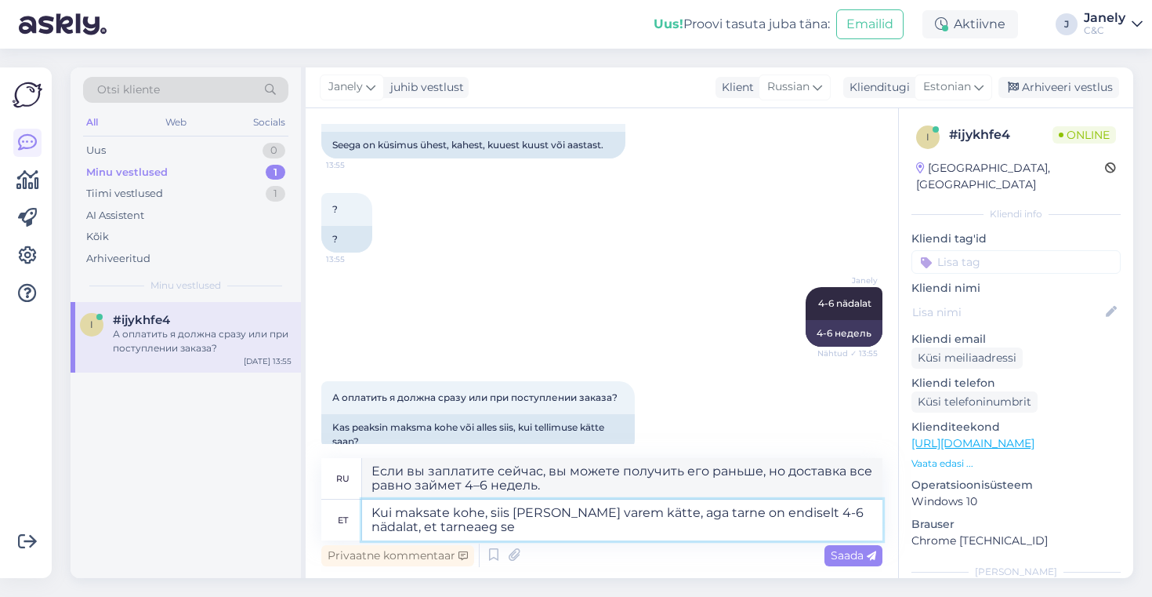
type textarea "Kui maksate kohe, siis [PERSON_NAME] varem kätte, aga tarne on endiselt 4-6 näd…"
type textarea "Если вы заплатите сейчас, вы можете получить его раньше, но доставка все равно …"
type textarea "Kui maksate kohe, siis [PERSON_NAME] varem kätte, aga tarne on endiselt 4-6 näd…"
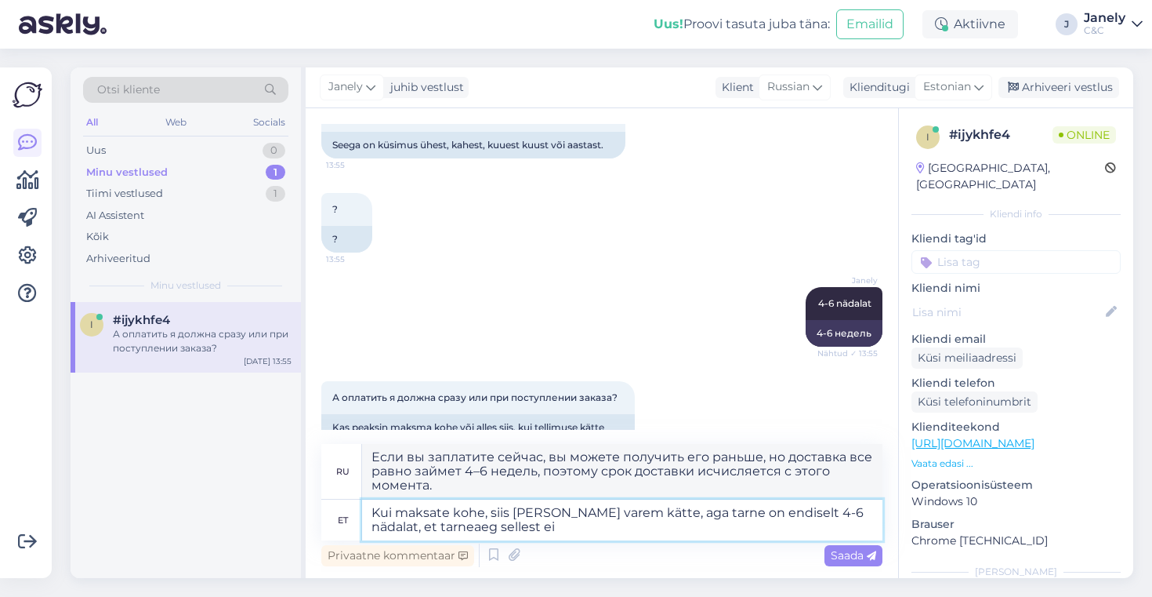
type textarea "Если вы заплатите сейчас, вы можете получить его раньше, но доставка все равно …"
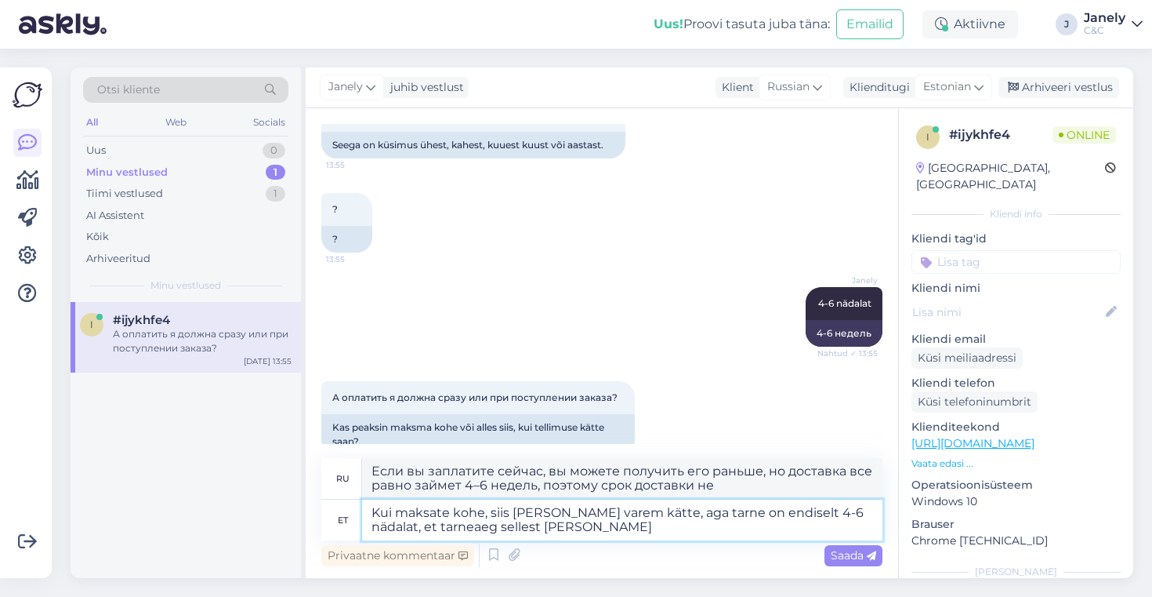
type textarea "Kui maksate kohe, siis [PERSON_NAME] varem kätte, aga tarne on endiselt 4-6 näd…"
type textarea "Если вы заплатите сейчас, вы можете получить его раньше, но доставка все равно …"
type textarea "Kui maksate kohe, siis [PERSON_NAME] varem kätte, aga tarne on endiselt 4-6 näd…"
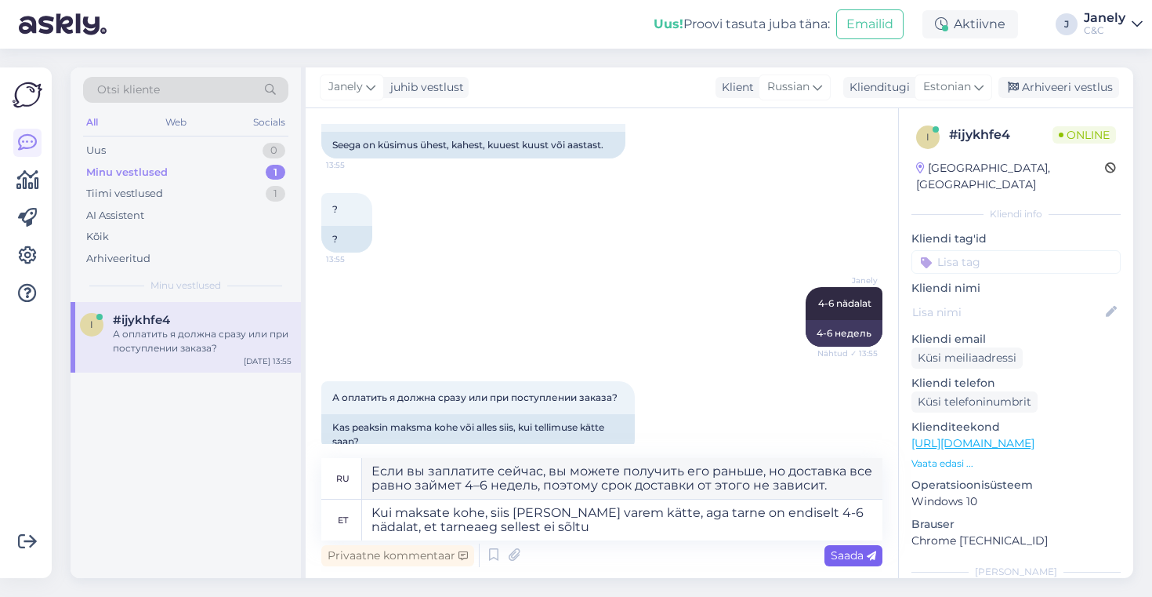
click at [851, 559] on span "Saada" at bounding box center [853, 555] width 45 height 14
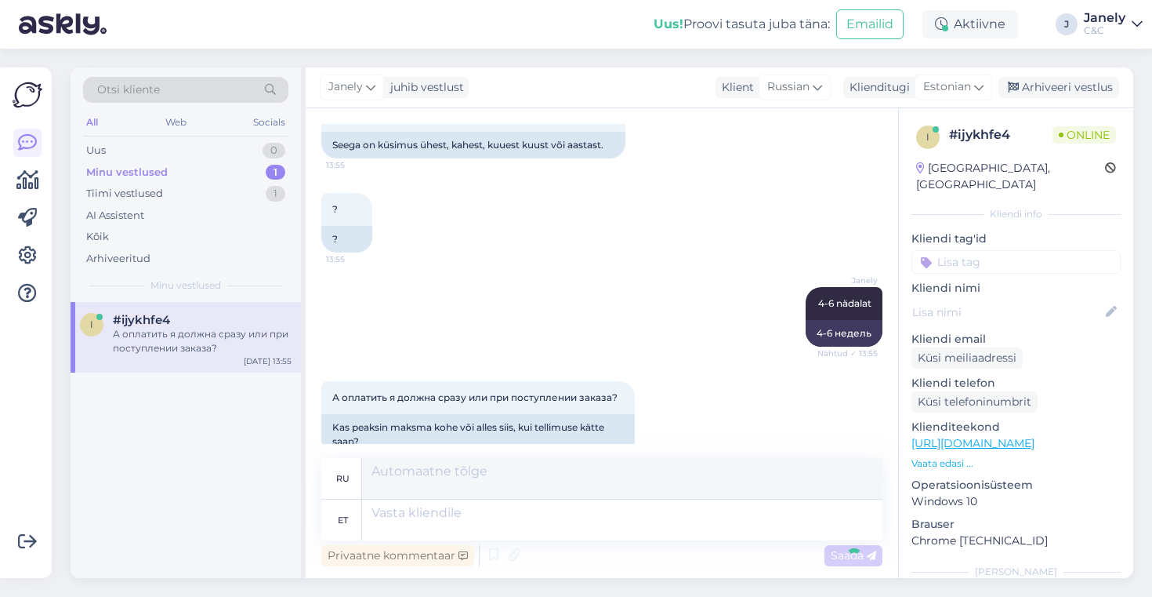
scroll to position [715, 0]
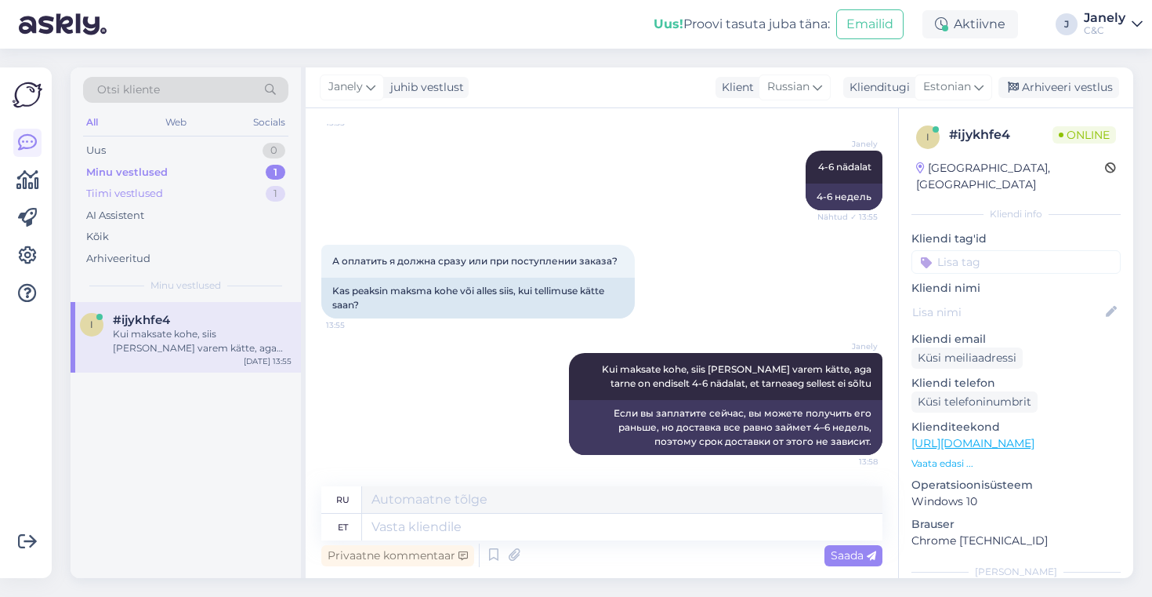
click at [188, 198] on div "Tiimi vestlused 1" at bounding box center [185, 194] width 205 height 22
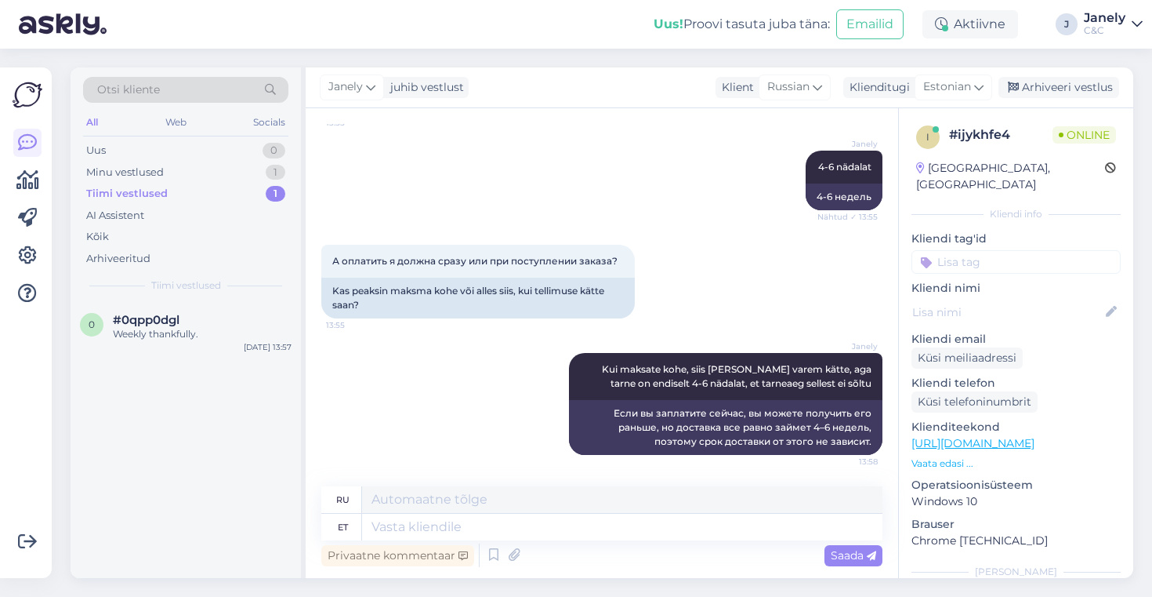
click at [167, 358] on div "0 #0qpp0dgl Weekly thankfully. [DATE] 13:57" at bounding box center [186, 440] width 230 height 276
click at [168, 330] on div "Weekly thankfully." at bounding box center [202, 334] width 179 height 14
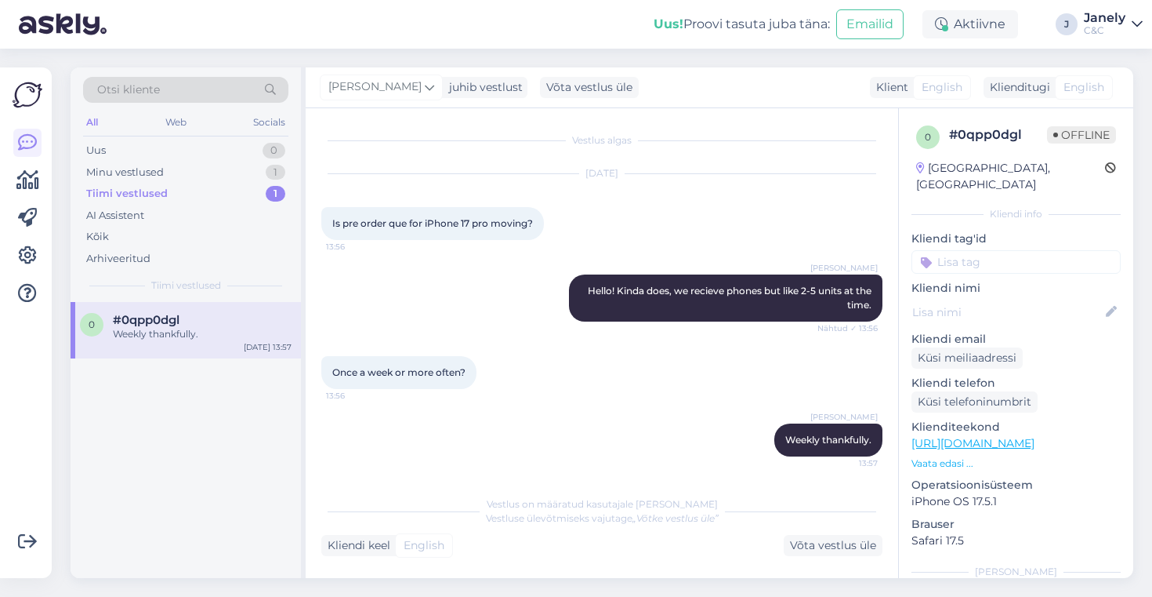
scroll to position [0, 0]
click at [201, 179] on div "Minu vestlused 1" at bounding box center [185, 172] width 205 height 22
click at [204, 328] on div "Да, все понятно, спасибо!" at bounding box center [202, 334] width 179 height 14
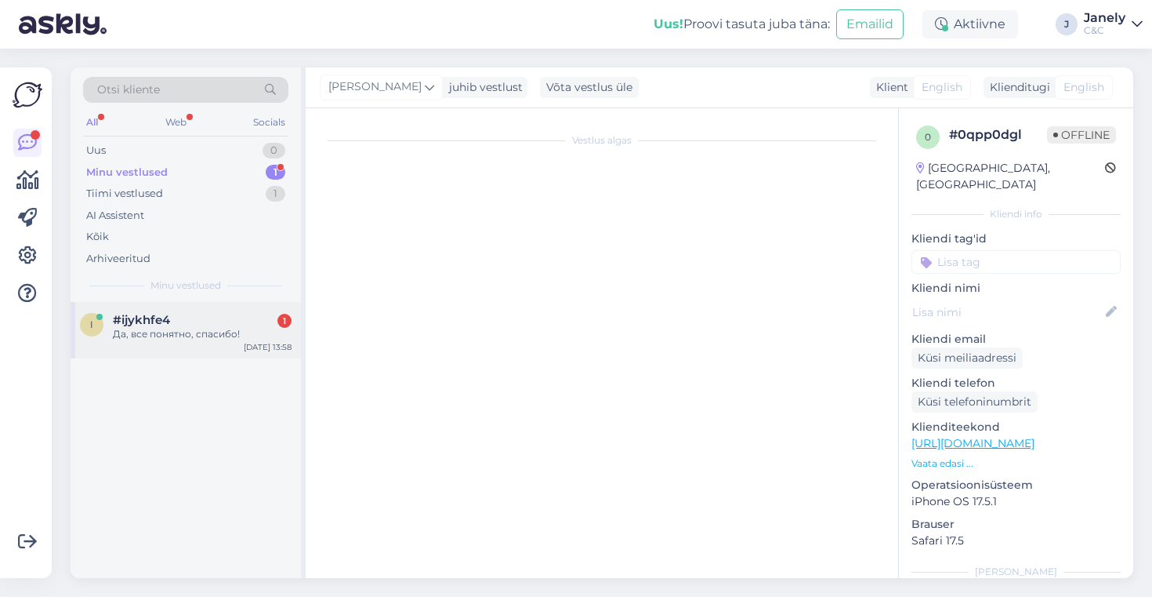
scroll to position [809, 0]
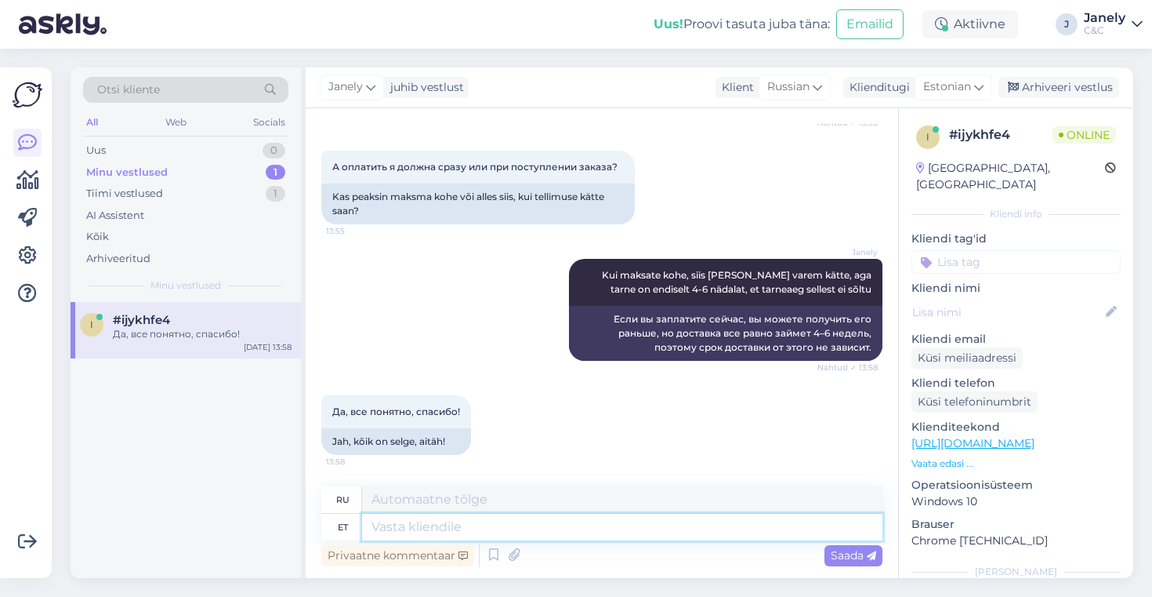
click at [426, 518] on textarea at bounding box center [622, 527] width 521 height 27
type textarea "Aga p"
type textarea "Но"
type textarea "Aga palun!"
type textarea "Но, пожалуйста!"
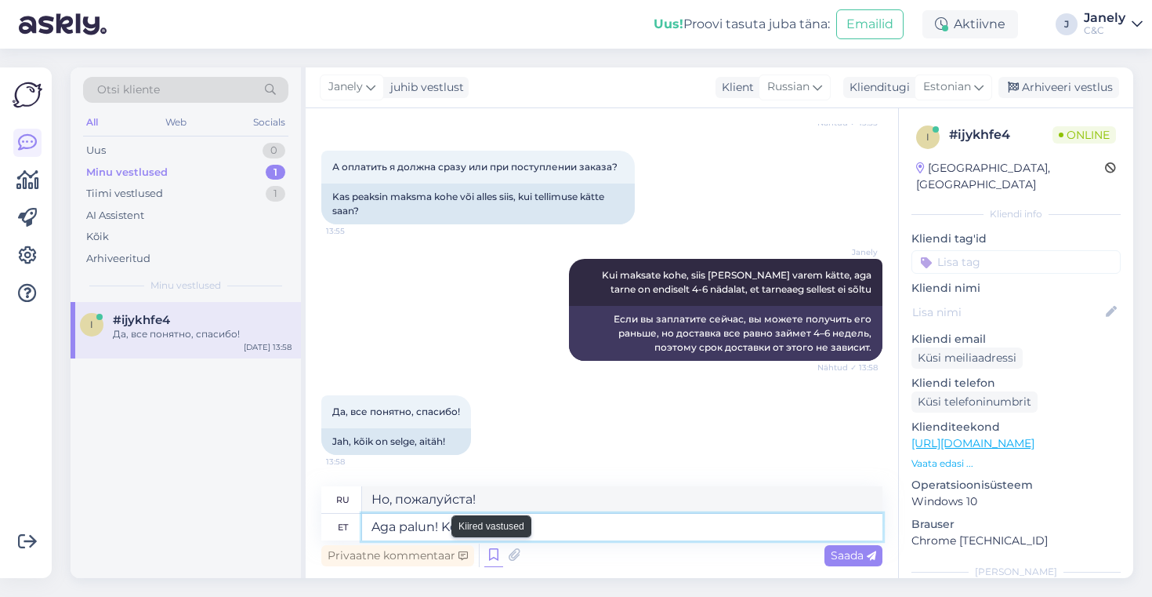
type textarea "Aga palun! Kõike hea"
type textarea "Но, пожалуйста! Всё!"
type textarea "Aga palun! Kõike head"
type textarea "Но, пожалуйста! Всего наилучшего!"
type textarea "Aga palun! Kõike head!"
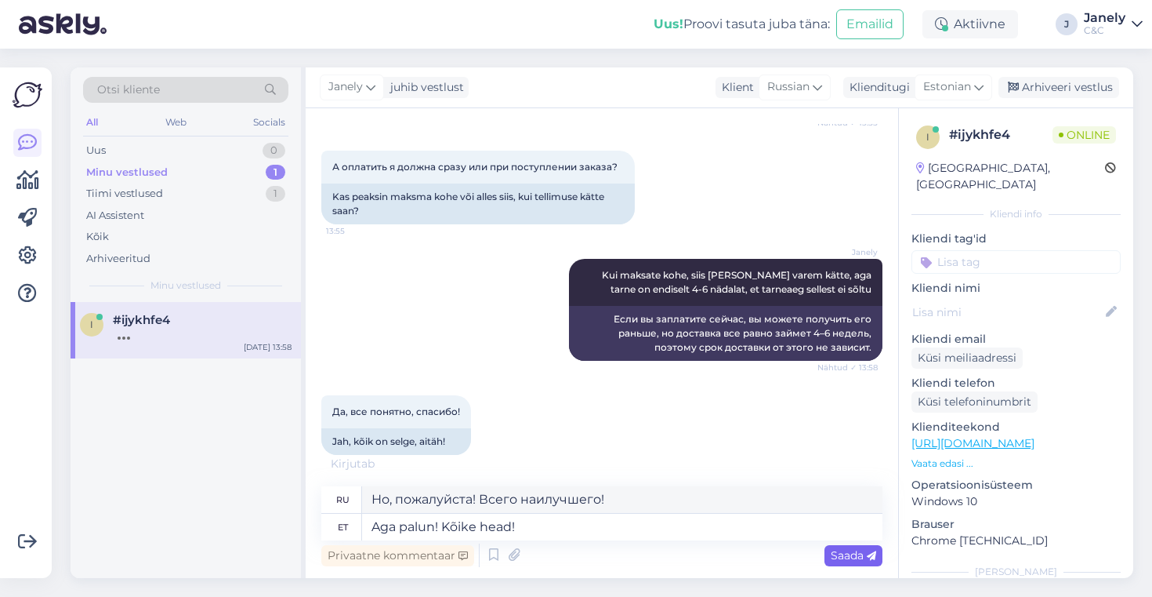
click at [838, 556] on span "Saada" at bounding box center [853, 555] width 45 height 14
click at [840, 556] on span "Saada" at bounding box center [853, 555] width 45 height 14
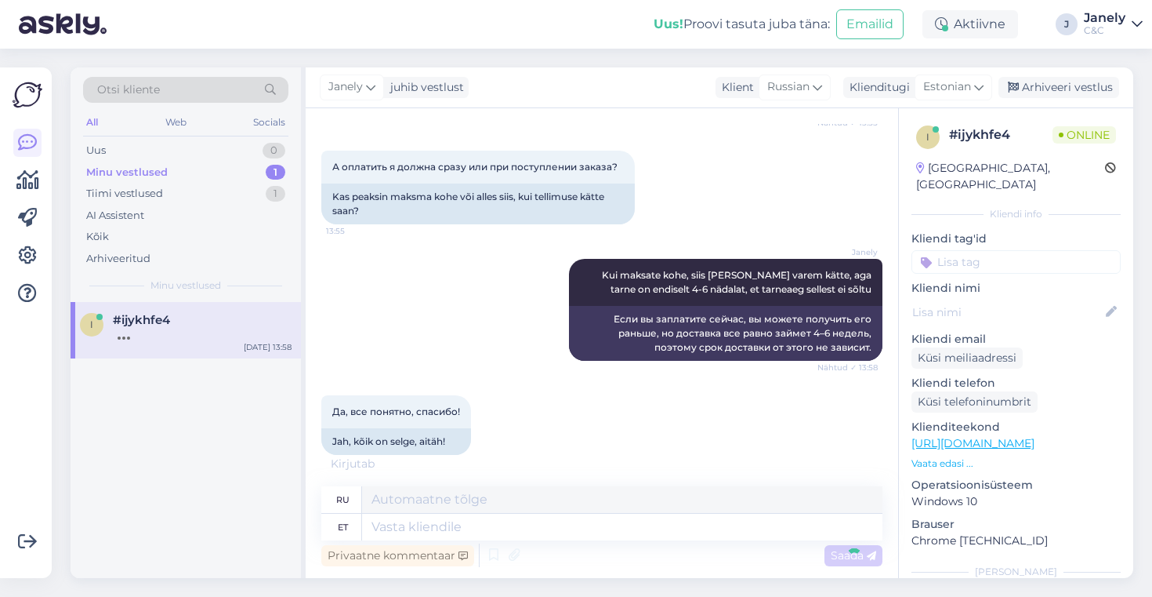
scroll to position [903, 0]
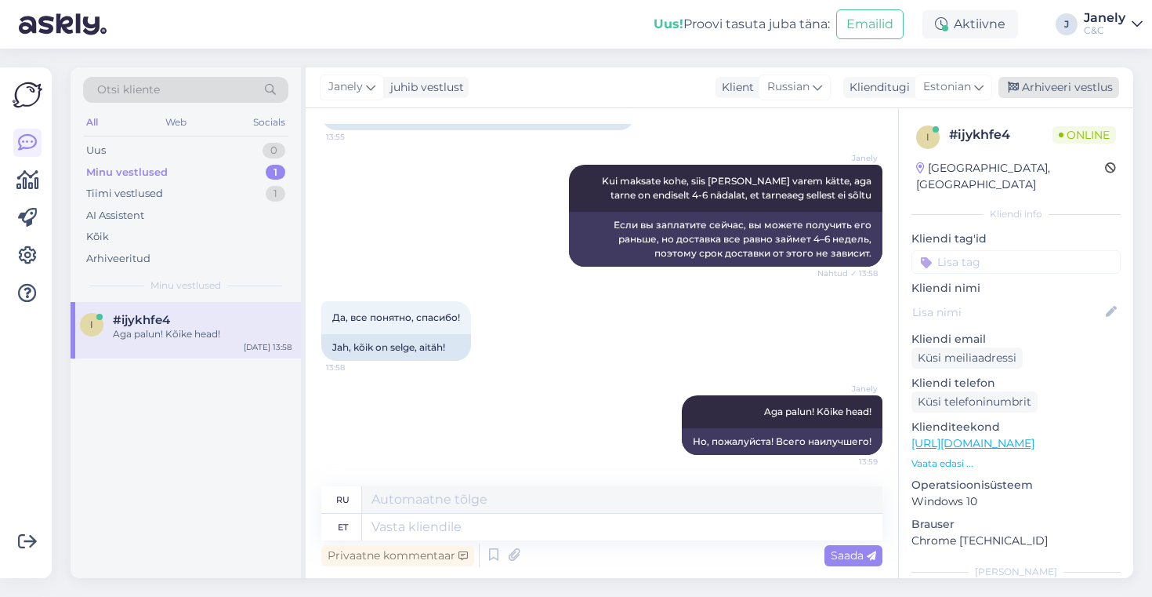
click at [1032, 91] on div "Arhiveeri vestlus" at bounding box center [1059, 87] width 121 height 21
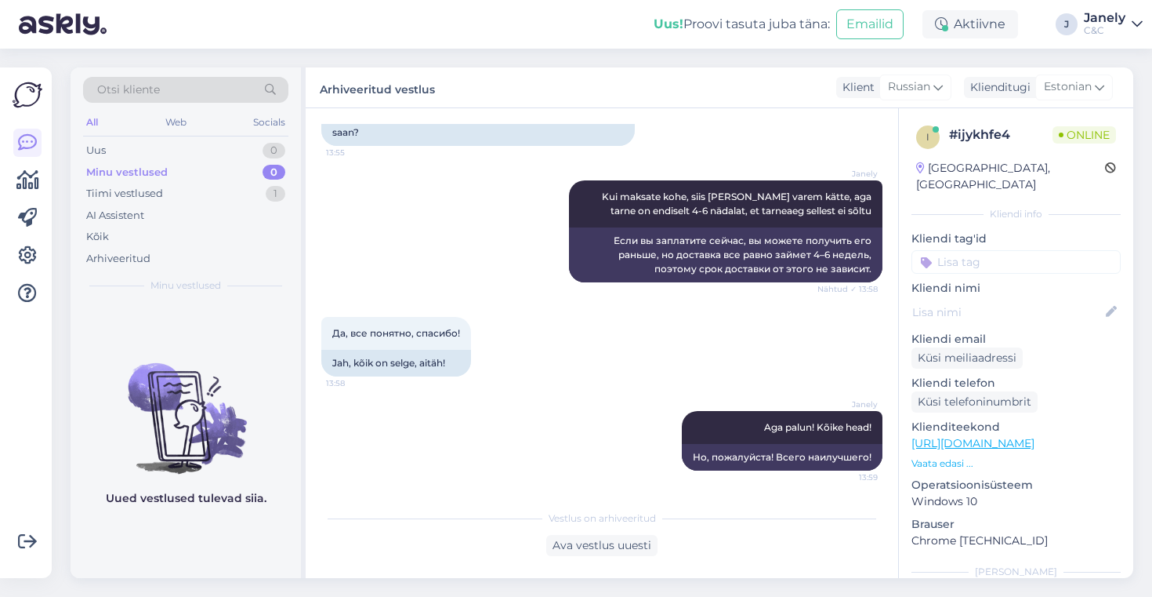
scroll to position [887, 0]
click at [234, 155] on div "Uus 1" at bounding box center [185, 151] width 205 height 22
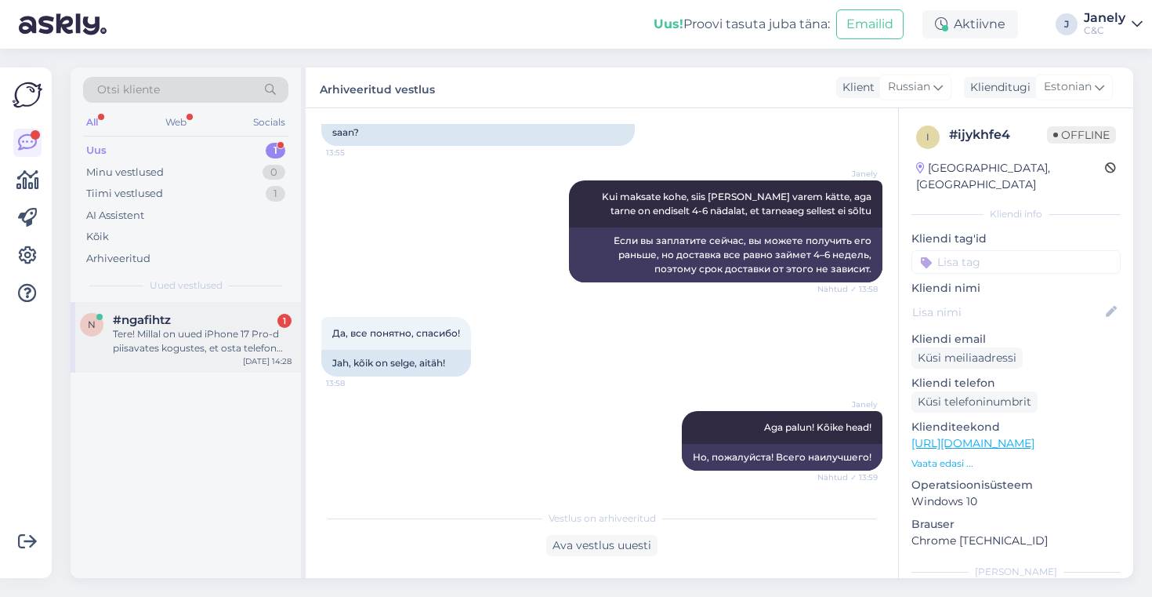
click at [253, 354] on div "Tere! Millal on uued iPhone 17 Pro-d piisavates kogustes, et osta telefon kohap…" at bounding box center [202, 341] width 179 height 28
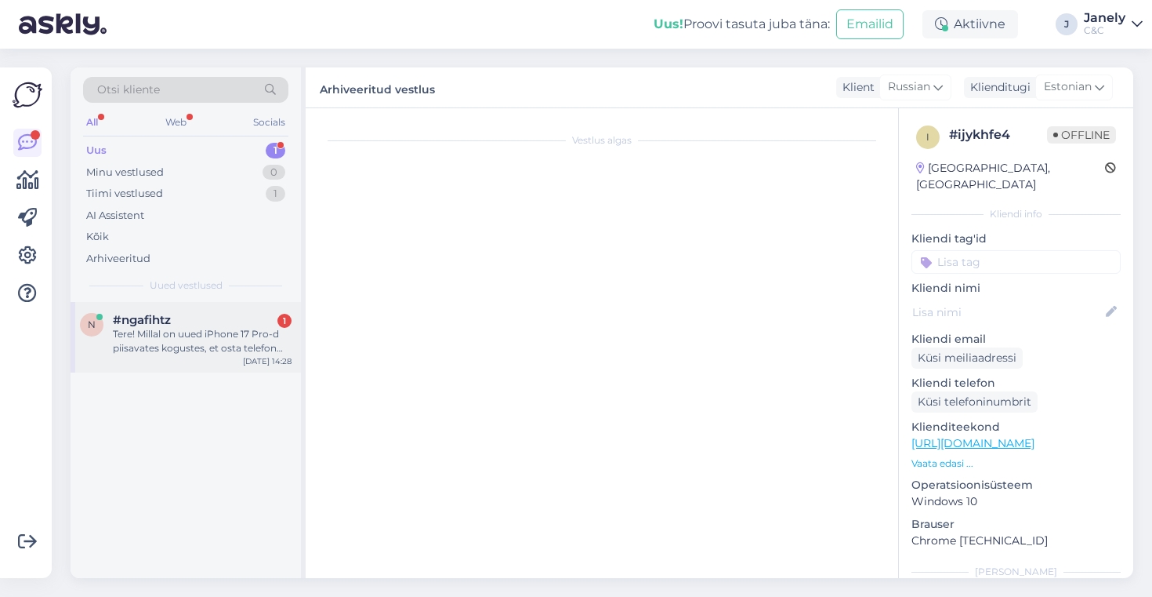
scroll to position [0, 0]
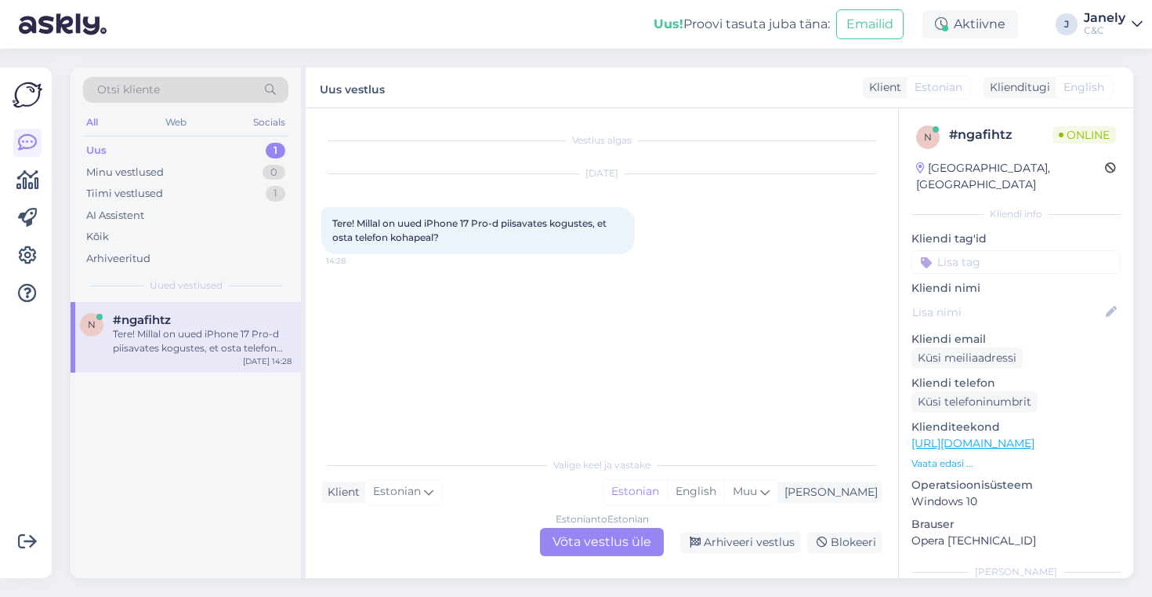
click at [608, 550] on div "Estonian to Estonian Võta vestlus üle" at bounding box center [602, 542] width 124 height 28
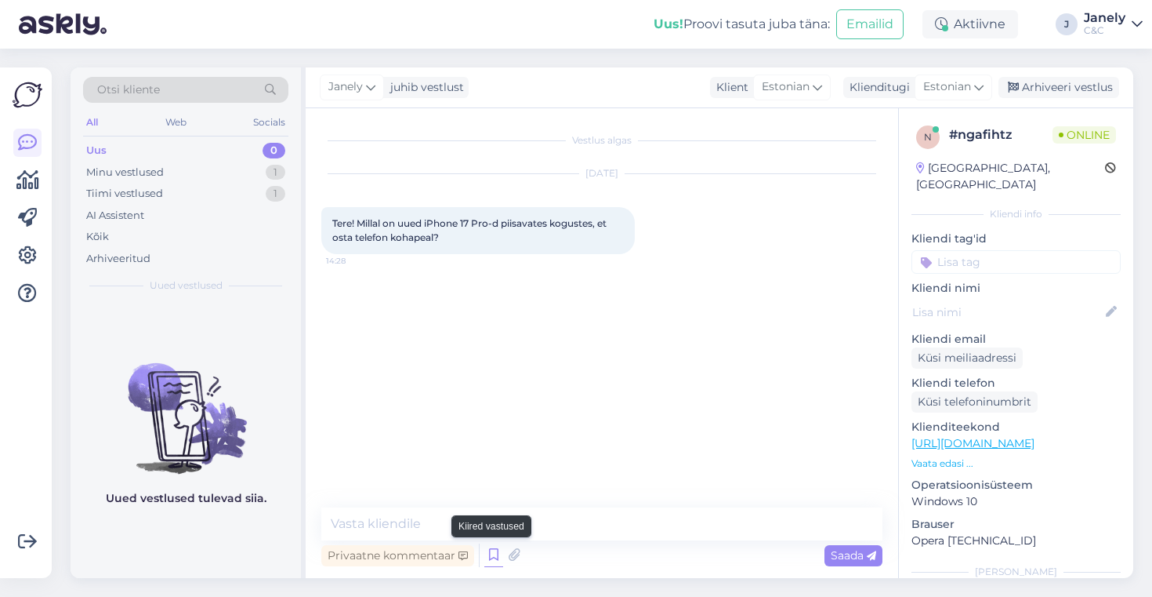
click at [492, 564] on icon at bounding box center [493, 555] width 19 height 24
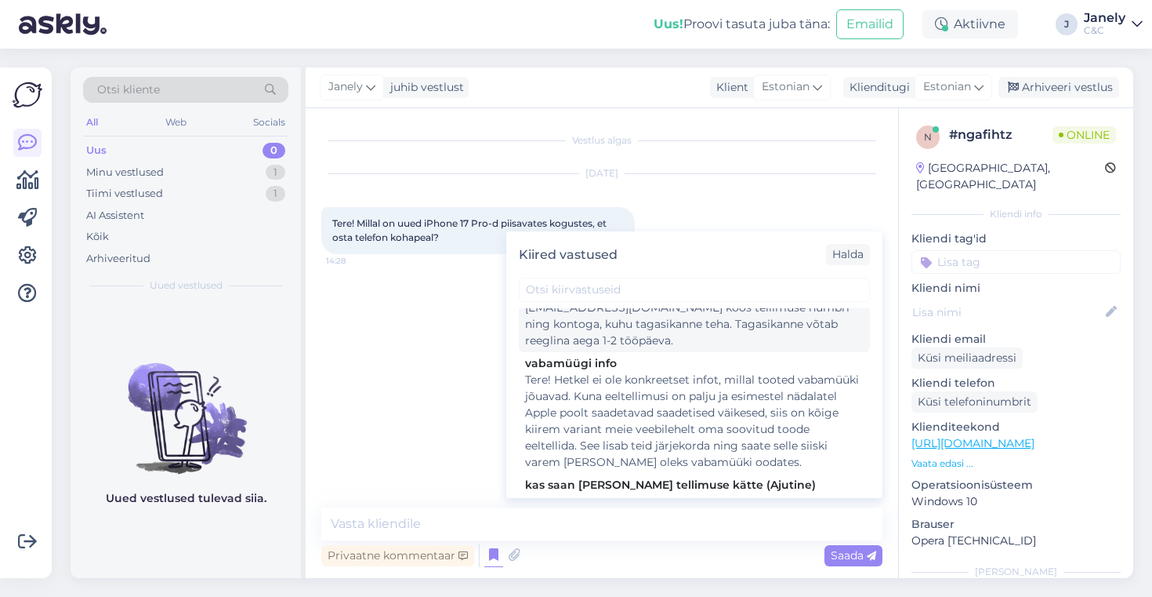
scroll to position [183, 0]
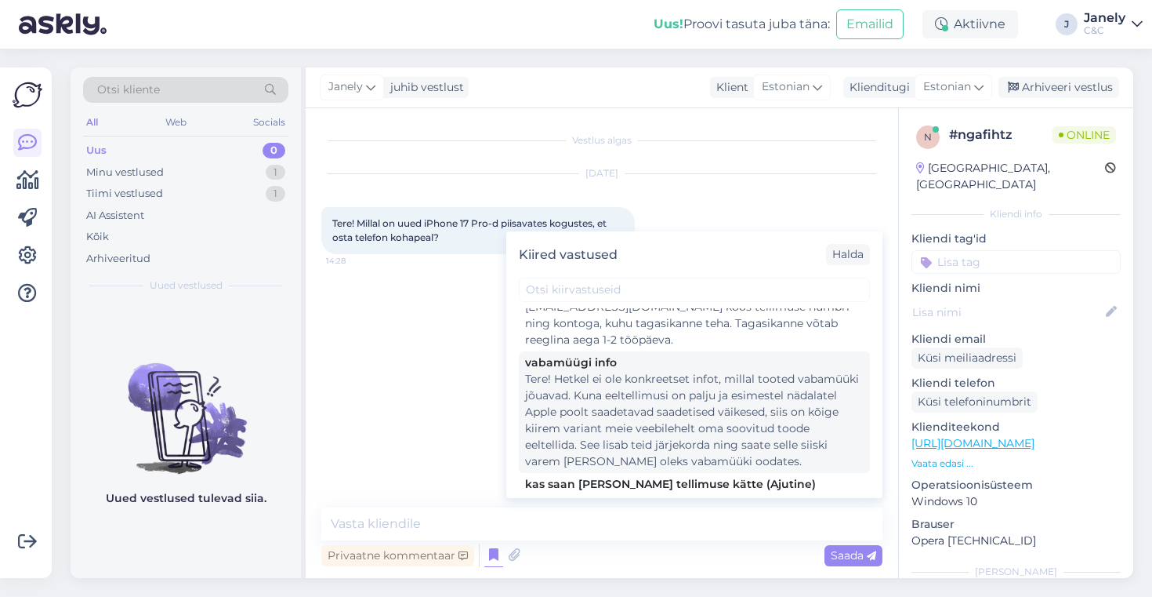
click at [636, 414] on div "Tere! Hetkel ei ole konkreetset infot, millal tooted vabamüüki jõuavad. Kuna ee…" at bounding box center [694, 420] width 339 height 99
type textarea "Tere! Hetkel ei ole konkreetset infot, millal tooted vabamüüki jõuavad. Kuna ee…"
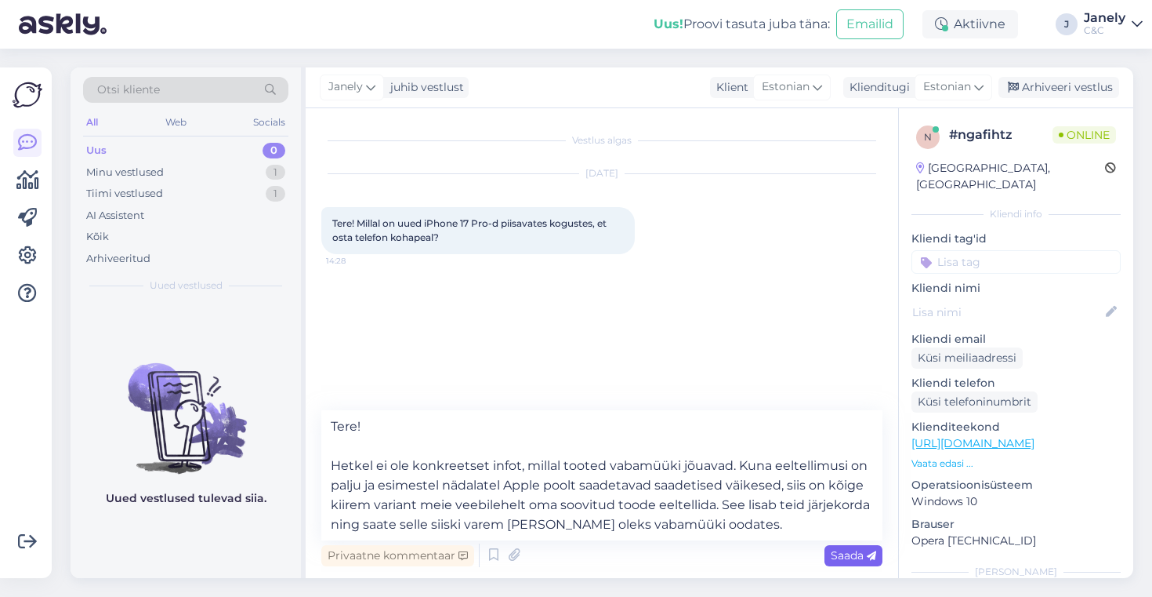
click at [842, 559] on span "Saada" at bounding box center [853, 555] width 45 height 14
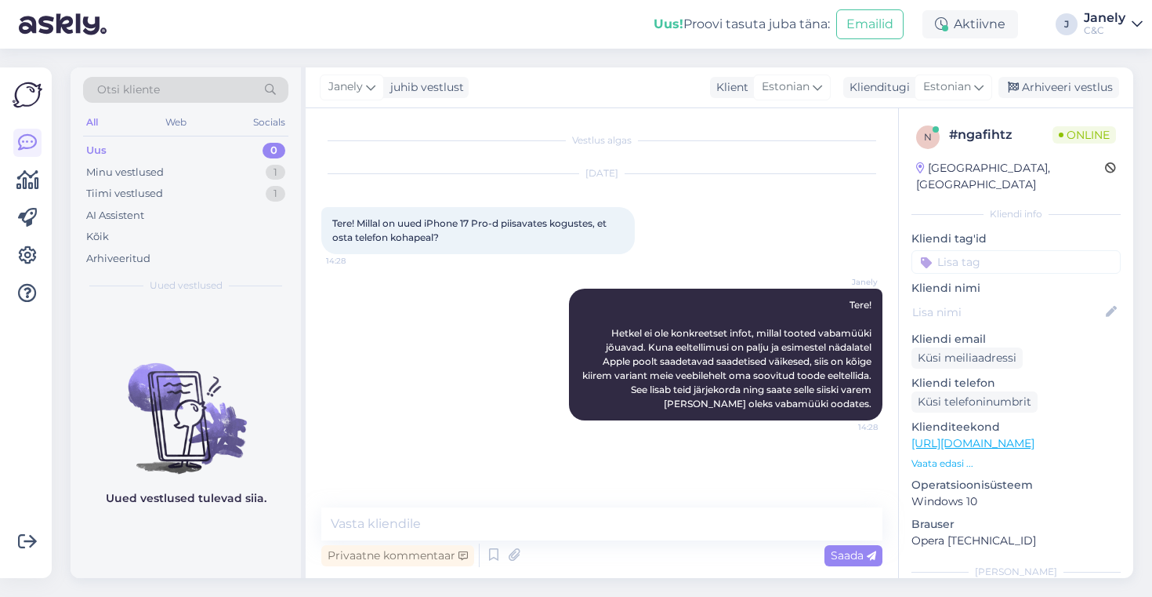
scroll to position [0, 0]
click at [192, 206] on div "AI Assistent" at bounding box center [185, 216] width 205 height 22
click at [184, 191] on div "Tiimi vestlused 1" at bounding box center [185, 194] width 205 height 22
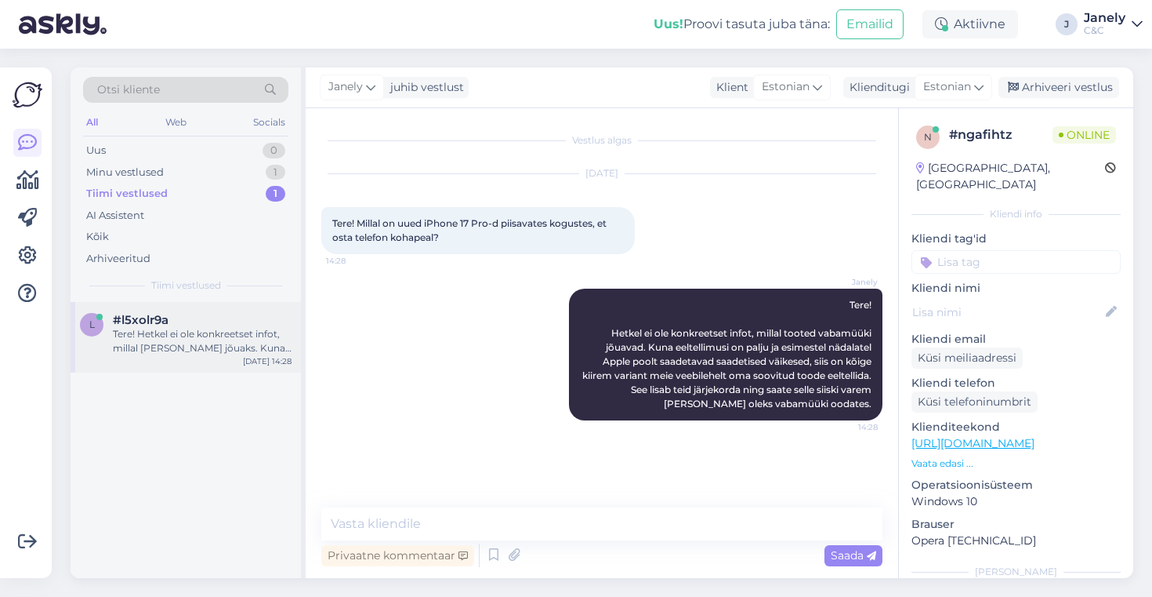
click at [237, 361] on div "l #l5xolr9a Tere! Hetkel ei ole konkreetset infot, millal [PERSON_NAME] jõuaks.…" at bounding box center [186, 337] width 230 height 71
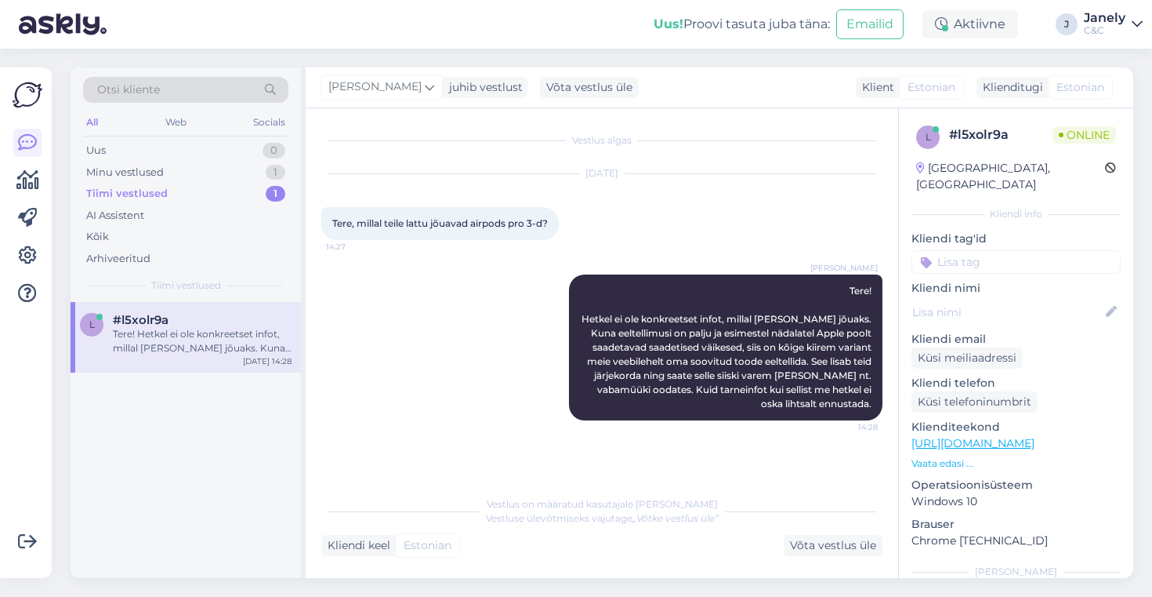
click at [231, 426] on div "l #l5xolr9a Tere! Hetkel ei ole konkreetset infot, millal [PERSON_NAME] jõuaks.…" at bounding box center [186, 440] width 230 height 276
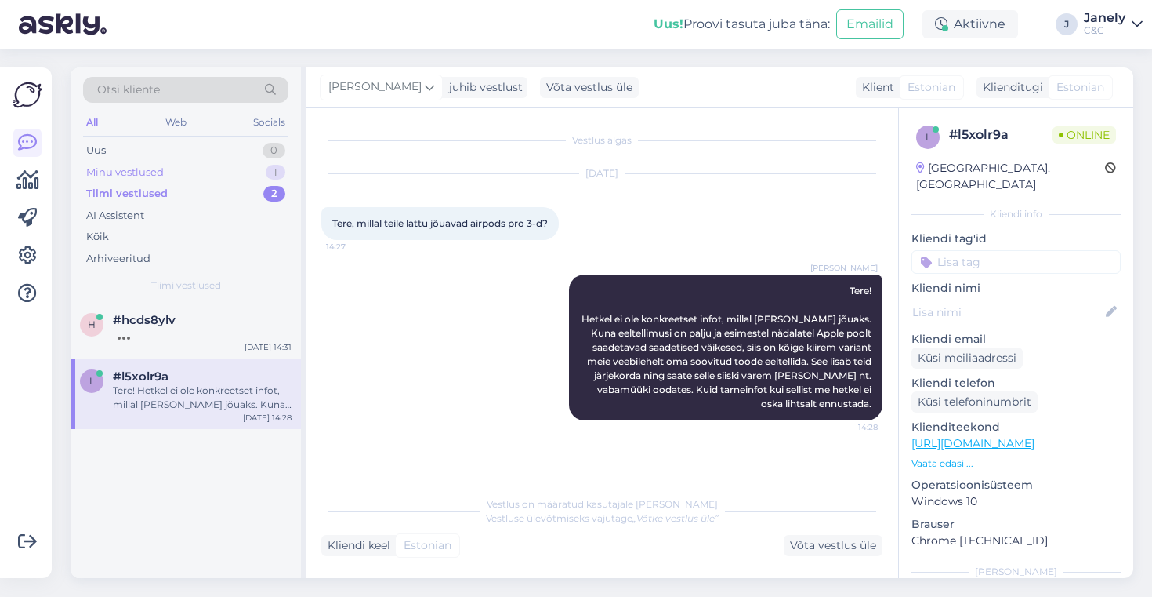
click at [220, 170] on div "Minu vestlused 1" at bounding box center [185, 172] width 205 height 22
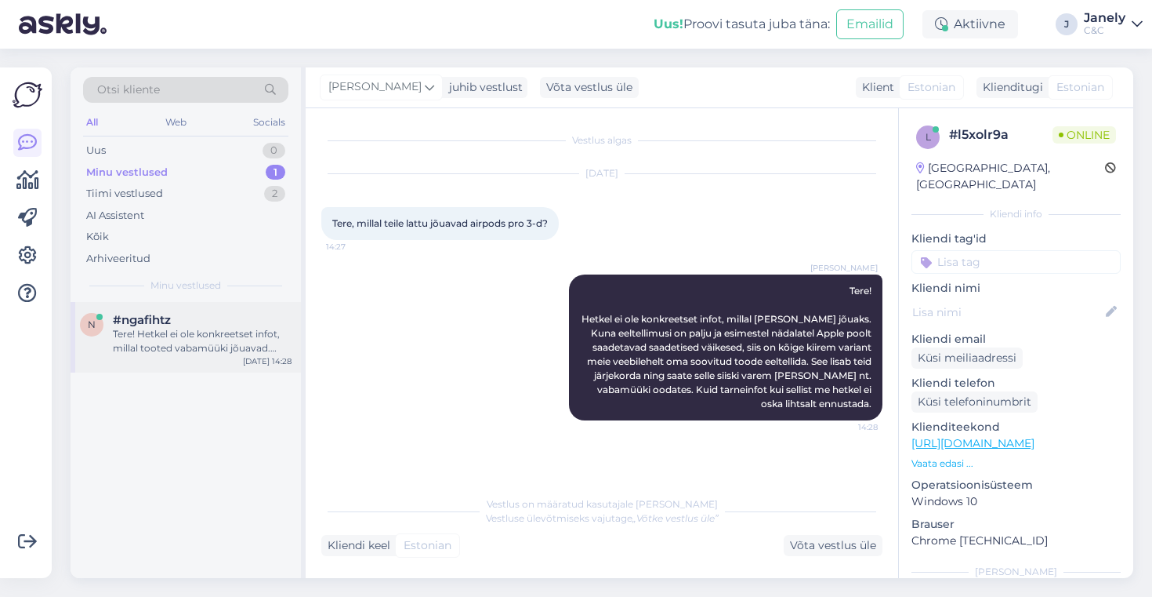
click at [258, 336] on div "Tere! Hetkel ei ole konkreetset infot, millal tooted vabamüüki jõuavad. Kuna ee…" at bounding box center [202, 341] width 179 height 28
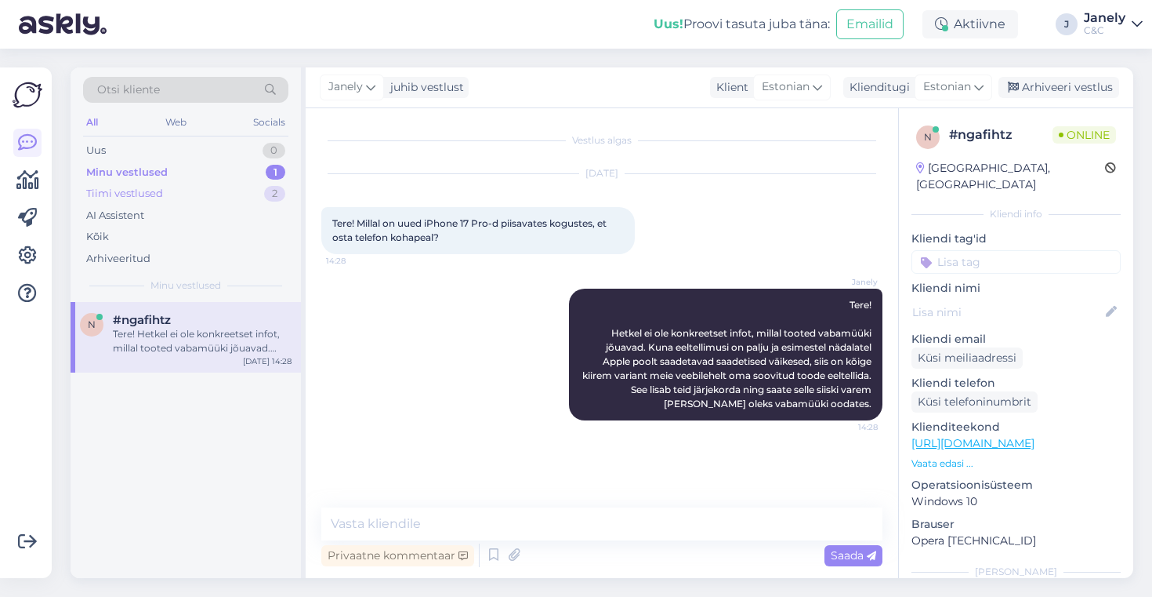
click at [157, 198] on div "Tiimi vestlused" at bounding box center [124, 194] width 77 height 16
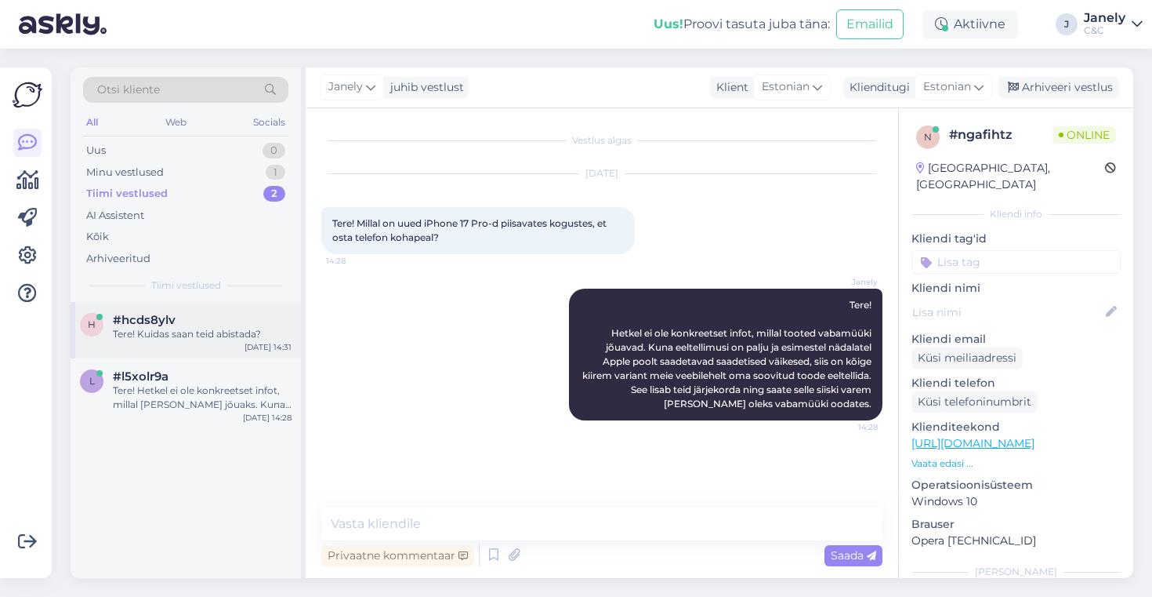
click at [229, 344] on div "h #hcds8ylv Tere! Kuidas saan teid abistada? [DATE] 14:31" at bounding box center [186, 330] width 230 height 56
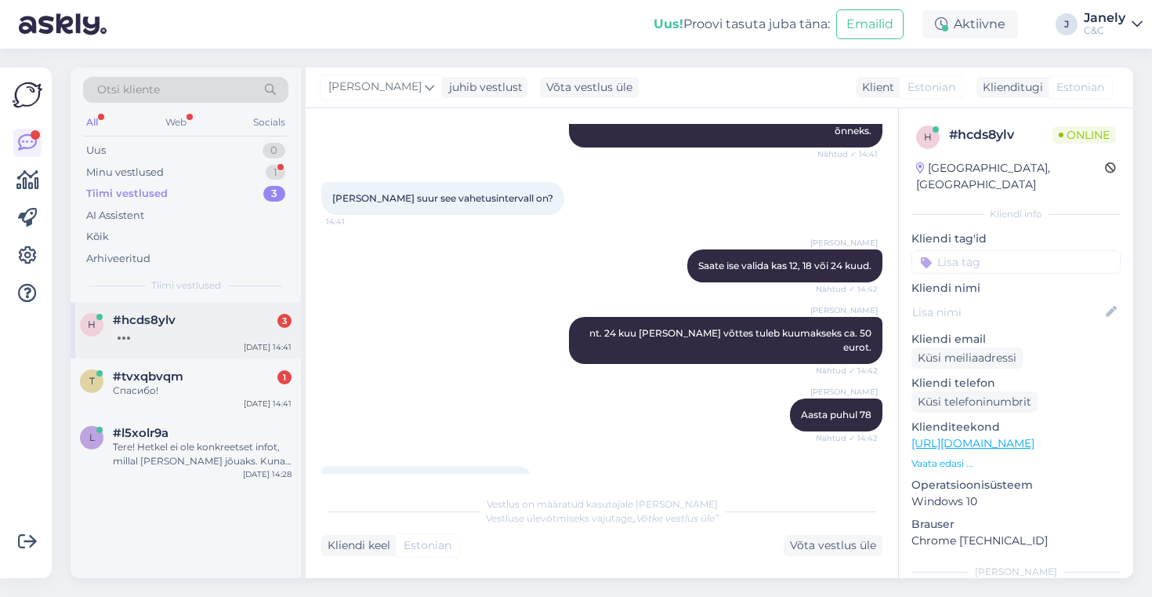
scroll to position [2532, 0]
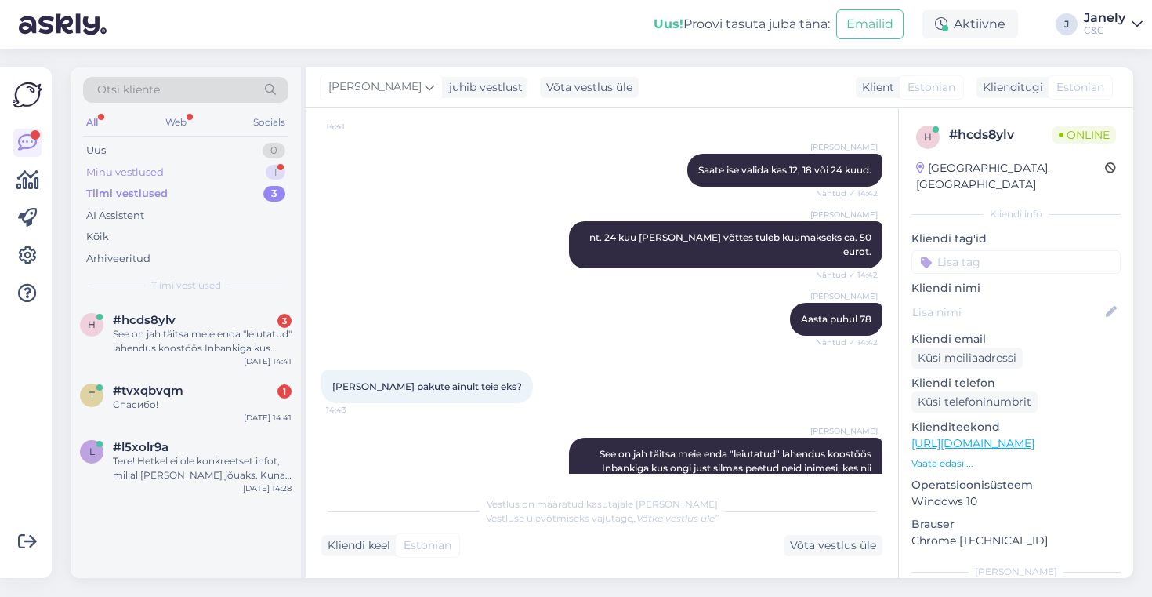
click at [189, 169] on div "Minu vestlused 1" at bounding box center [185, 172] width 205 height 22
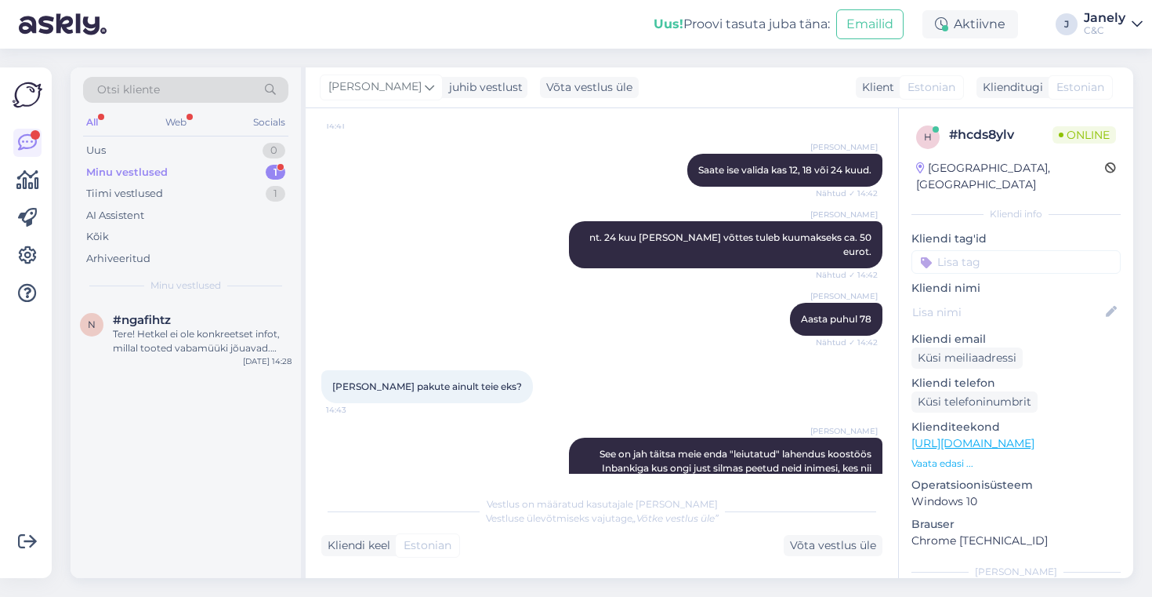
scroll to position [2954, 0]
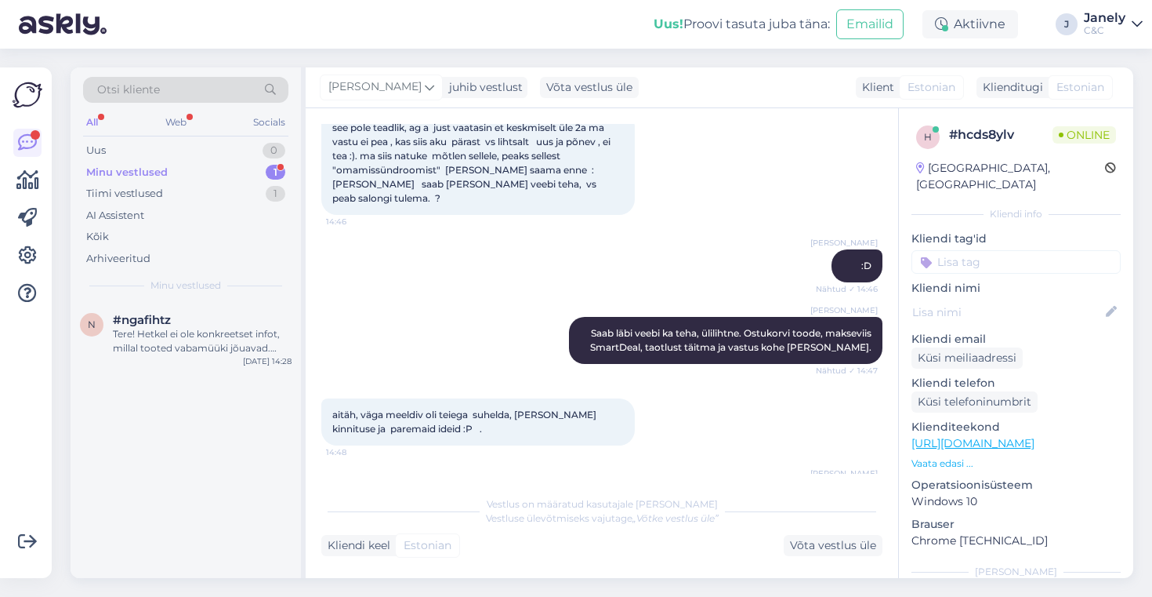
click at [174, 172] on div "Minu vestlused 1" at bounding box center [185, 172] width 205 height 22
click at [226, 343] on div "Tere! Hetkel ei ole konkreetset infot, millal tooted vabamüüki jõuavad. Kuna ee…" at bounding box center [202, 341] width 179 height 28
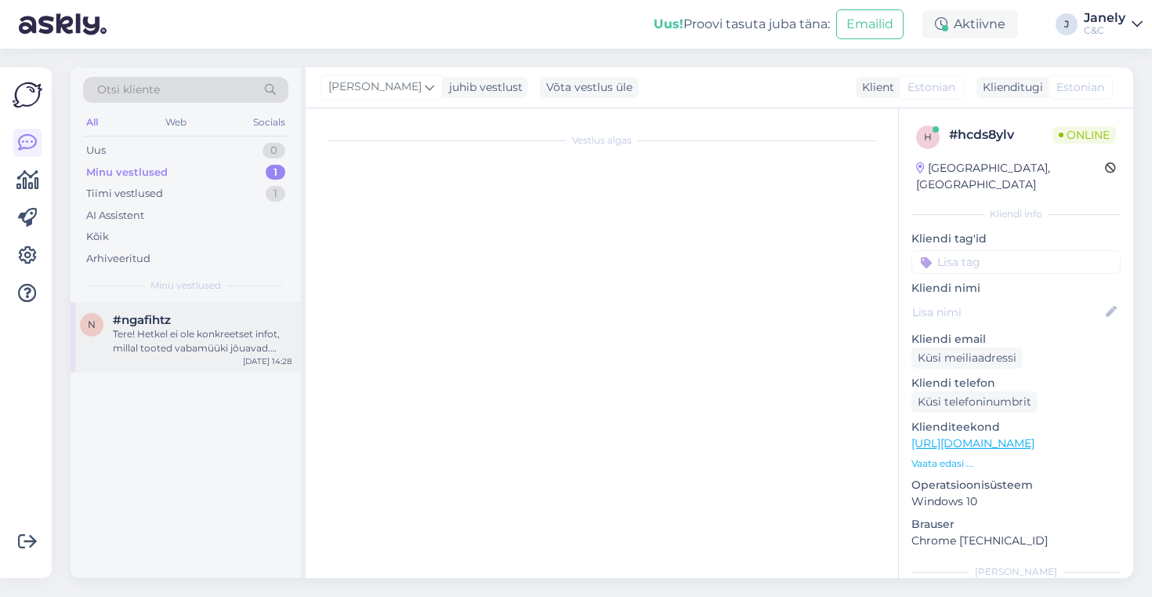
scroll to position [0, 0]
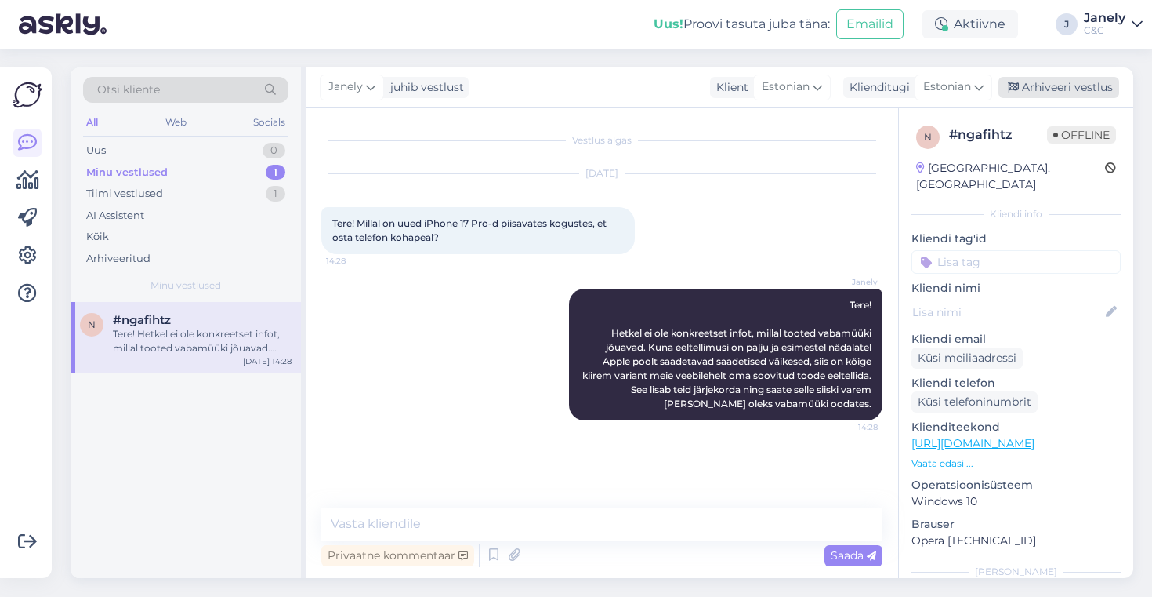
click at [1078, 86] on div "Arhiveeri vestlus" at bounding box center [1059, 87] width 121 height 21
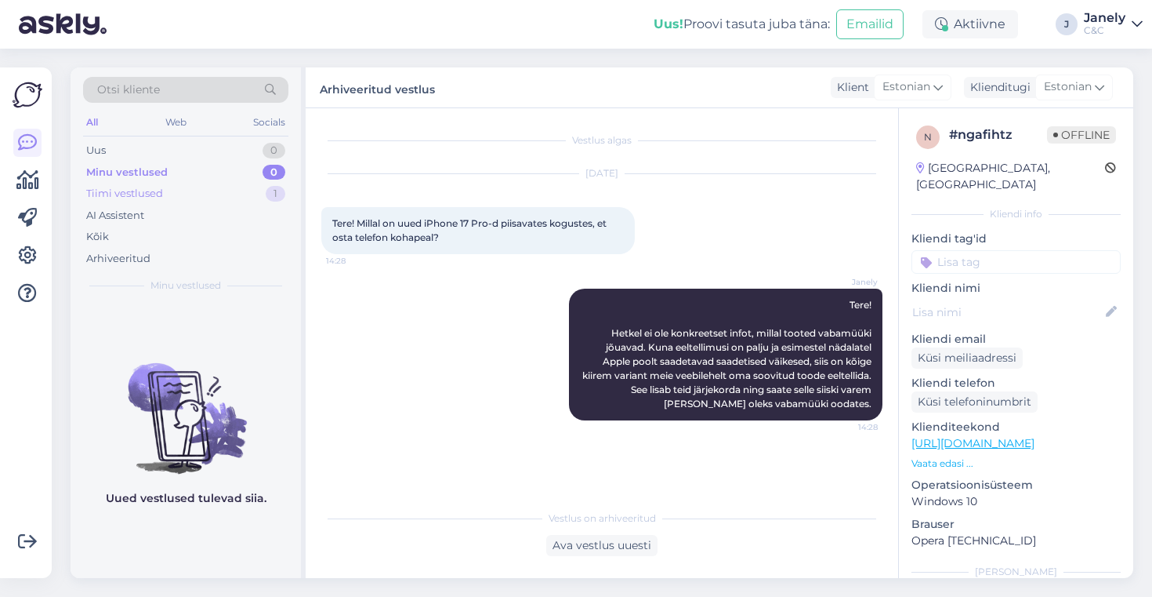
click at [169, 190] on div "Tiimi vestlused 1" at bounding box center [185, 194] width 205 height 22
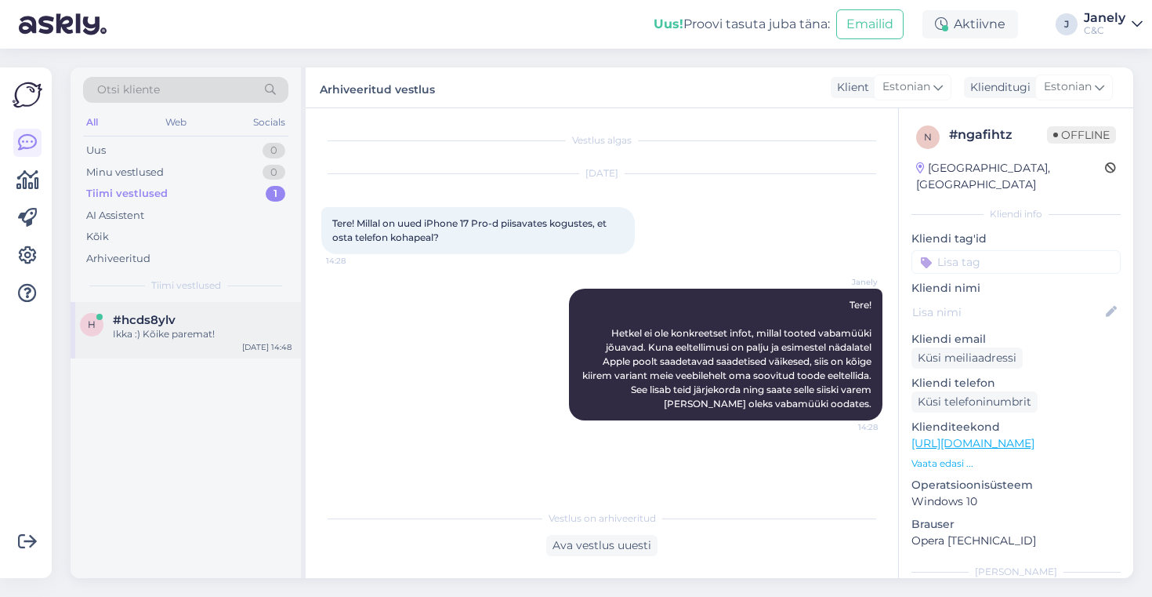
click at [209, 335] on div "Ikka :) Kõike paremat!" at bounding box center [202, 334] width 179 height 14
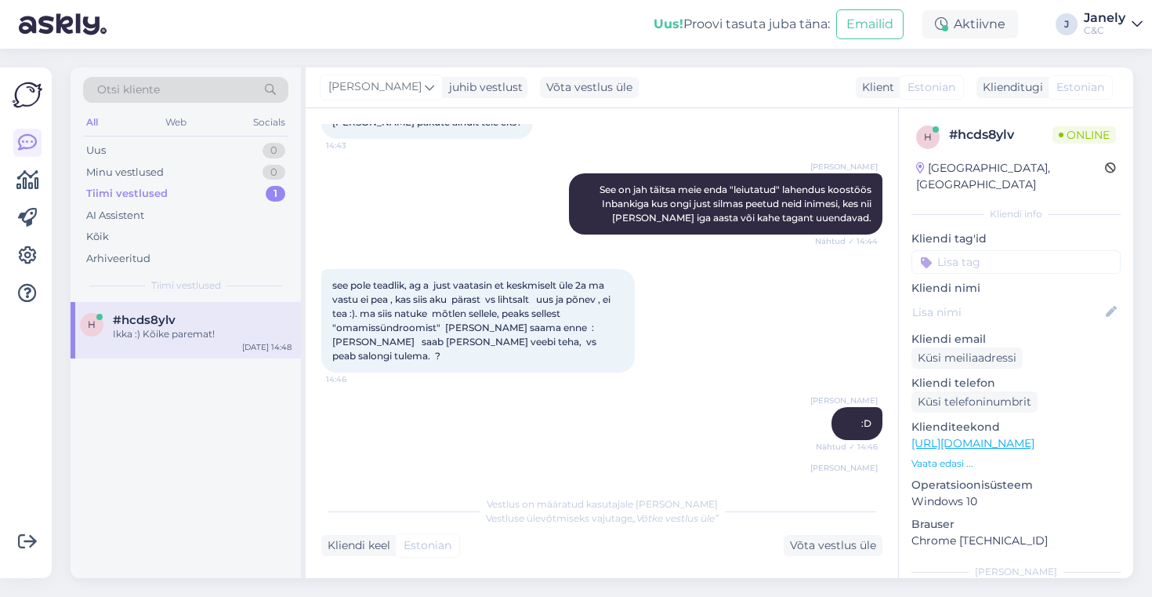
scroll to position [2770, 0]
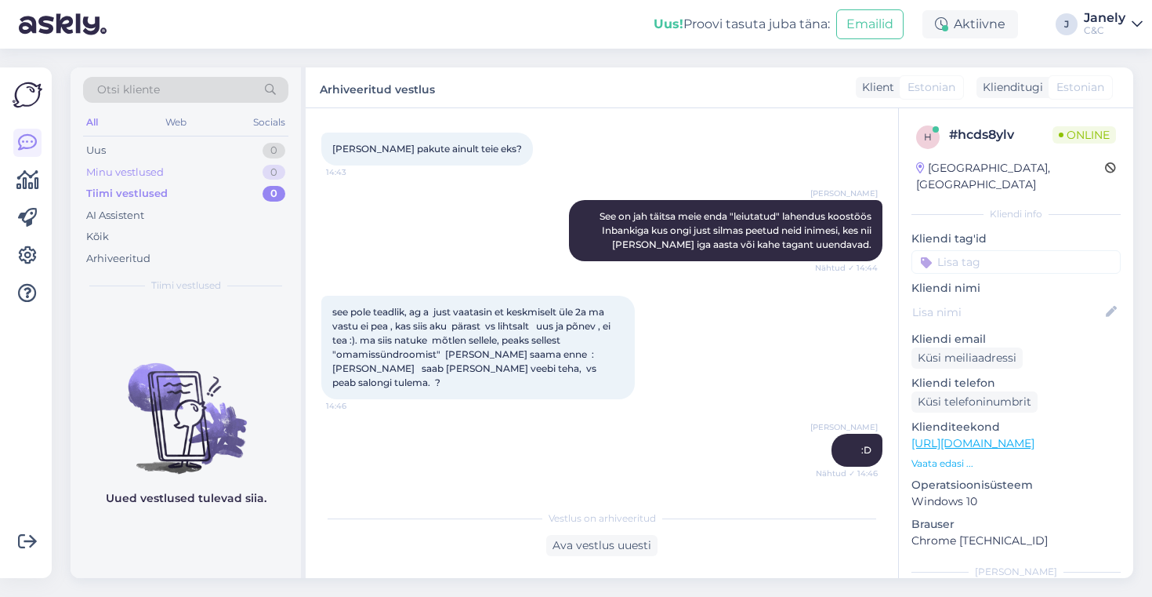
click at [180, 162] on div "Minu vestlused 0" at bounding box center [185, 172] width 205 height 22
click at [198, 147] on div "Uus 0" at bounding box center [185, 151] width 205 height 22
click at [172, 196] on div "Tiimi vestlused 1" at bounding box center [185, 194] width 205 height 22
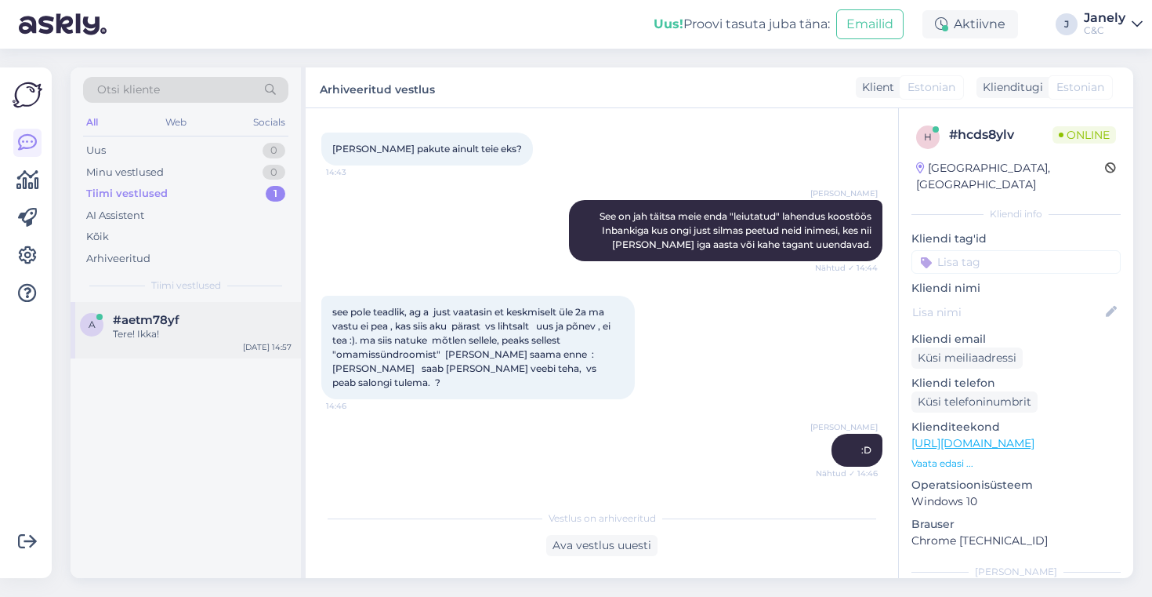
click at [192, 332] on div "Tere! Ikka!" at bounding box center [202, 334] width 179 height 14
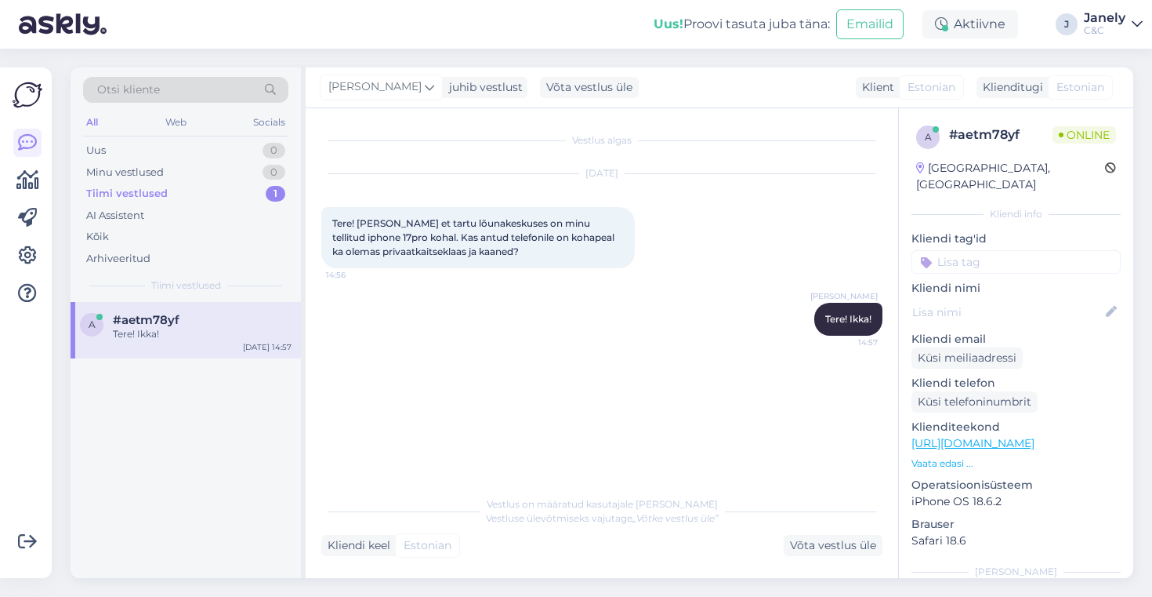
click at [198, 417] on div "a #aetm78yf Tere! Ikka! [DATE] 14:57" at bounding box center [186, 440] width 230 height 276
click at [67, 20] on img at bounding box center [63, 24] width 88 height 49
click at [93, 13] on img at bounding box center [63, 24] width 88 height 49
click at [83, 31] on img at bounding box center [63, 24] width 88 height 49
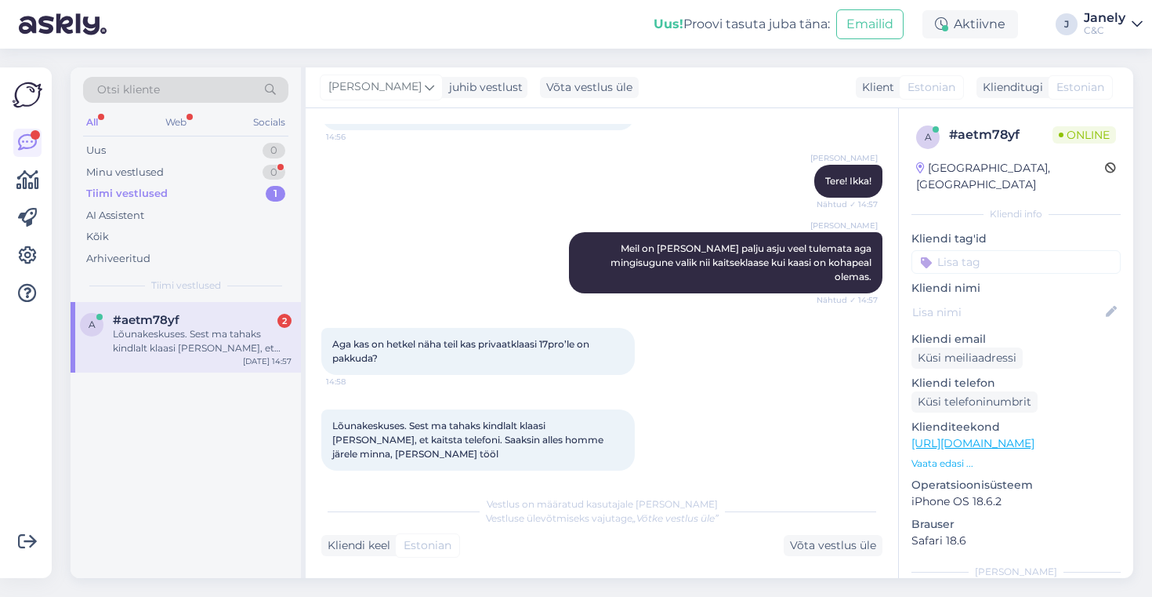
scroll to position [205, 0]
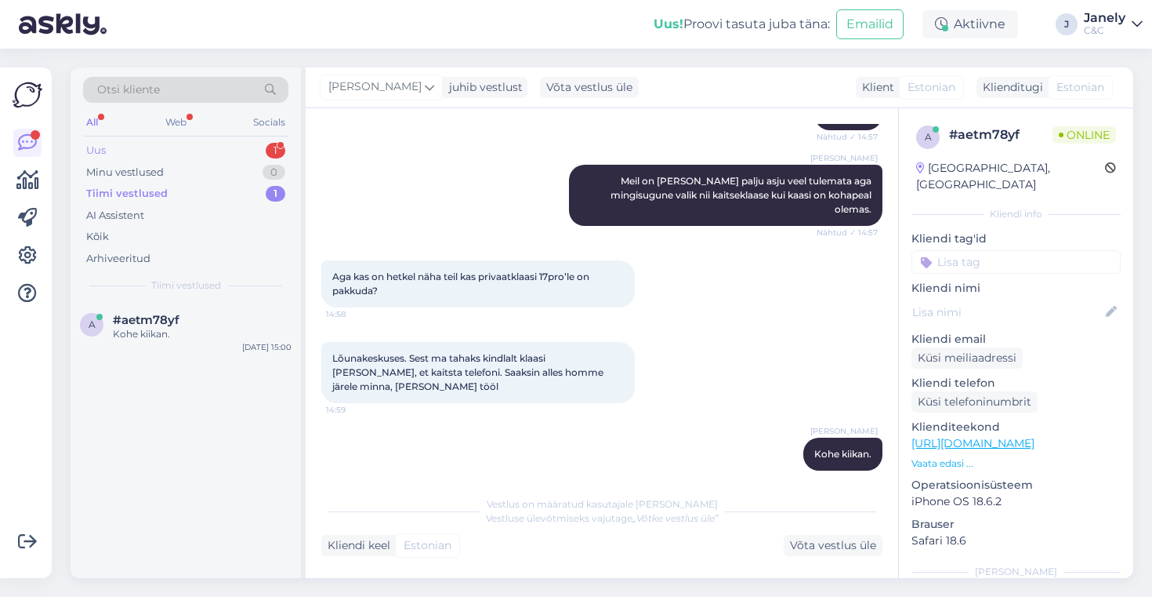
click at [195, 147] on div "Uus 1" at bounding box center [185, 151] width 205 height 22
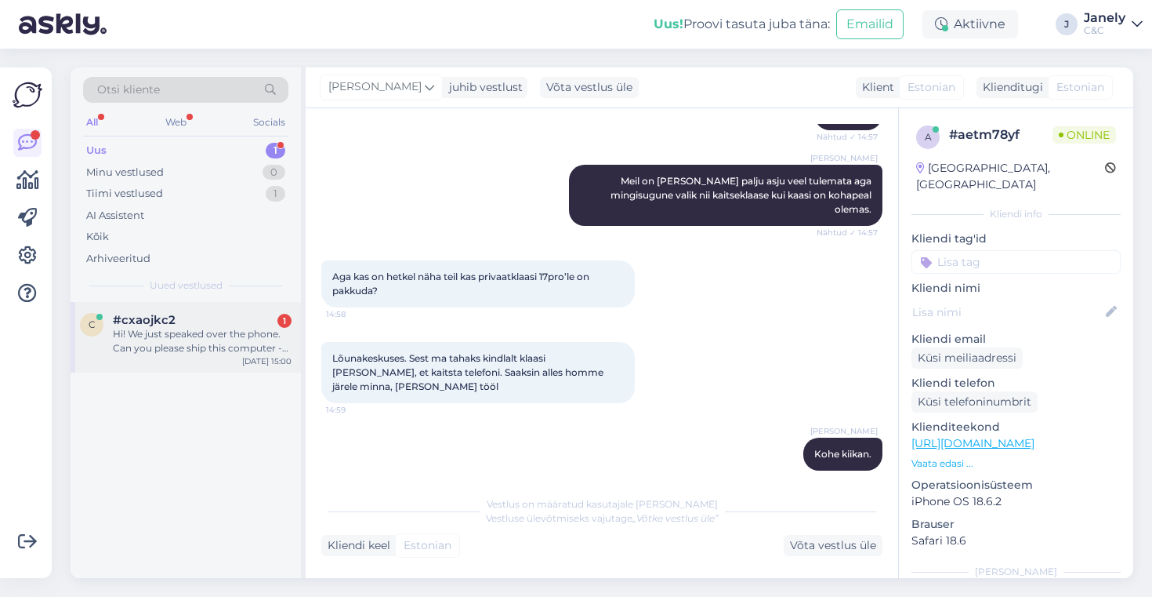
click at [184, 314] on div "#cxaojkc2 1" at bounding box center [202, 320] width 179 height 14
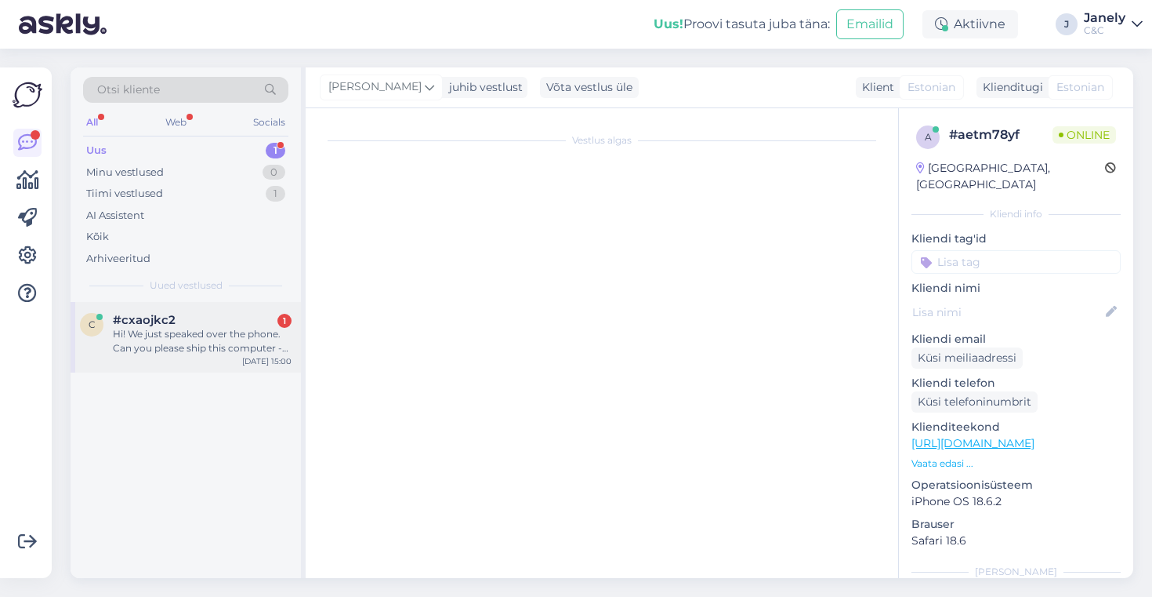
scroll to position [0, 0]
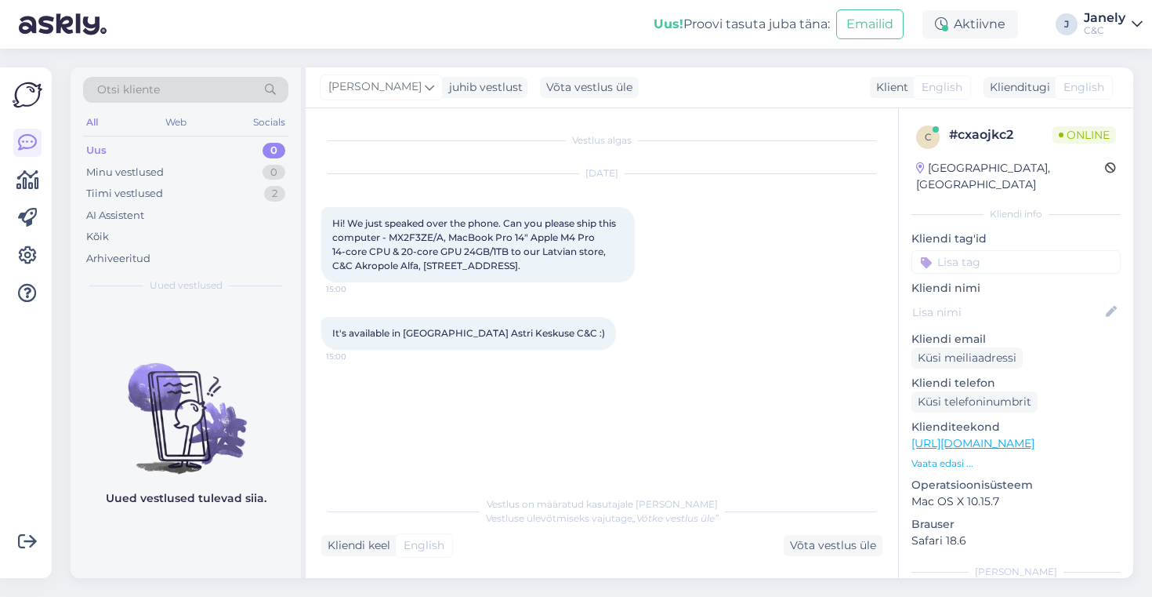
drag, startPoint x: 333, startPoint y: 218, endPoint x: 539, endPoint y: 278, distance: 214.1
click at [539, 278] on div "Hi! We just speaked over the phone. Can you please ship this computer - MX2F3ZE…" at bounding box center [478, 244] width 314 height 75
copy span "Hi! We just speaked over the phone. Can you please ship this computer - MX2F3ZE…"
click at [134, 390] on img at bounding box center [186, 405] width 230 height 141
click at [364, 167] on div "[DATE]" at bounding box center [601, 173] width 561 height 14
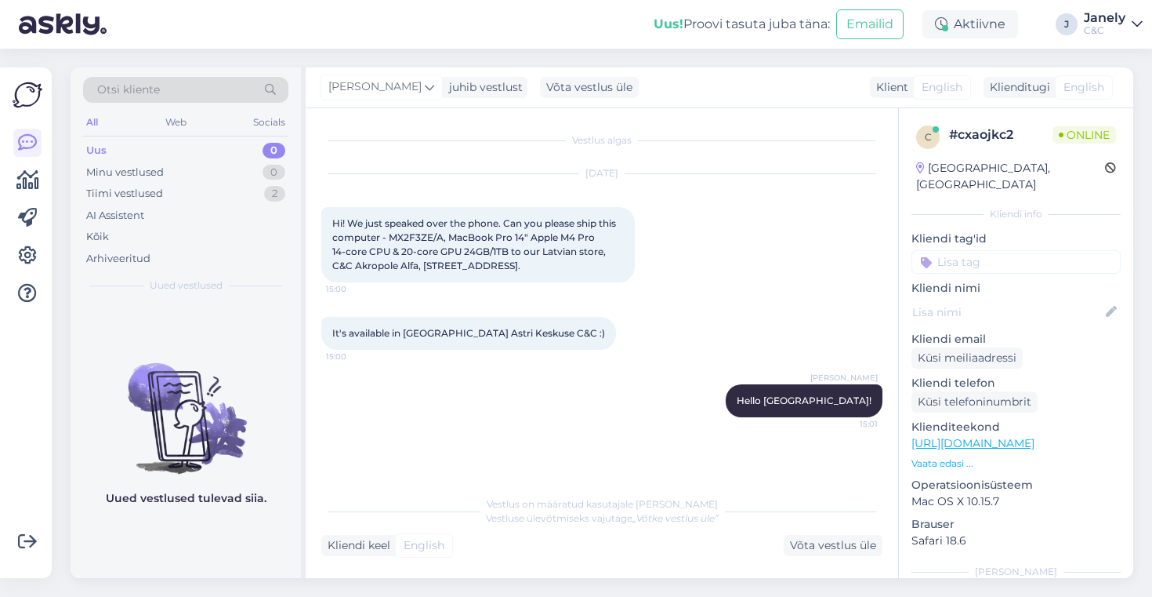
scroll to position [28, 0]
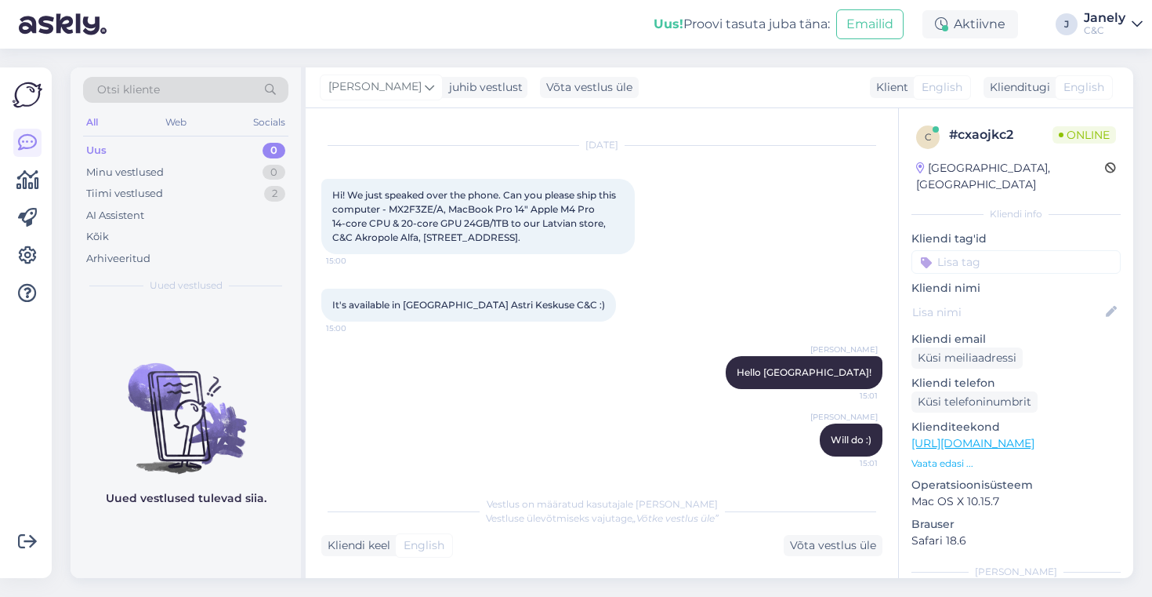
click at [233, 412] on img at bounding box center [186, 405] width 230 height 141
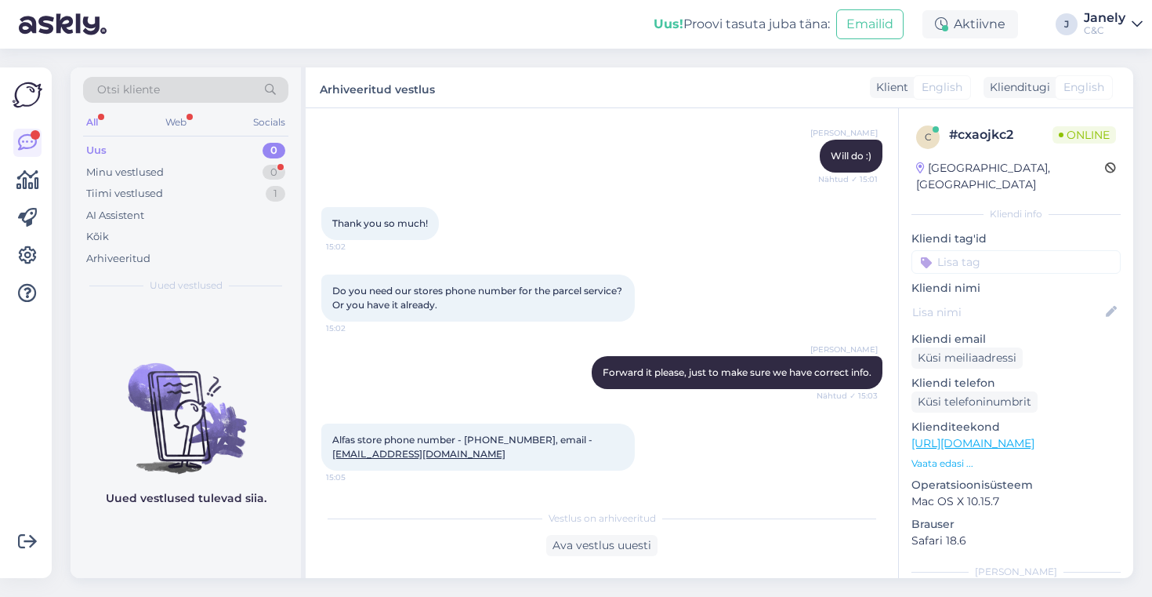
scroll to position [312, 0]
click at [178, 170] on div "Minu vestlused 0" at bounding box center [185, 172] width 205 height 22
click at [169, 190] on div "Tiimi vestlused 1" at bounding box center [185, 194] width 205 height 22
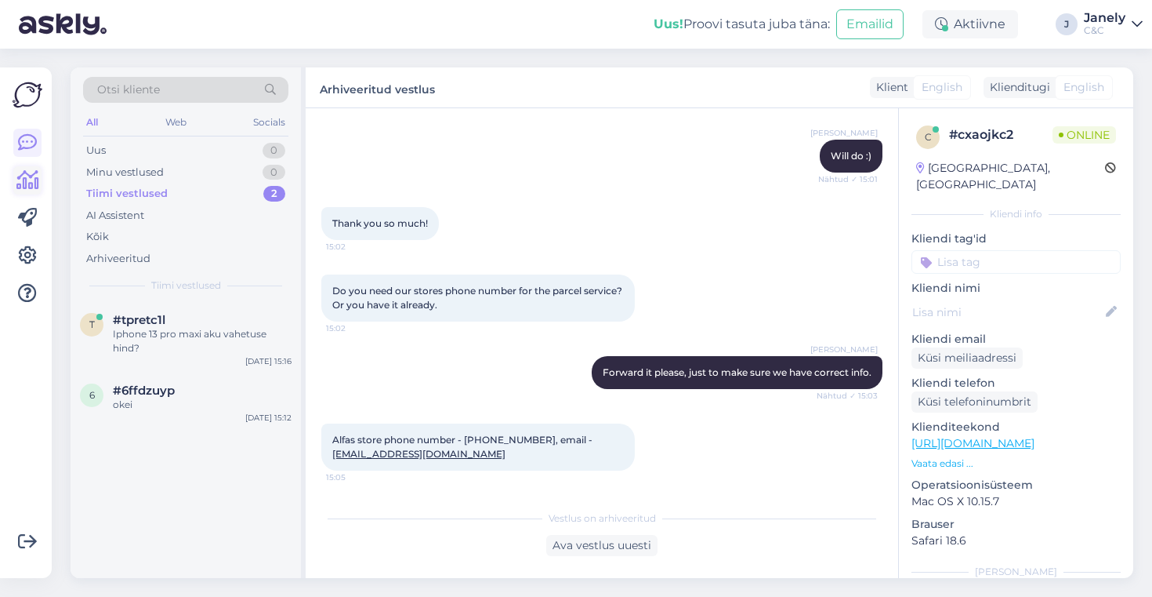
click at [26, 184] on icon at bounding box center [27, 180] width 23 height 19
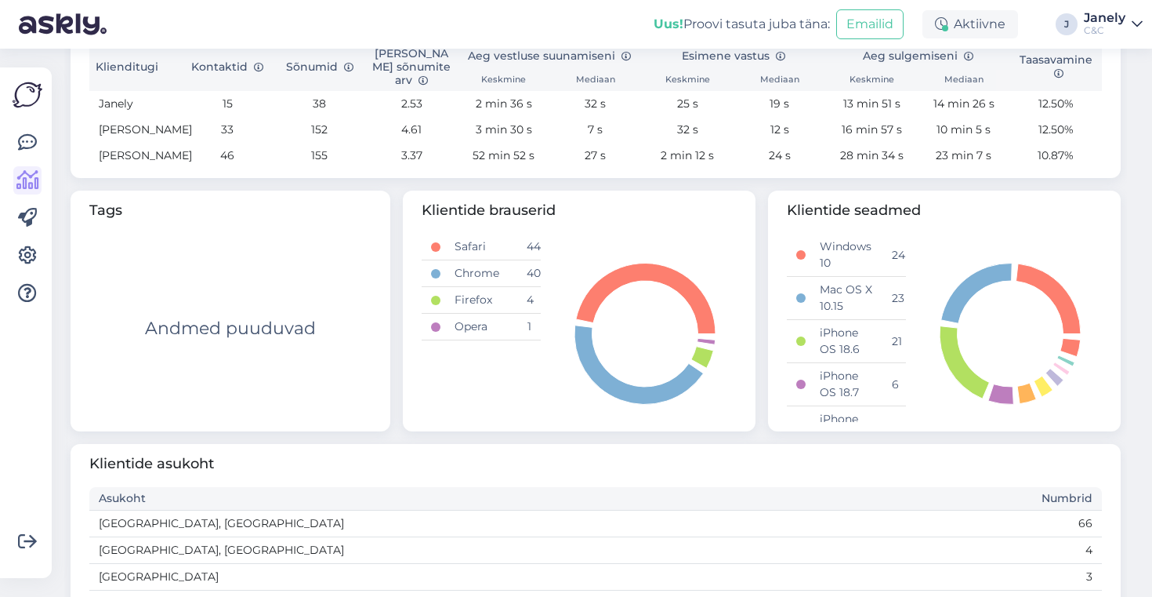
scroll to position [602, 0]
click at [32, 147] on icon at bounding box center [27, 142] width 19 height 19
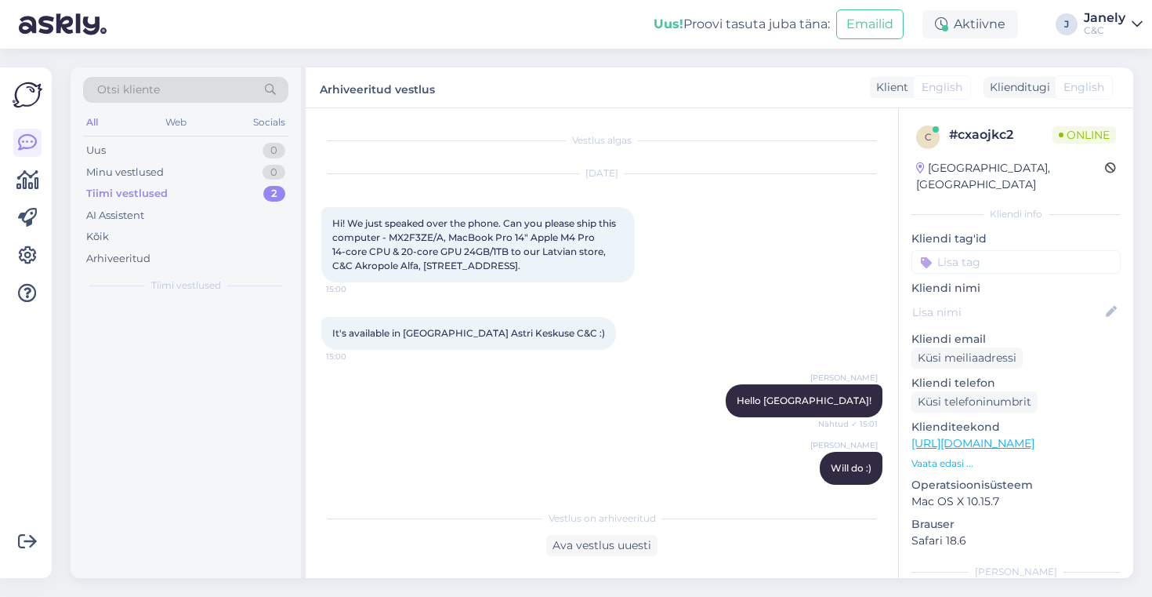
scroll to position [312, 0]
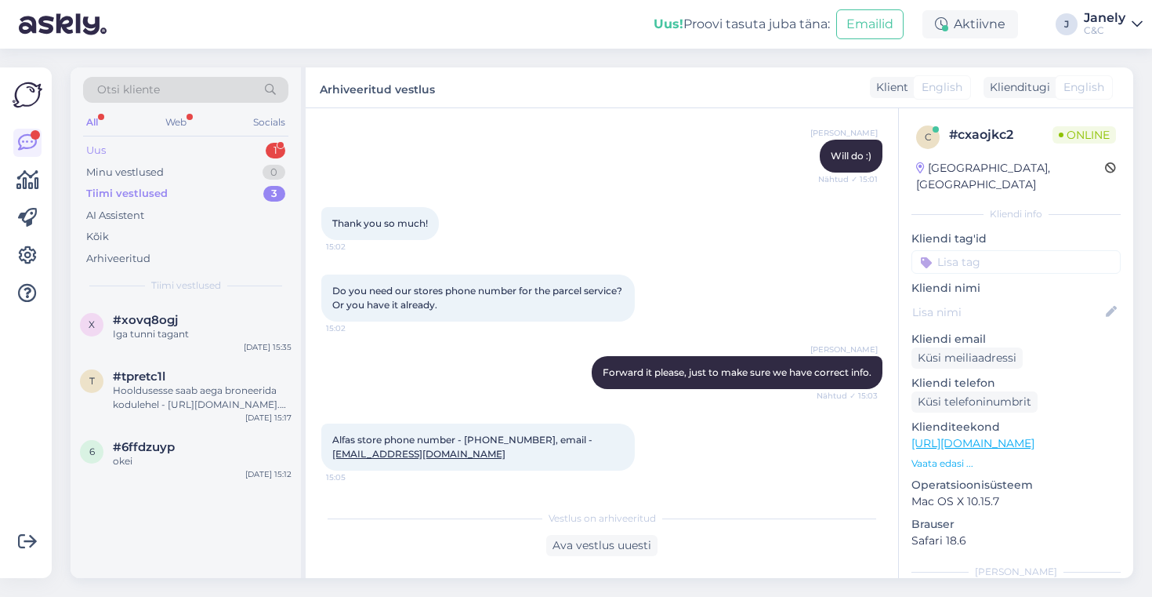
click at [218, 145] on div "Uus 1" at bounding box center [185, 151] width 205 height 22
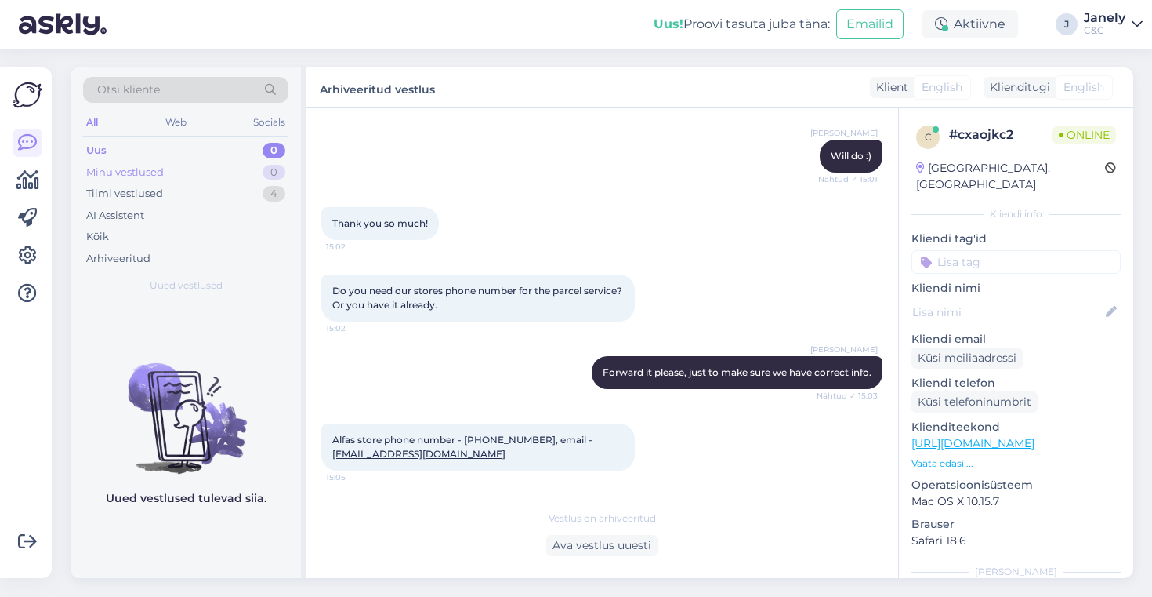
click at [219, 179] on div "Minu vestlused 0" at bounding box center [185, 172] width 205 height 22
click at [219, 205] on div "AI Assistent" at bounding box center [185, 216] width 205 height 22
click at [216, 199] on div "Tiimi vestlused 4" at bounding box center [185, 194] width 205 height 22
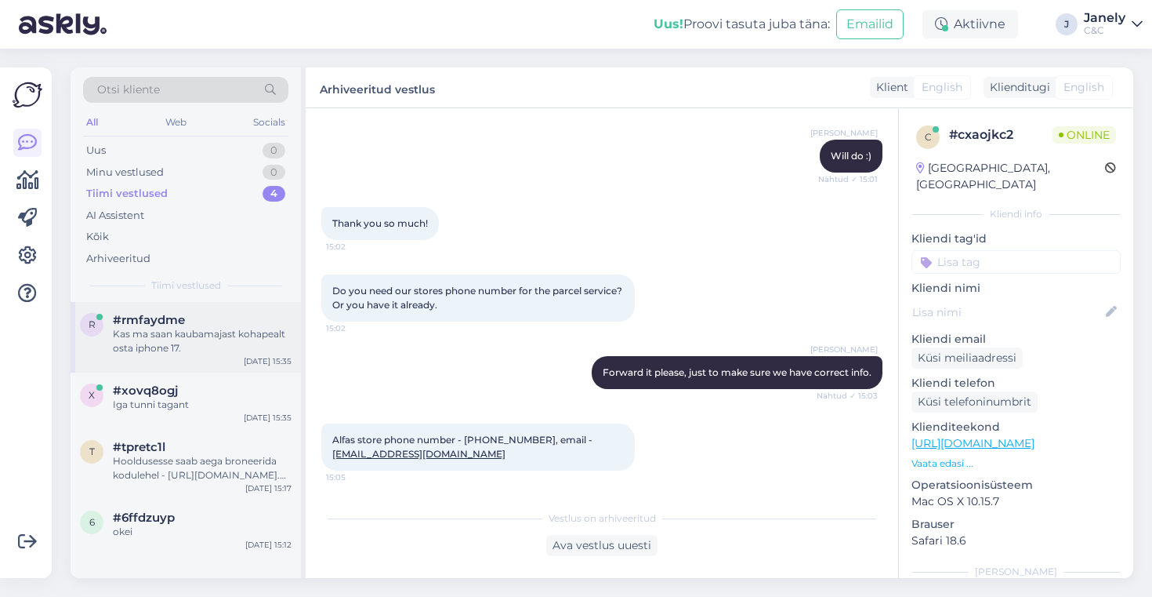
click at [215, 320] on div "#rmfaydme" at bounding box center [202, 320] width 179 height 14
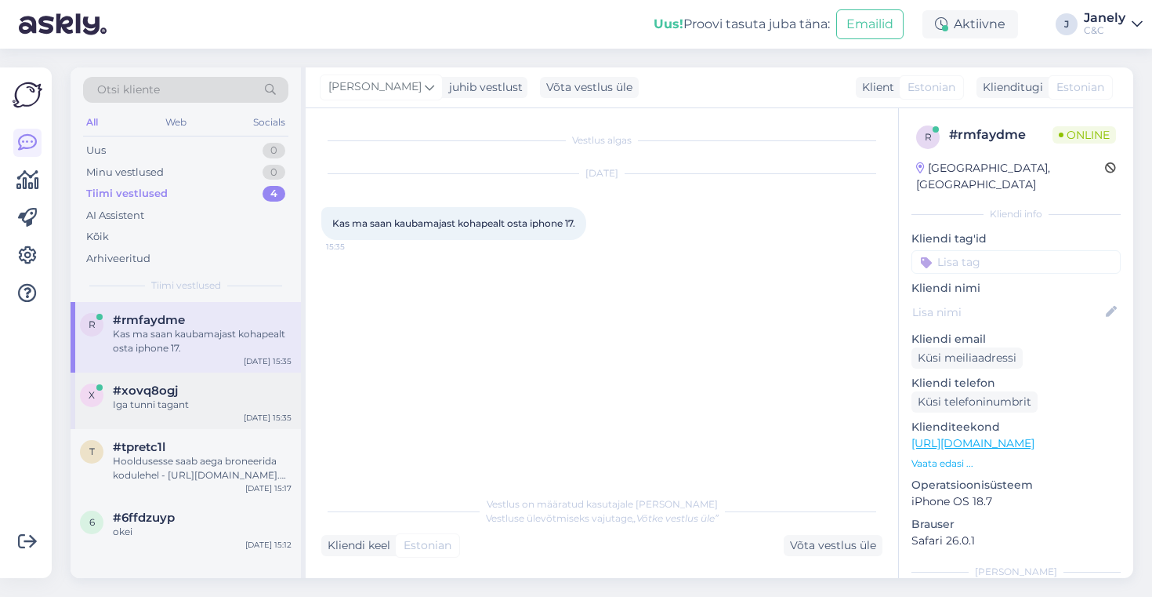
click at [218, 400] on div "x #xovq8ogj Iga tunni tagant [DATE] 15:35" at bounding box center [186, 400] width 230 height 56
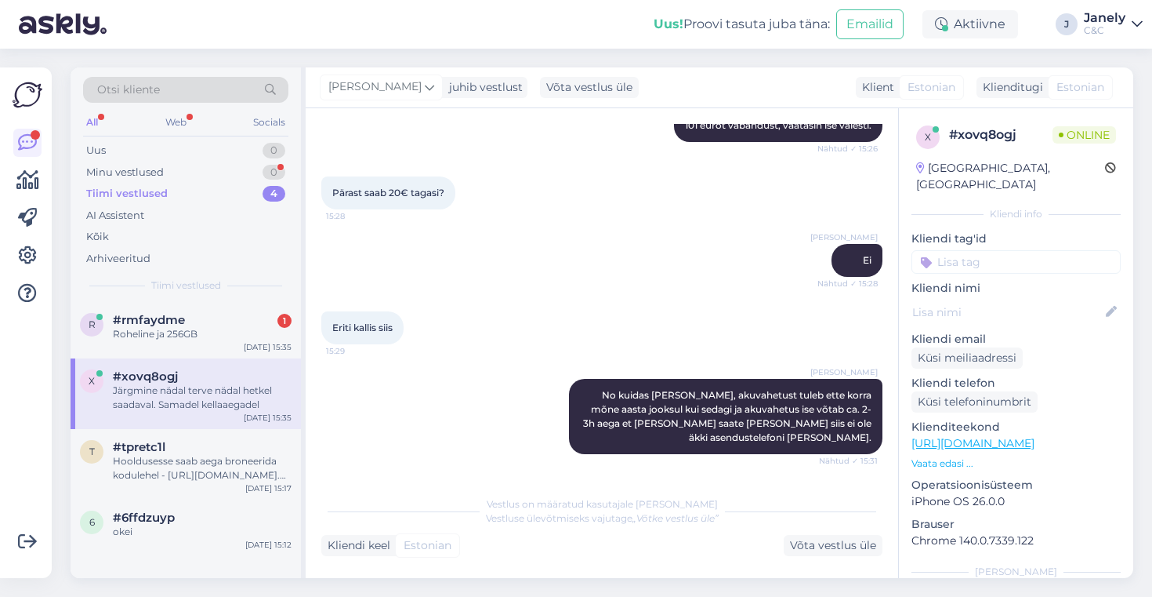
scroll to position [1587, 0]
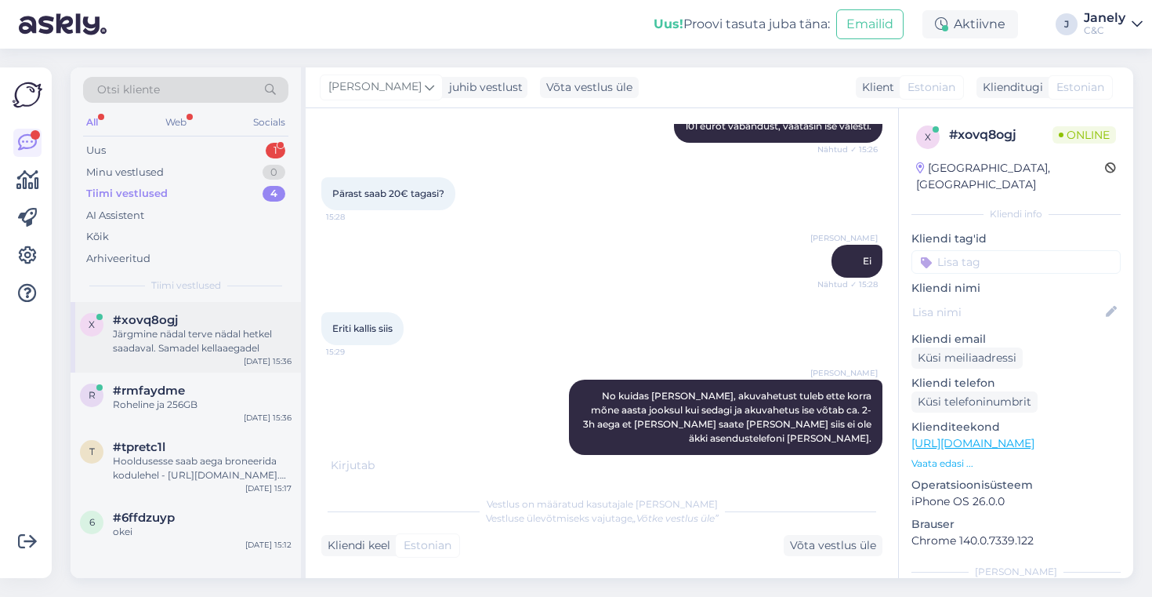
click at [219, 350] on div "Järgmine nädal terve nädal hetkel saadaval. Samadel kellaaegadel" at bounding box center [202, 341] width 179 height 28
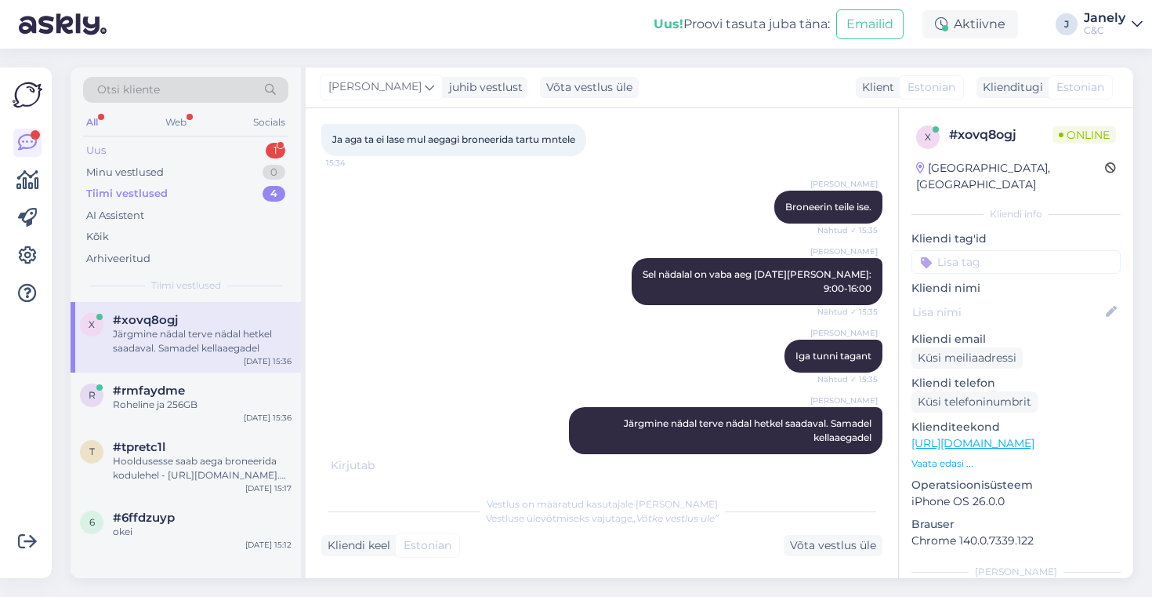
click at [222, 154] on div "Uus 1" at bounding box center [185, 151] width 205 height 22
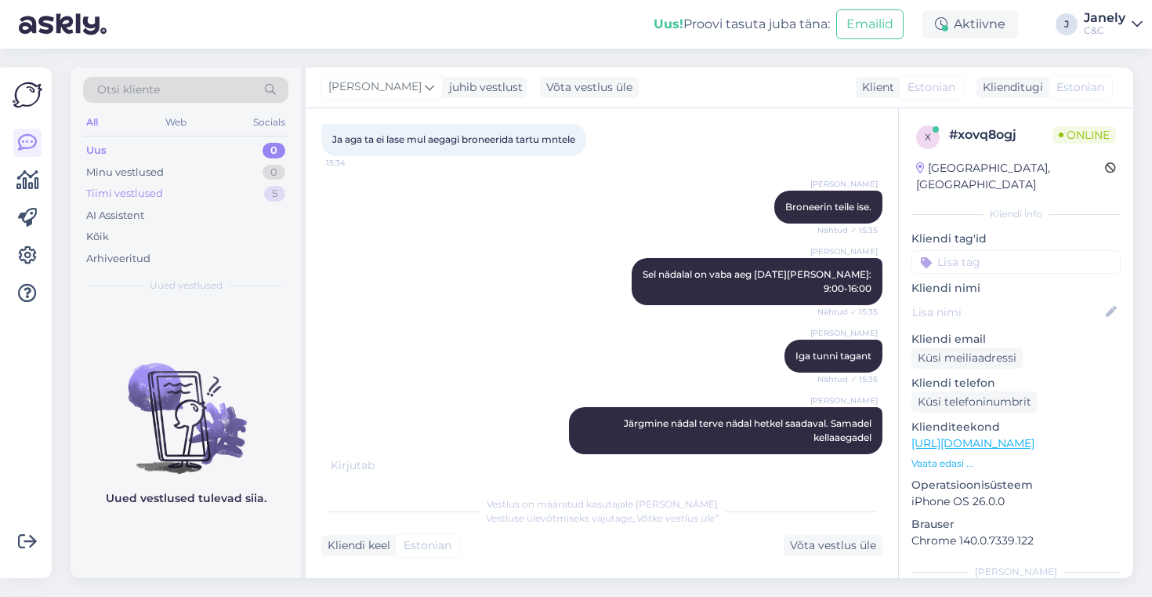
click at [202, 196] on div "Tiimi vestlused 5" at bounding box center [185, 194] width 205 height 22
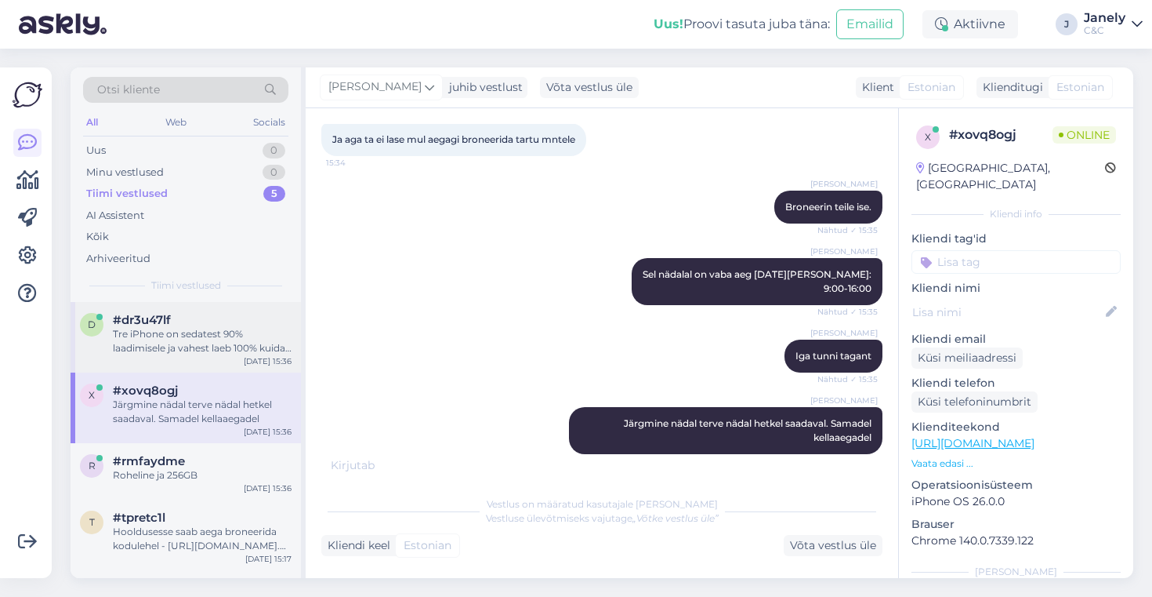
click at [212, 361] on div "d #dr3u47lf Tre iPhone on sedatest 90% laadimisele ja vahest laeb 100% kuidas m…" at bounding box center [186, 337] width 230 height 71
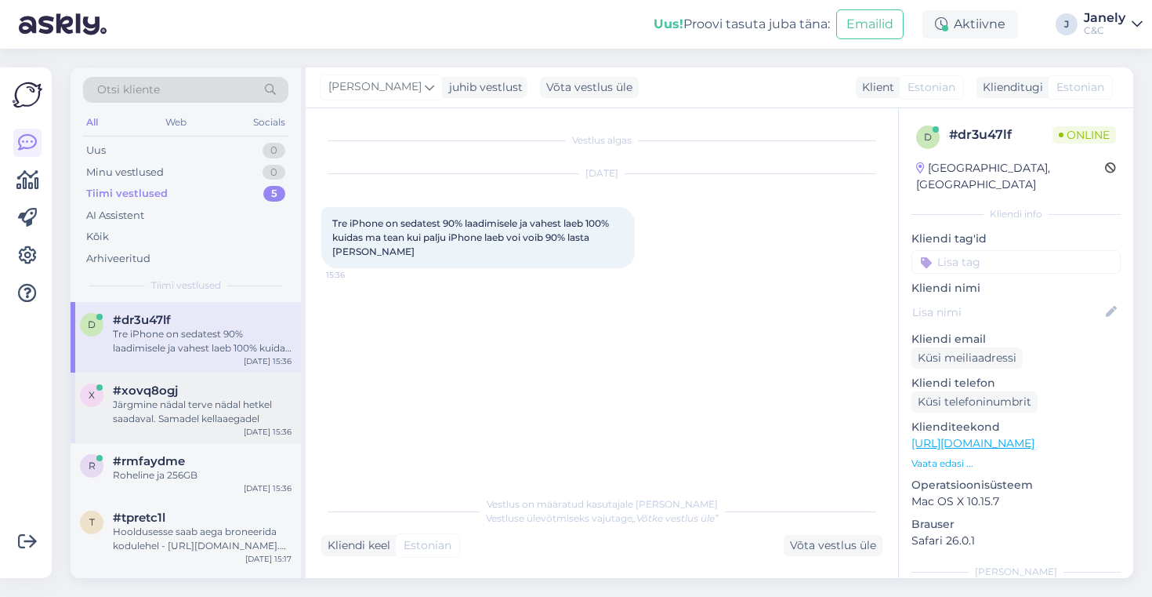
click at [214, 416] on div "Järgmine nädal terve nädal hetkel saadaval. Samadel kellaaegadel" at bounding box center [202, 411] width 179 height 28
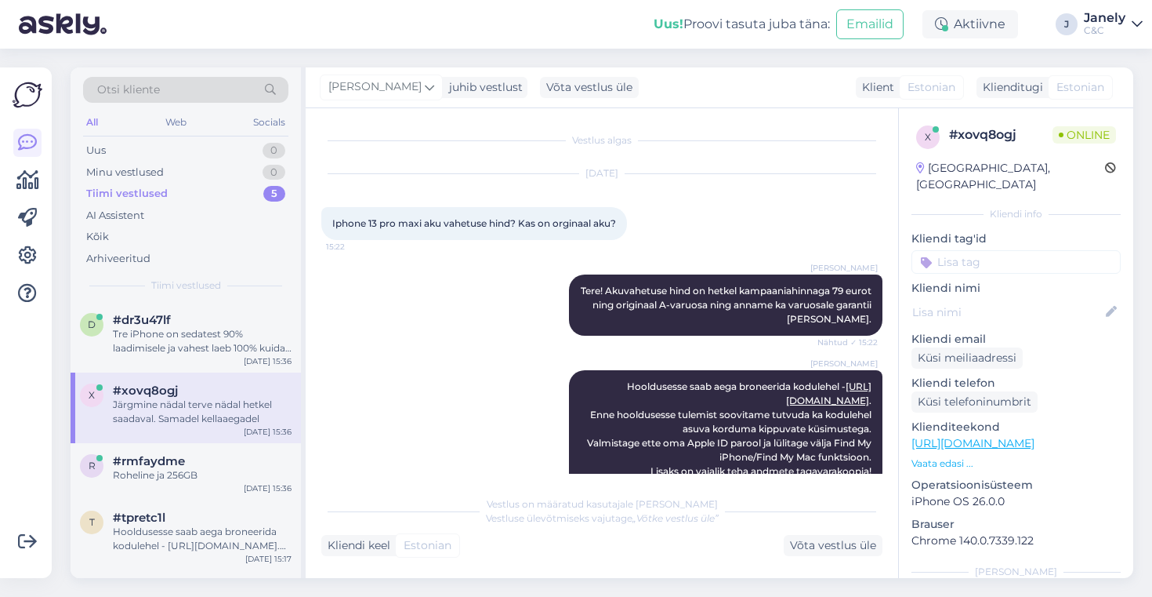
scroll to position [1936, 0]
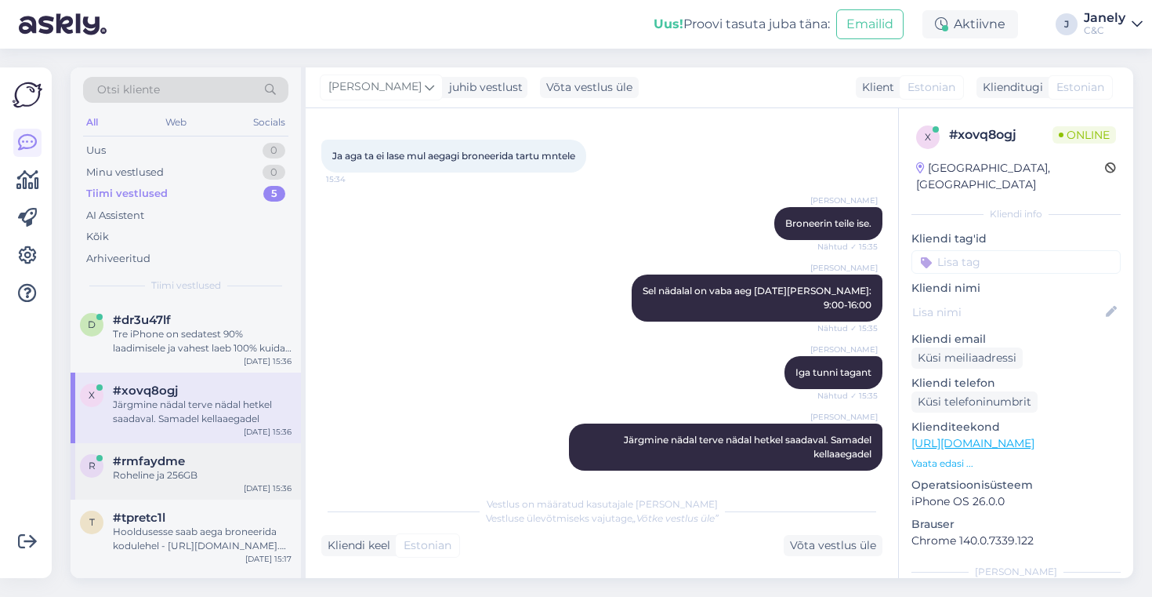
click at [218, 458] on div "#rmfaydme" at bounding box center [202, 461] width 179 height 14
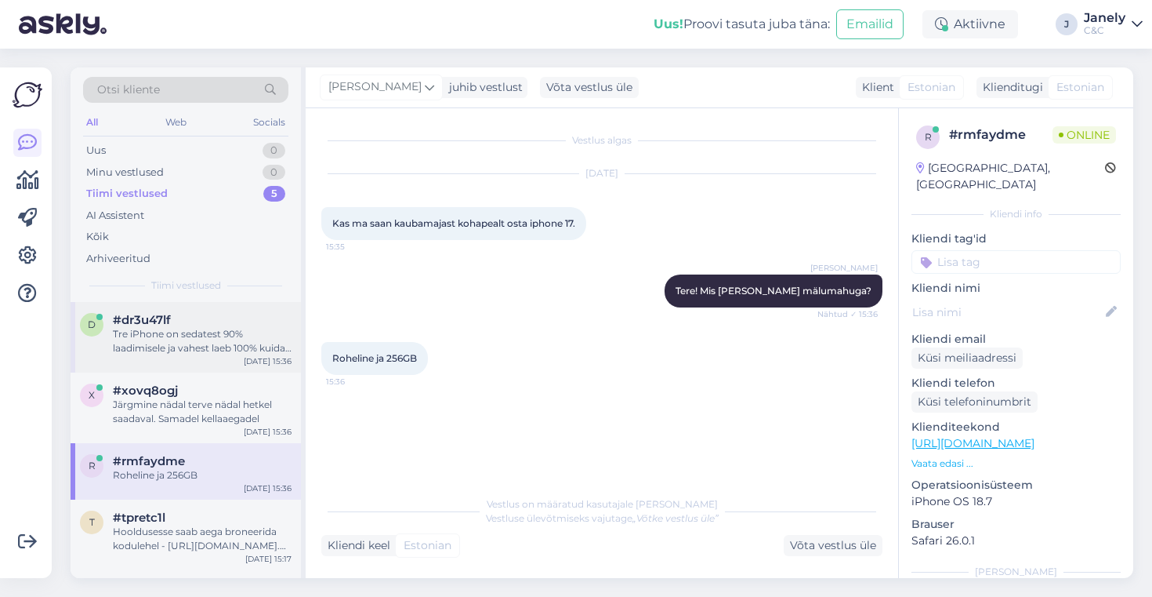
click at [237, 350] on div "Tre iPhone on sedatest 90% laadimisele ja vahest laeb 100% kuidas ma tean kui p…" at bounding box center [202, 341] width 179 height 28
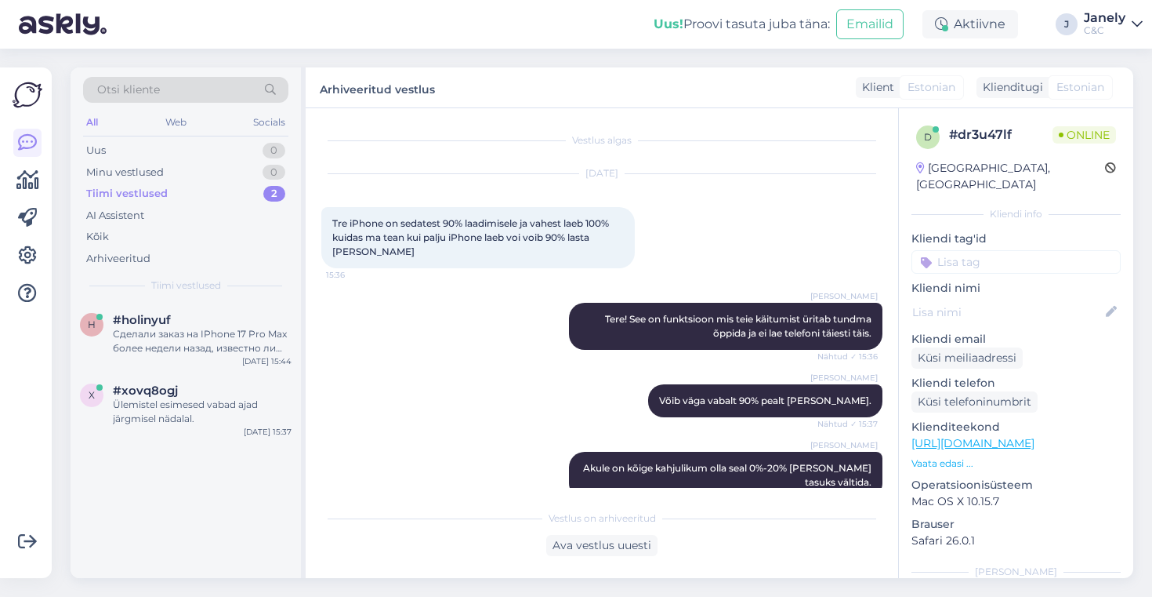
scroll to position [96, 0]
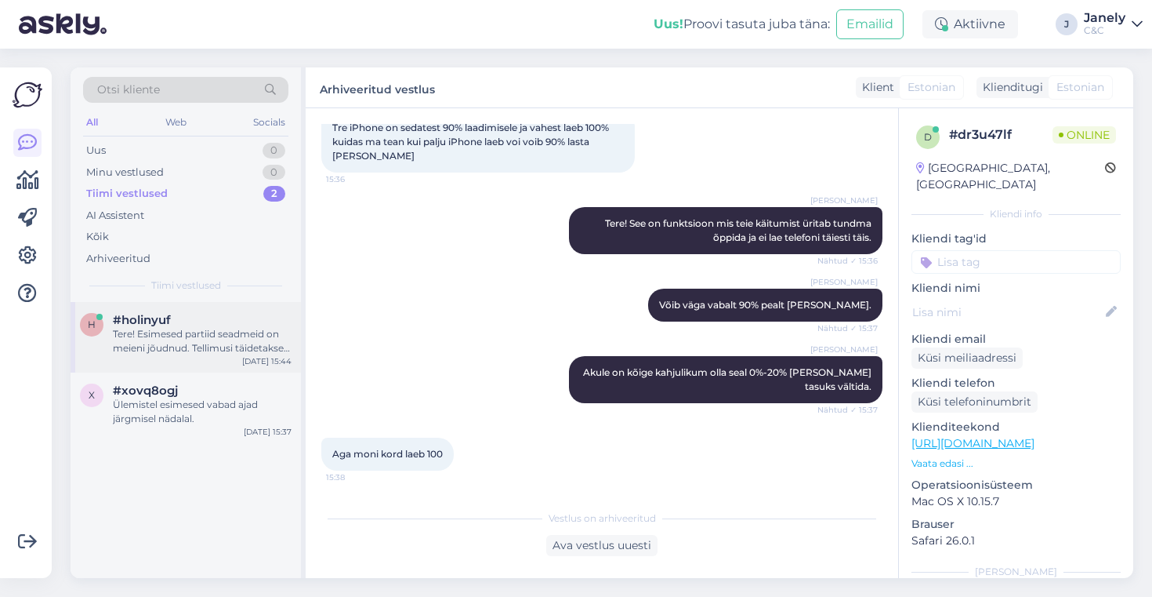
click at [199, 352] on div "Tere! Esimesed partiid seadmeid on meieni jõudnud. Tellimusi täidetakse virtuaa…" at bounding box center [202, 341] width 179 height 28
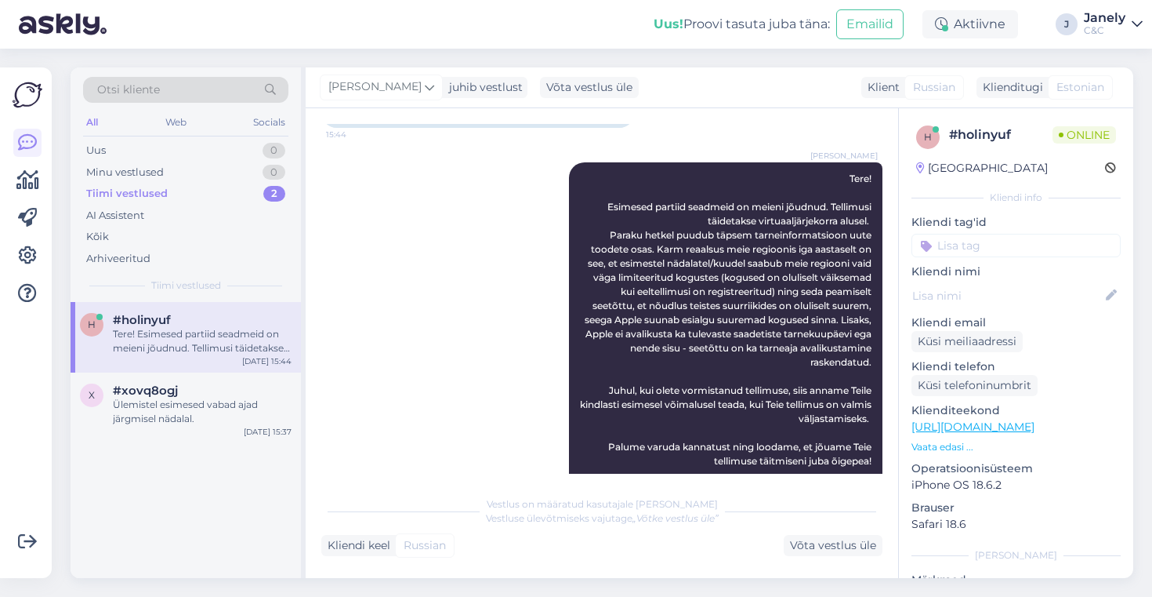
scroll to position [177, 0]
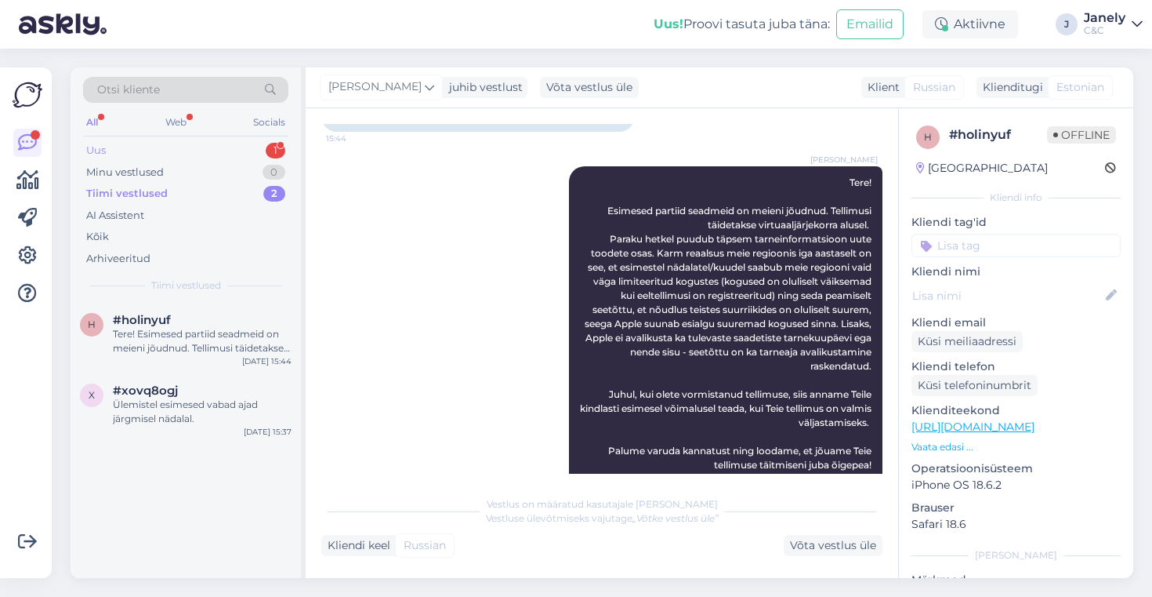
click at [223, 147] on div "Uus 1" at bounding box center [185, 151] width 205 height 22
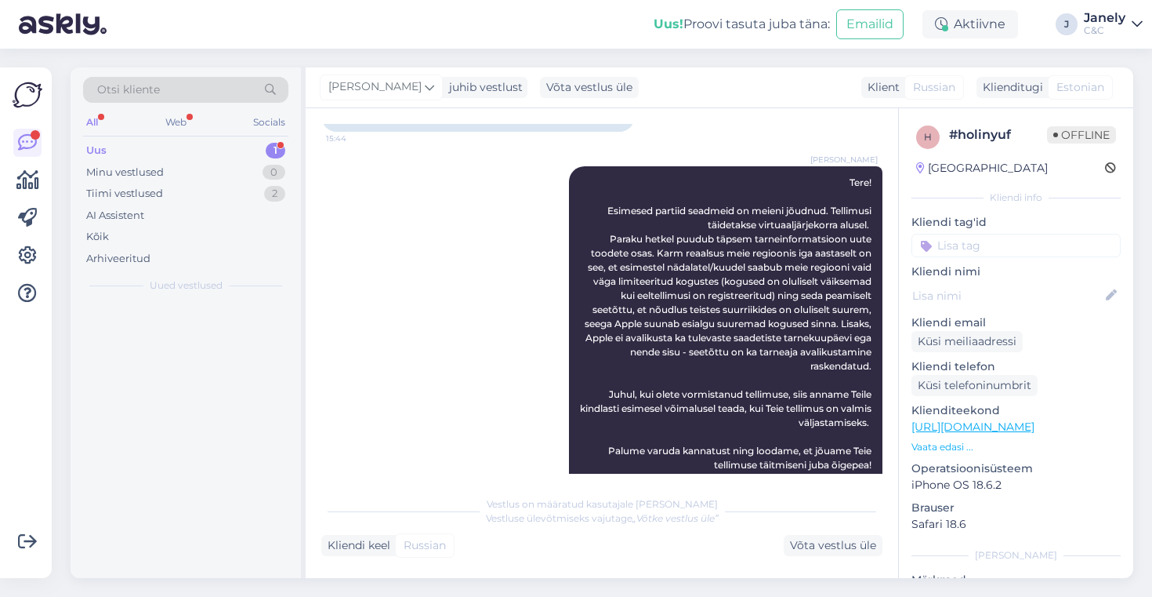
click at [193, 157] on div "Uus 1" at bounding box center [185, 151] width 205 height 22
click at [170, 139] on div "Otsi kliente All Web Socials Uus 1 Minu vestlused 0 Tiimi vestlused 2 AI Assist…" at bounding box center [186, 184] width 230 height 234
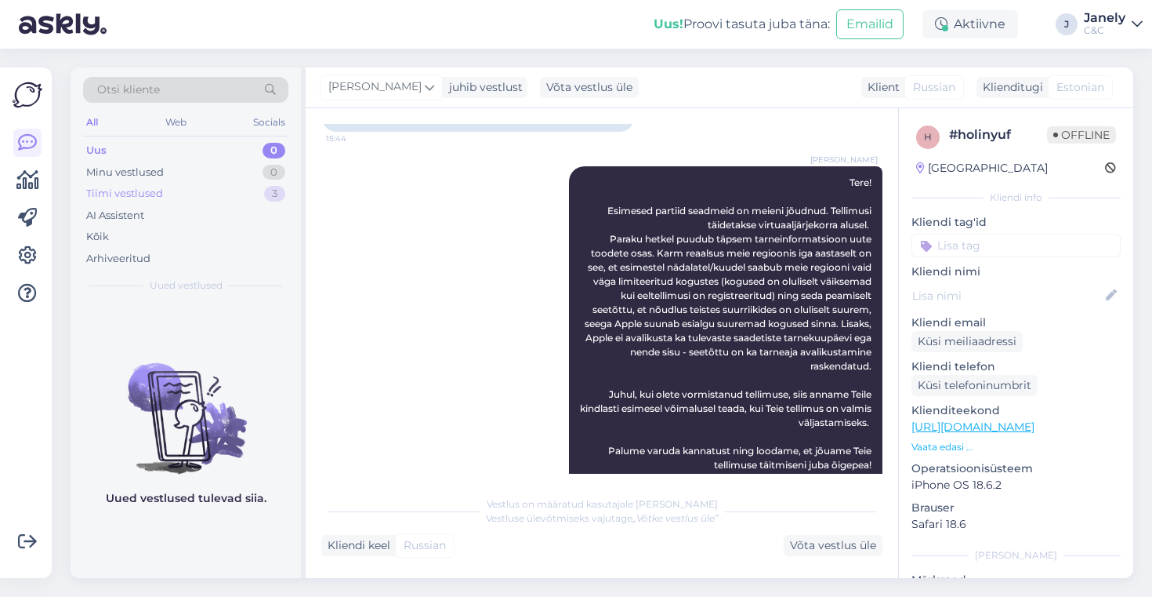
click at [215, 199] on div "Tiimi vestlused 3" at bounding box center [185, 194] width 205 height 22
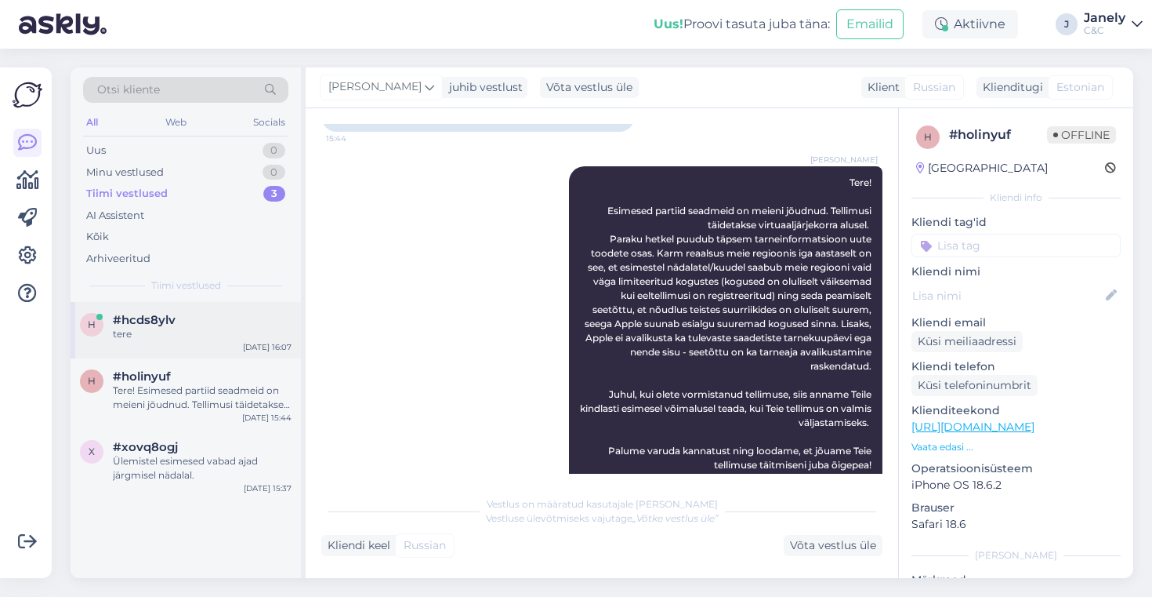
click at [193, 338] on div "tere" at bounding box center [202, 334] width 179 height 14
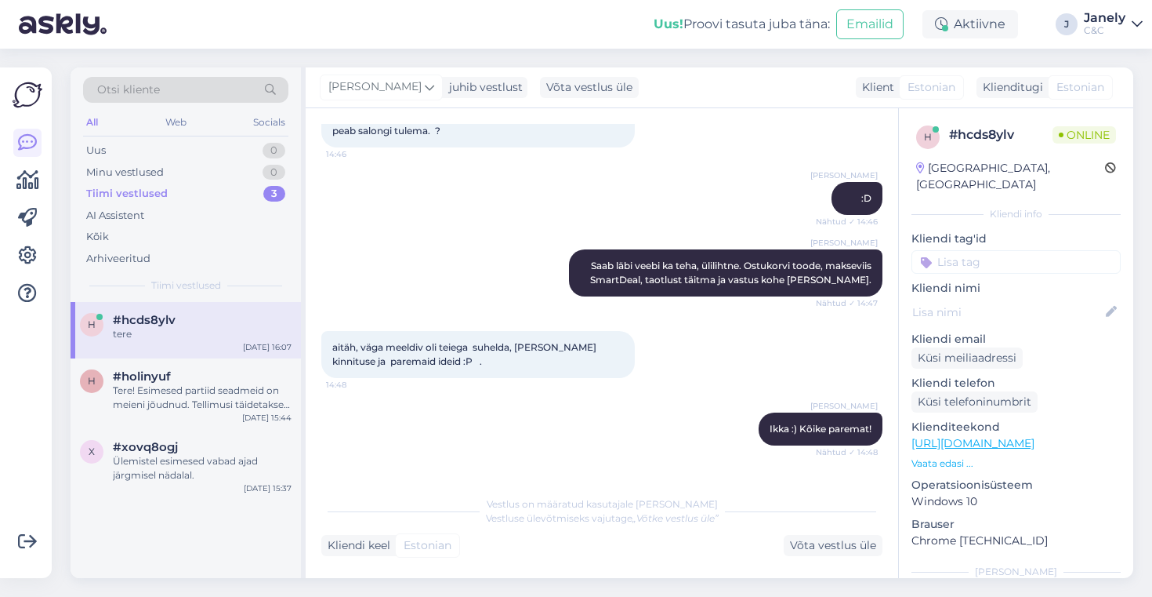
scroll to position [3089, 0]
